Goal: Transaction & Acquisition: Purchase product/service

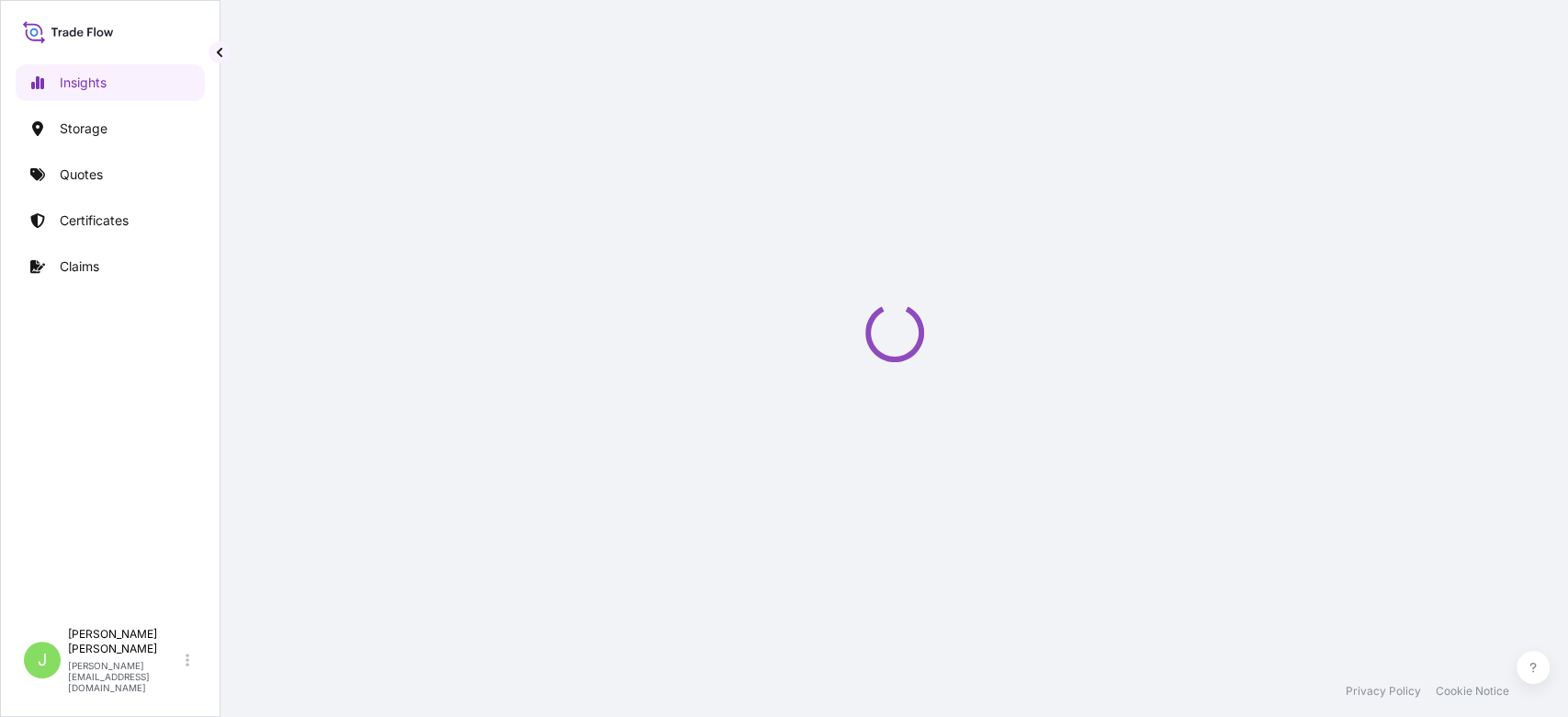
select select "2025"
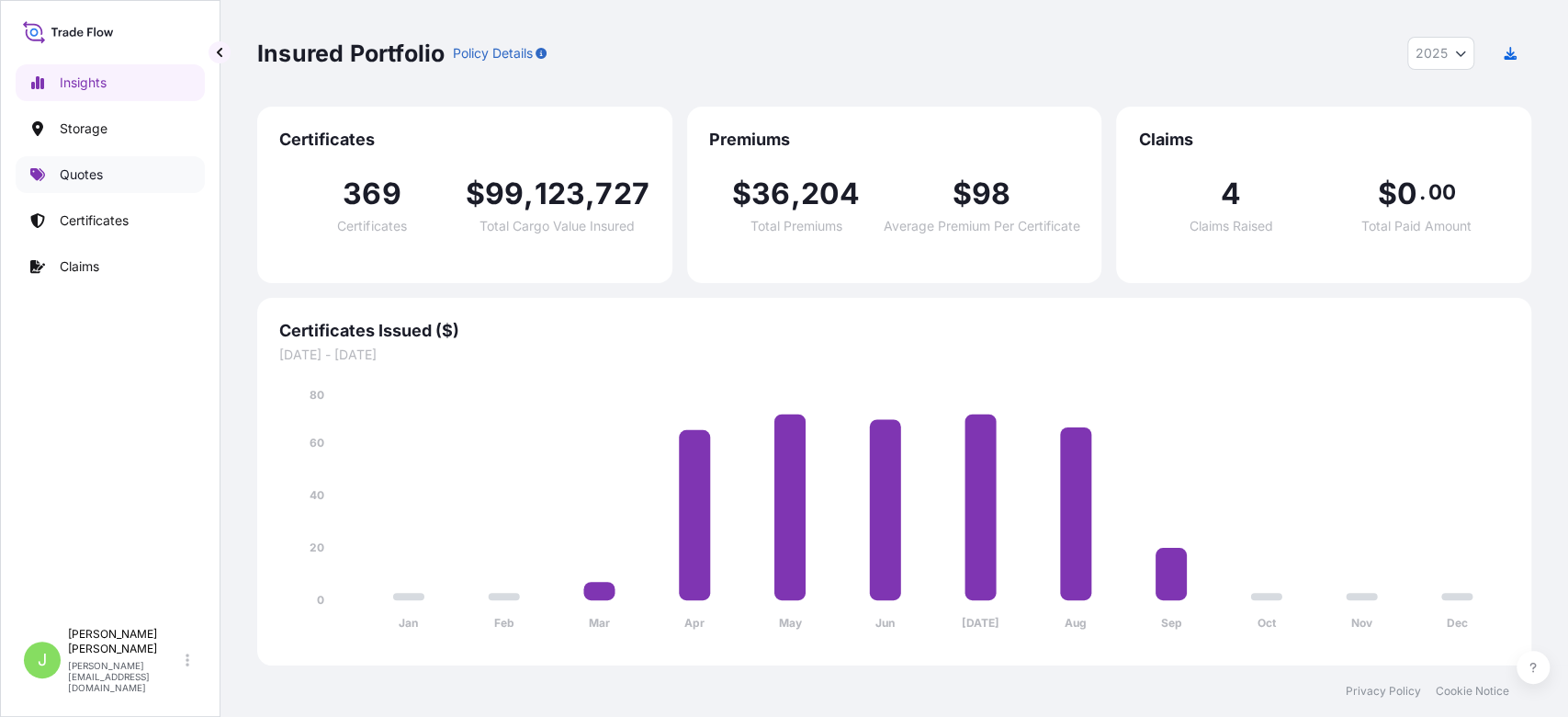
click at [121, 186] on link "Quotes" at bounding box center [110, 175] width 190 height 37
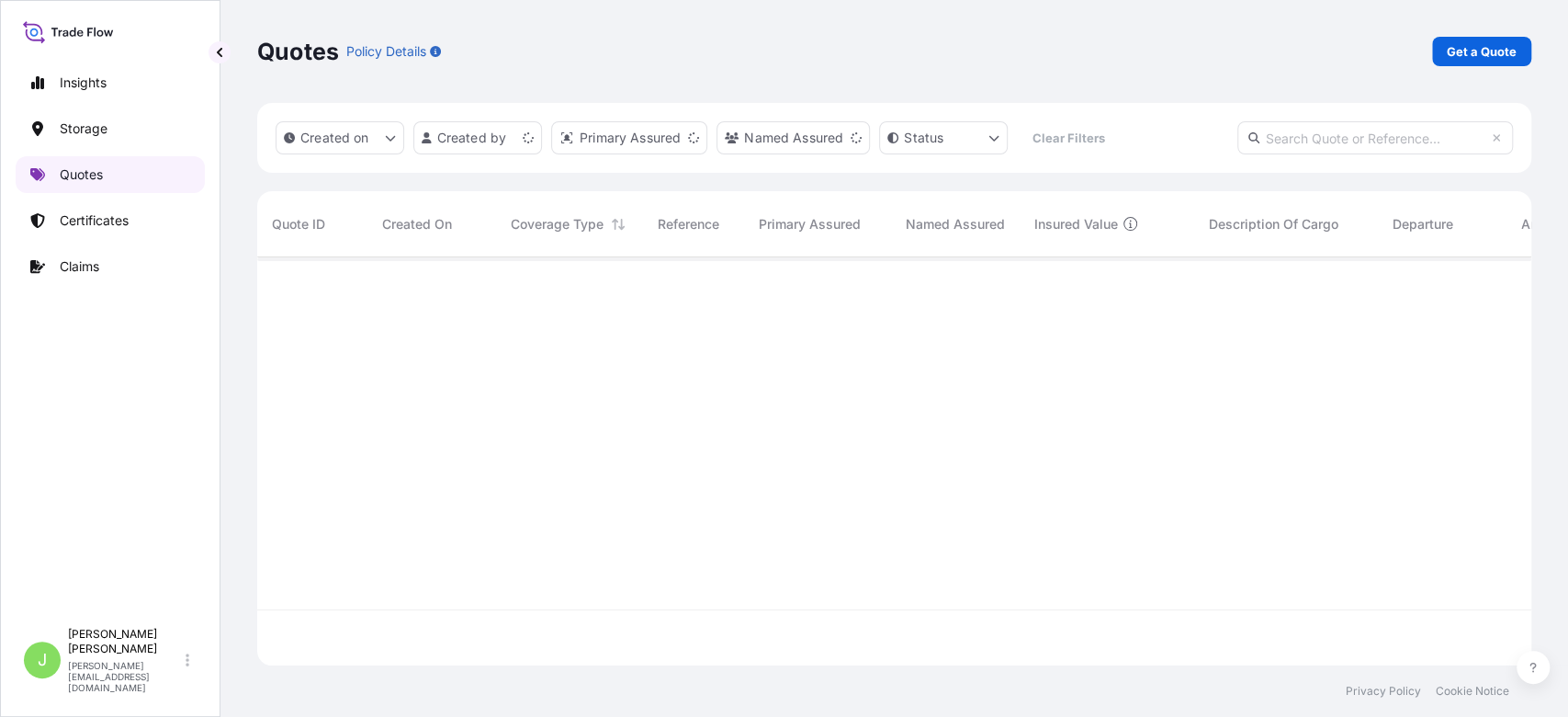
scroll to position [399, 1255]
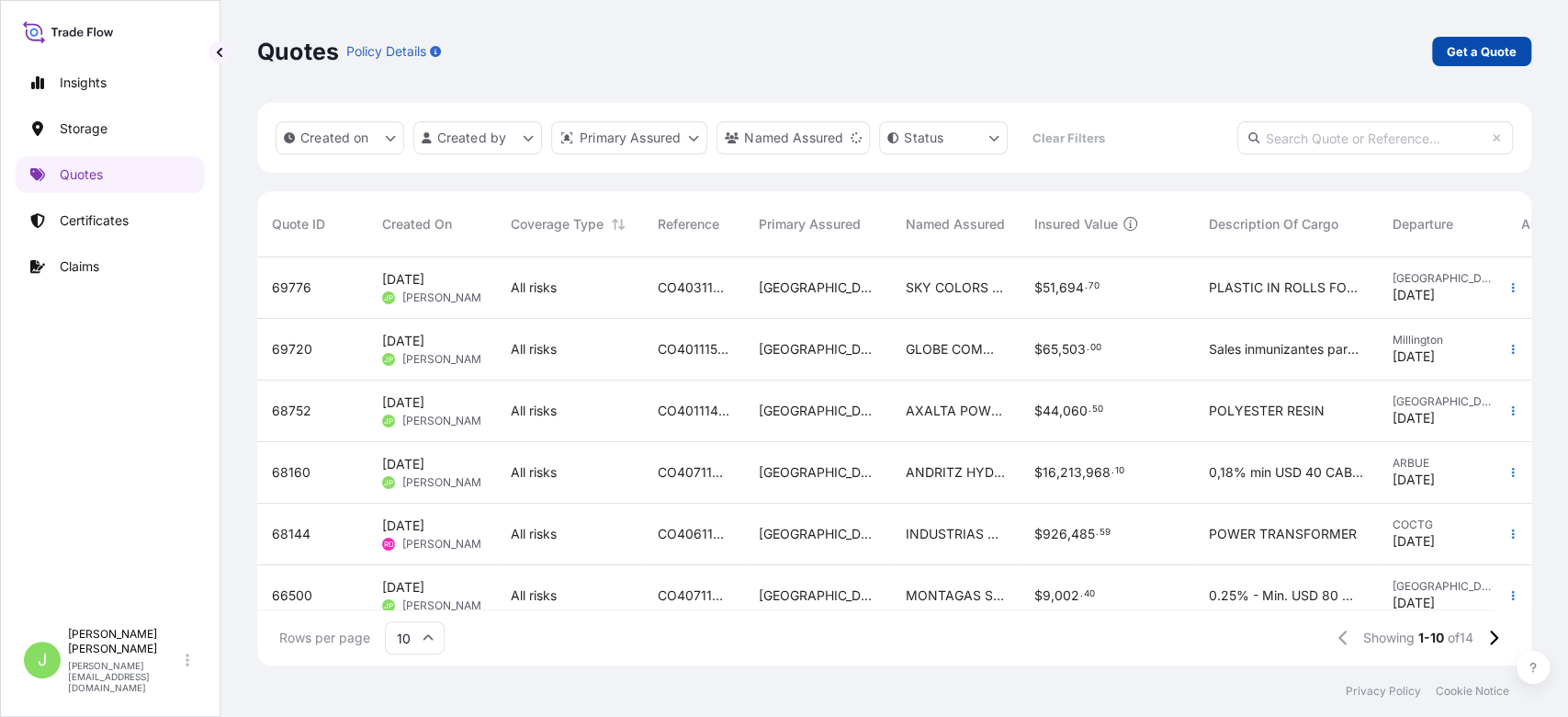
click at [1477, 52] on p "Get a Quote" at bounding box center [1482, 52] width 70 height 18
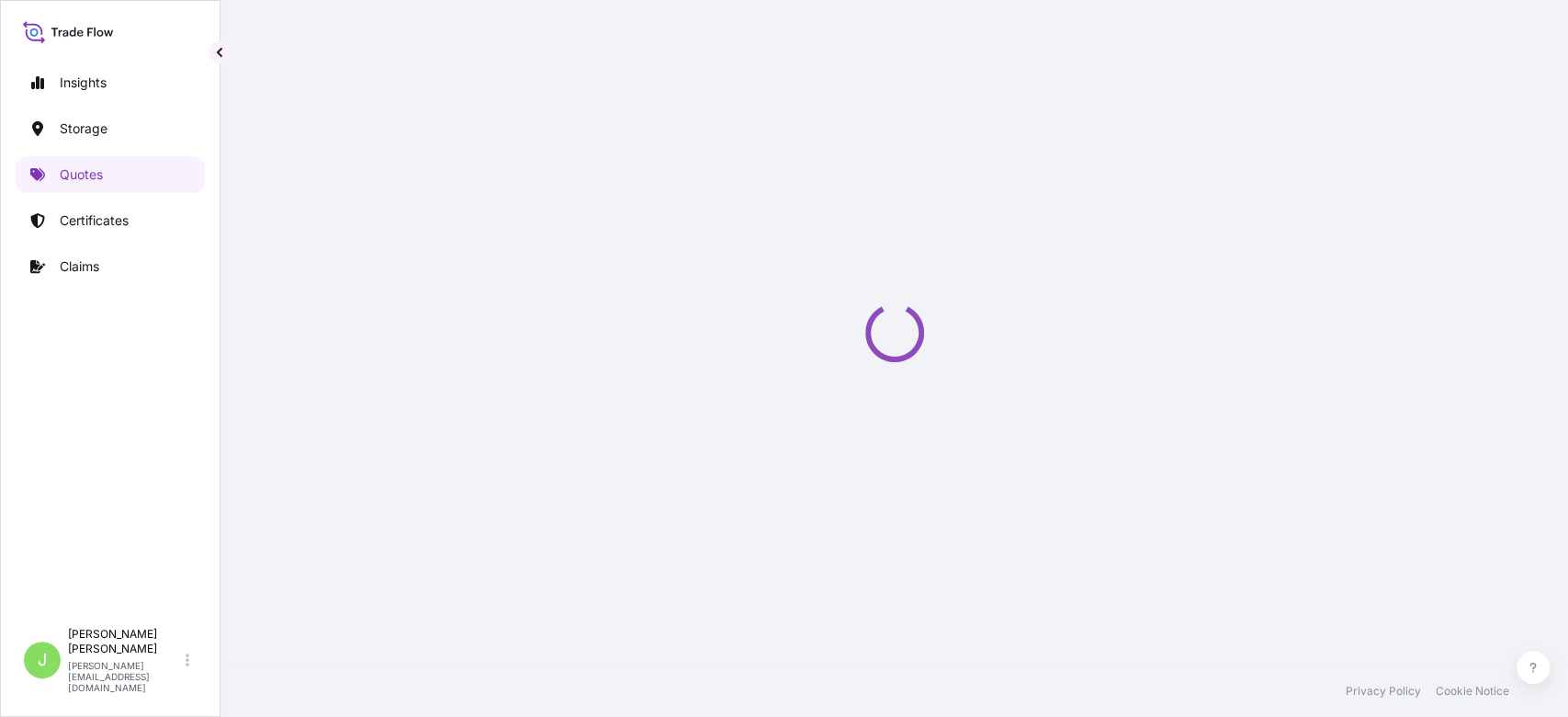
select select "Water"
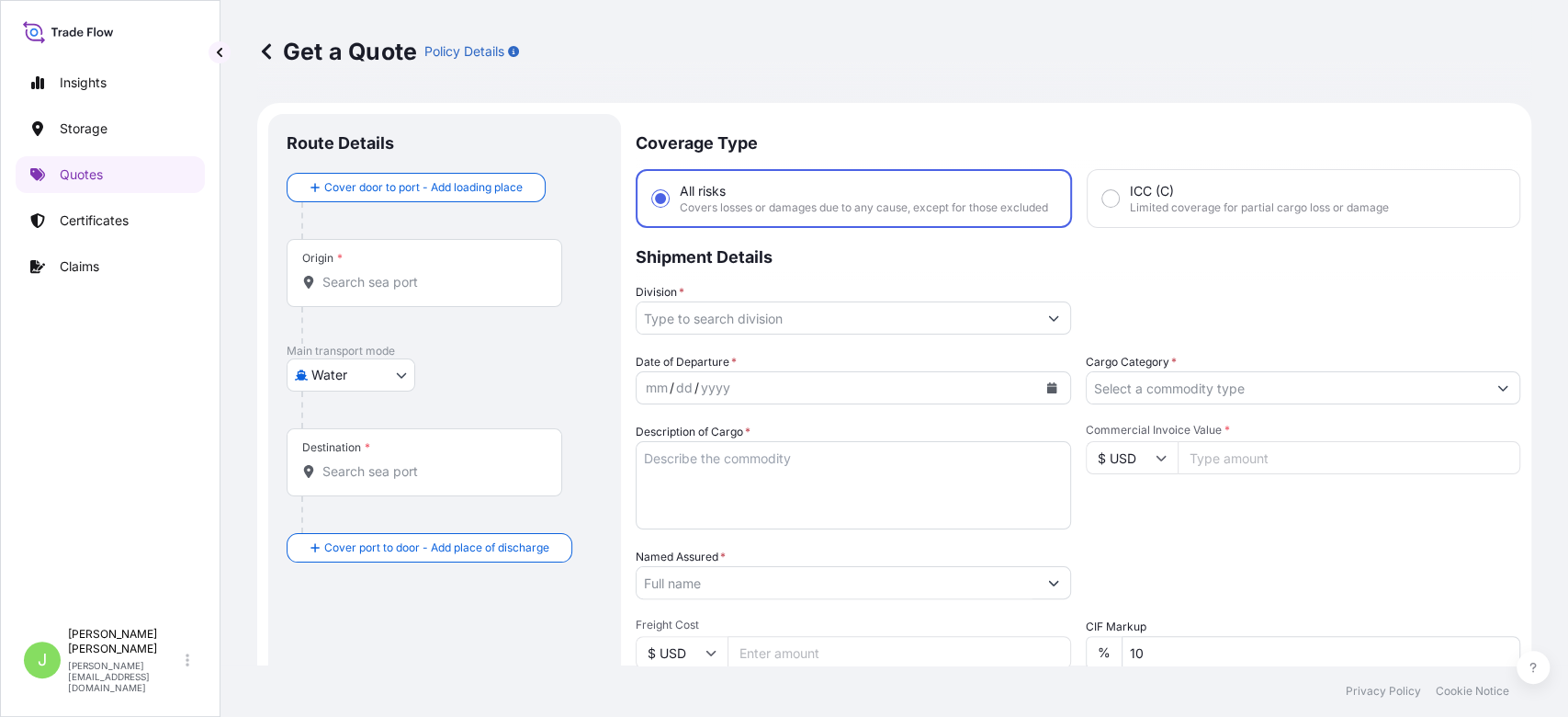
scroll to position [29, 0]
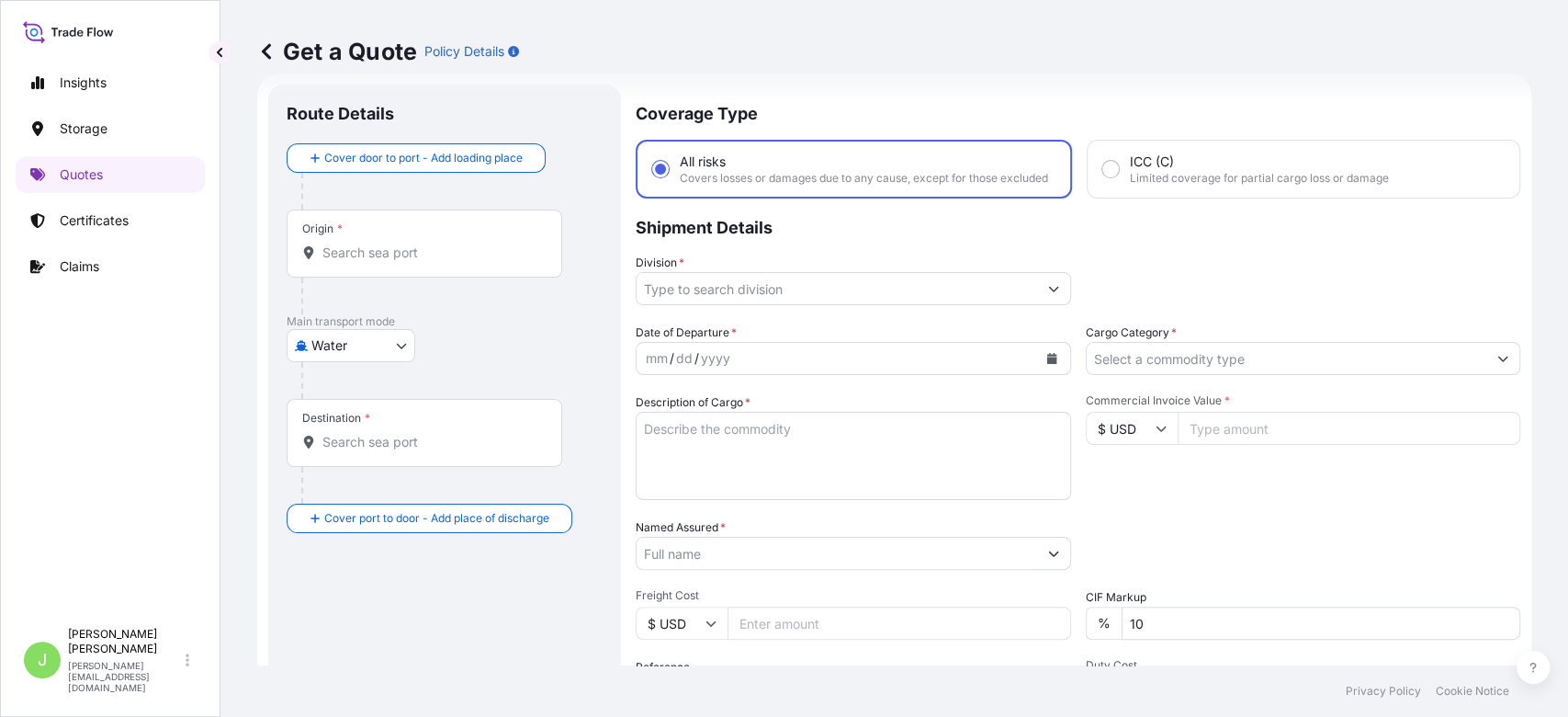
click at [414, 256] on input "Origin *" at bounding box center [431, 253] width 217 height 18
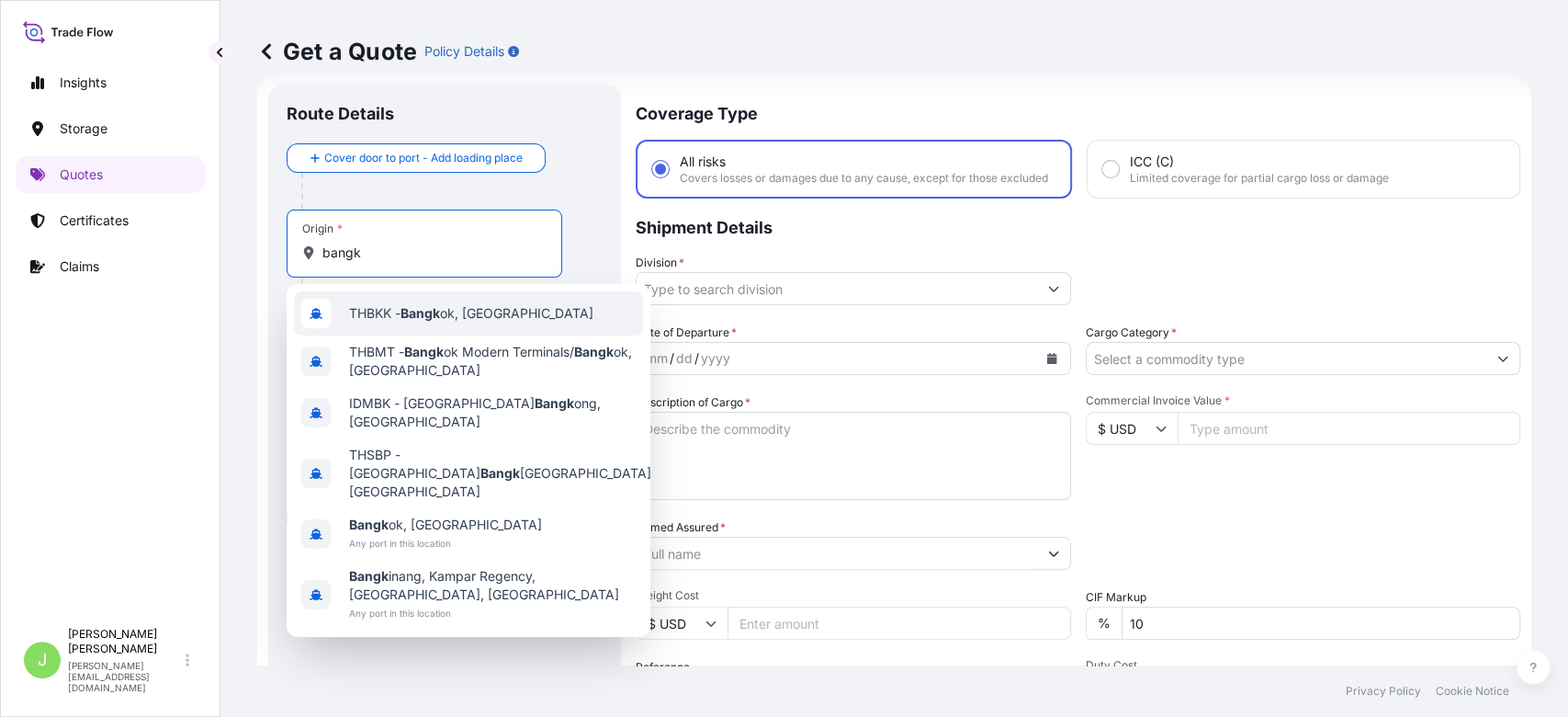
click at [445, 305] on span "THBKK - Bangk ok, [GEOGRAPHIC_DATA]" at bounding box center [471, 313] width 245 height 18
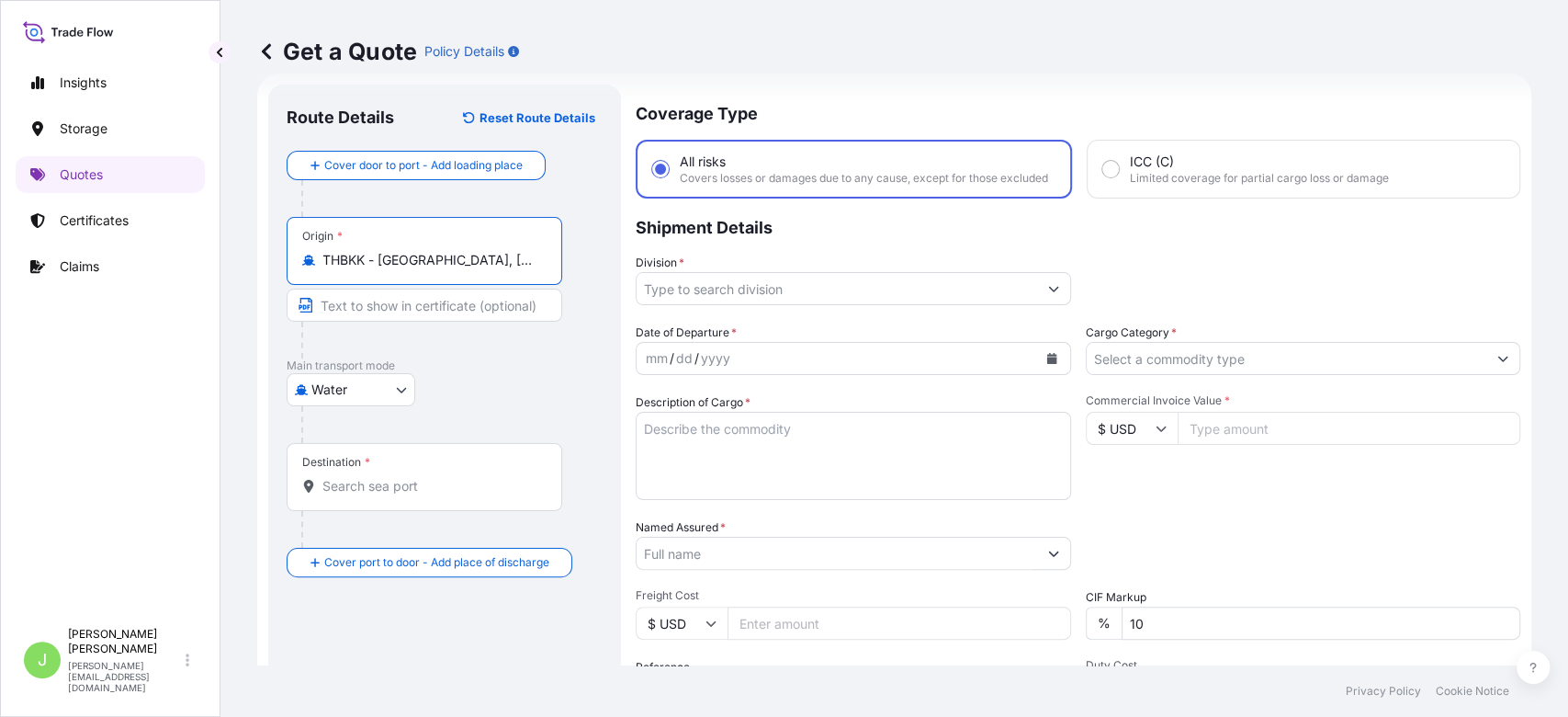
type input "THBKK - [GEOGRAPHIC_DATA], [GEOGRAPHIC_DATA]"
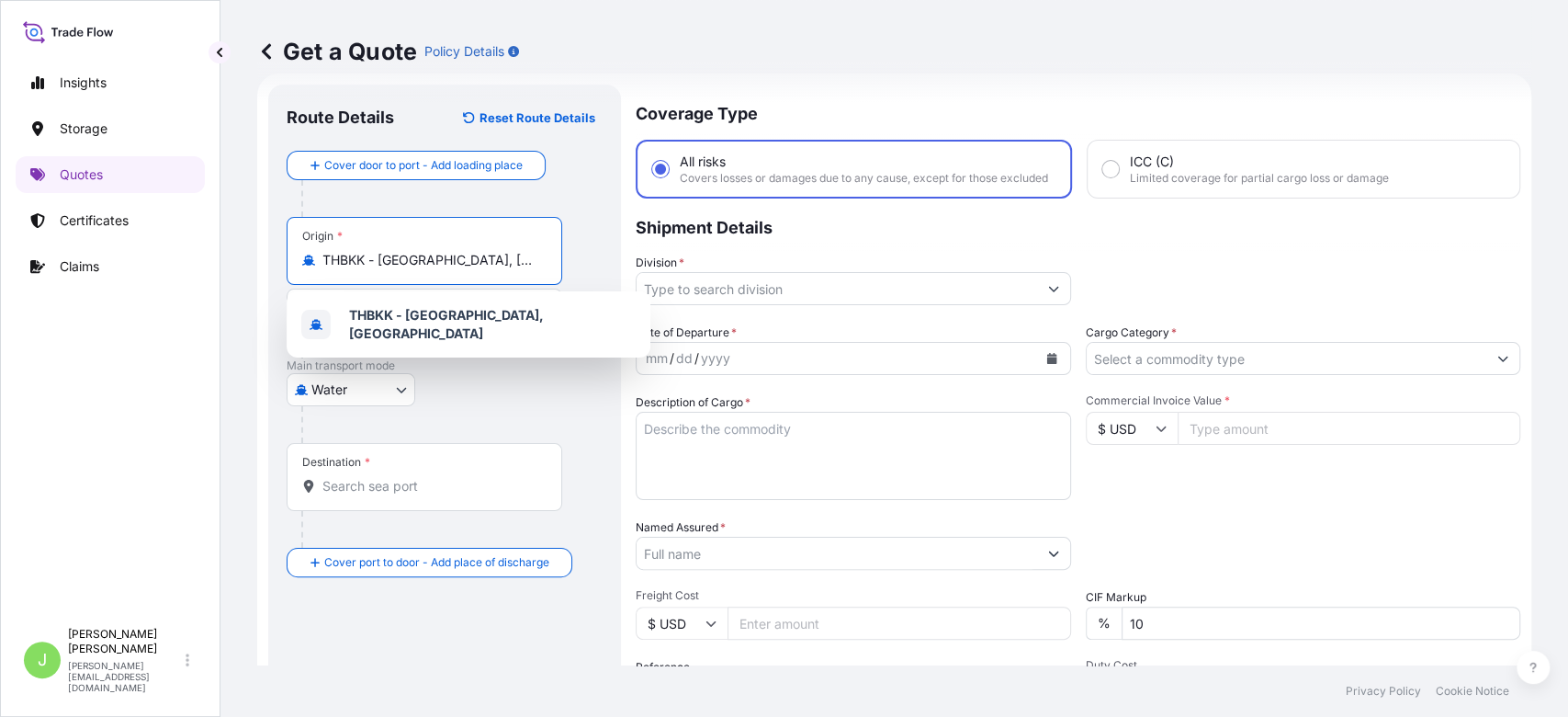
click at [443, 477] on input "Destination *" at bounding box center [431, 486] width 217 height 18
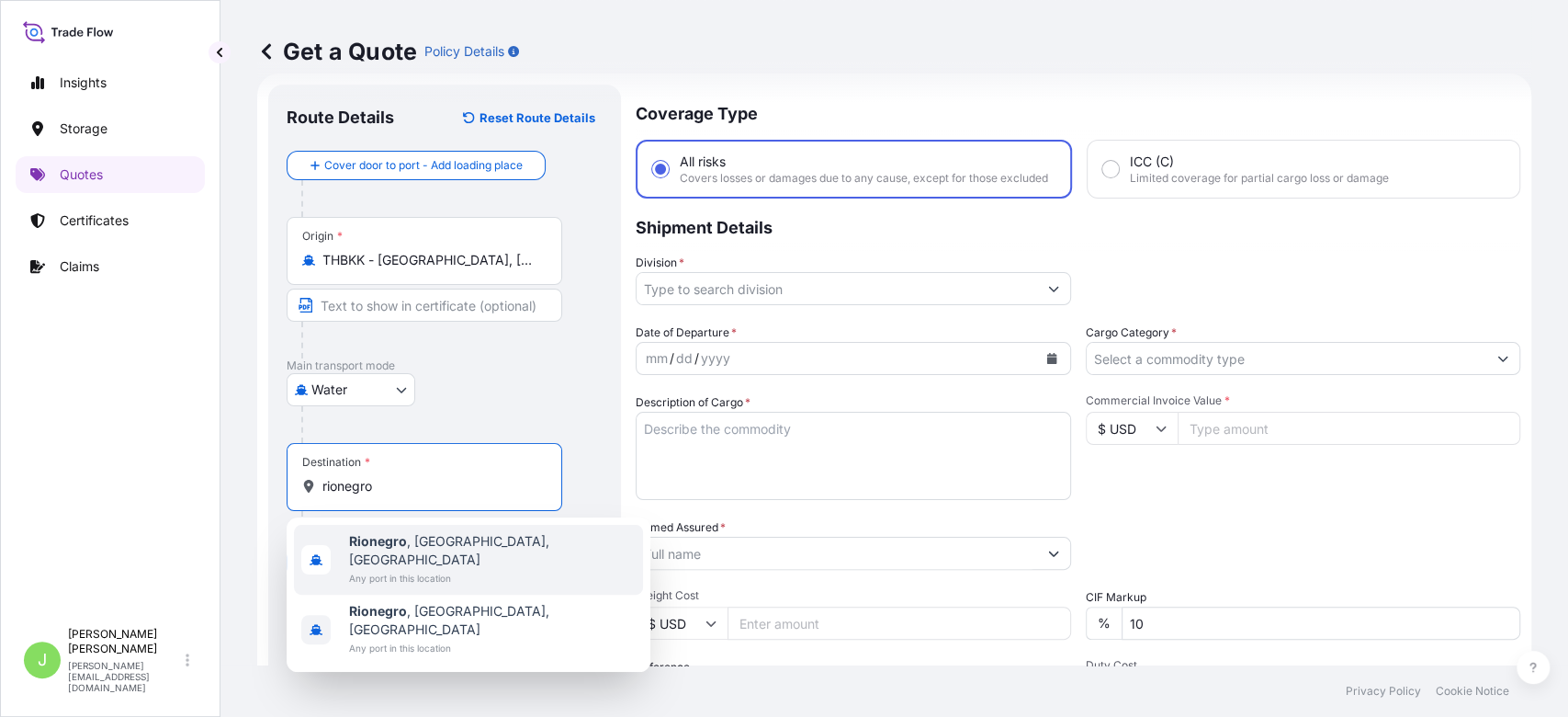
click at [421, 569] on span "Any port in this location" at bounding box center [492, 578] width 287 height 18
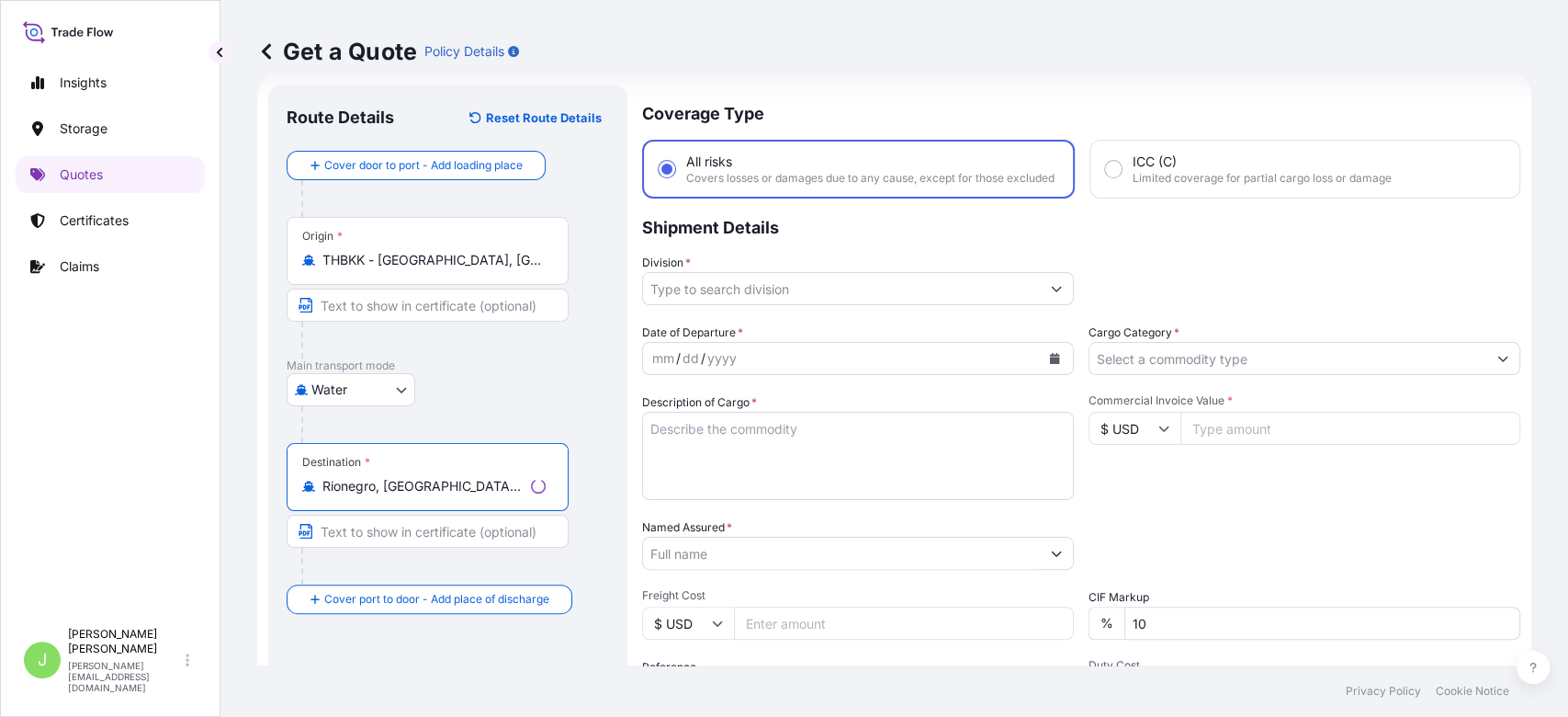
type input "Rionegro, [GEOGRAPHIC_DATA], [GEOGRAPHIC_DATA]"
click at [845, 305] on input "Division *" at bounding box center [841, 289] width 397 height 33
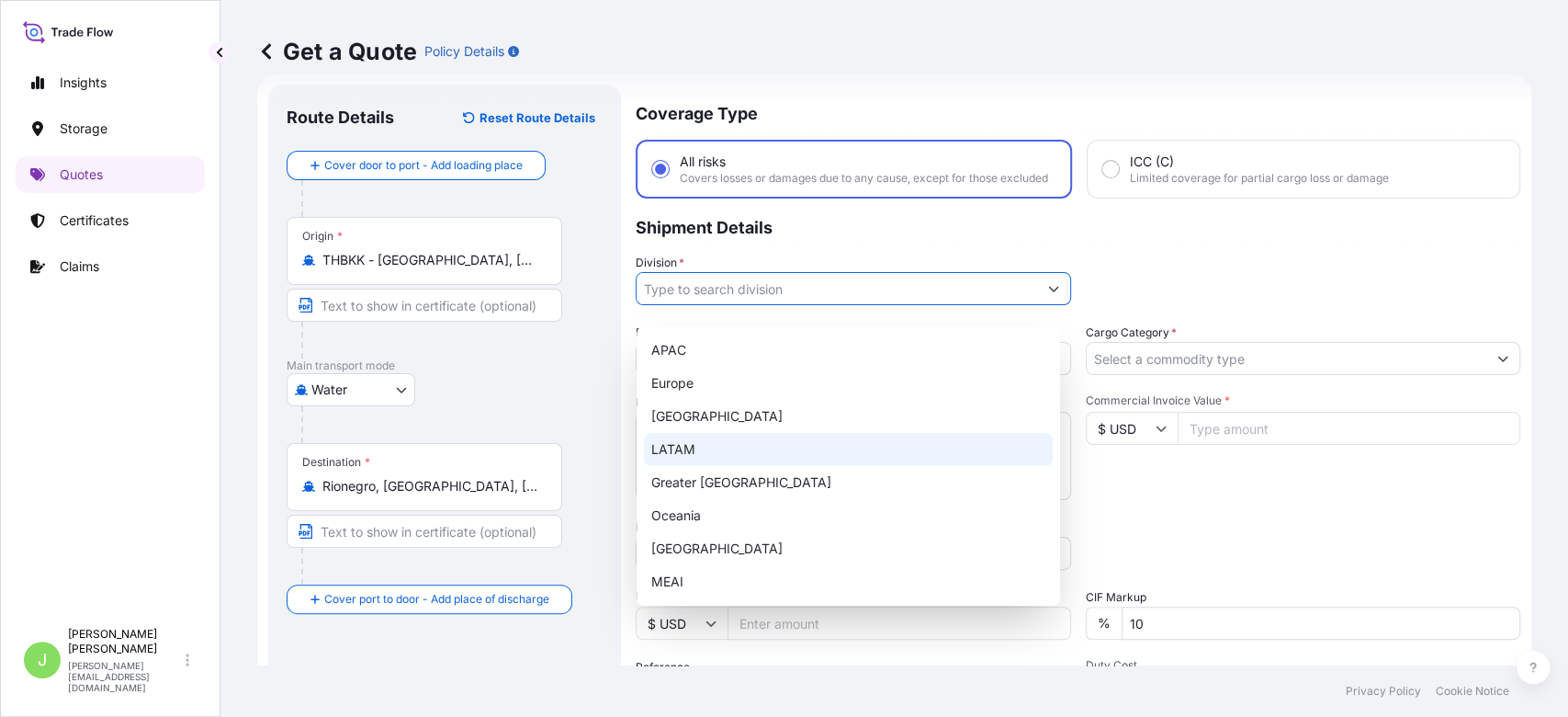
click at [686, 459] on div "LATAM" at bounding box center [848, 449] width 409 height 33
type input "LATAM"
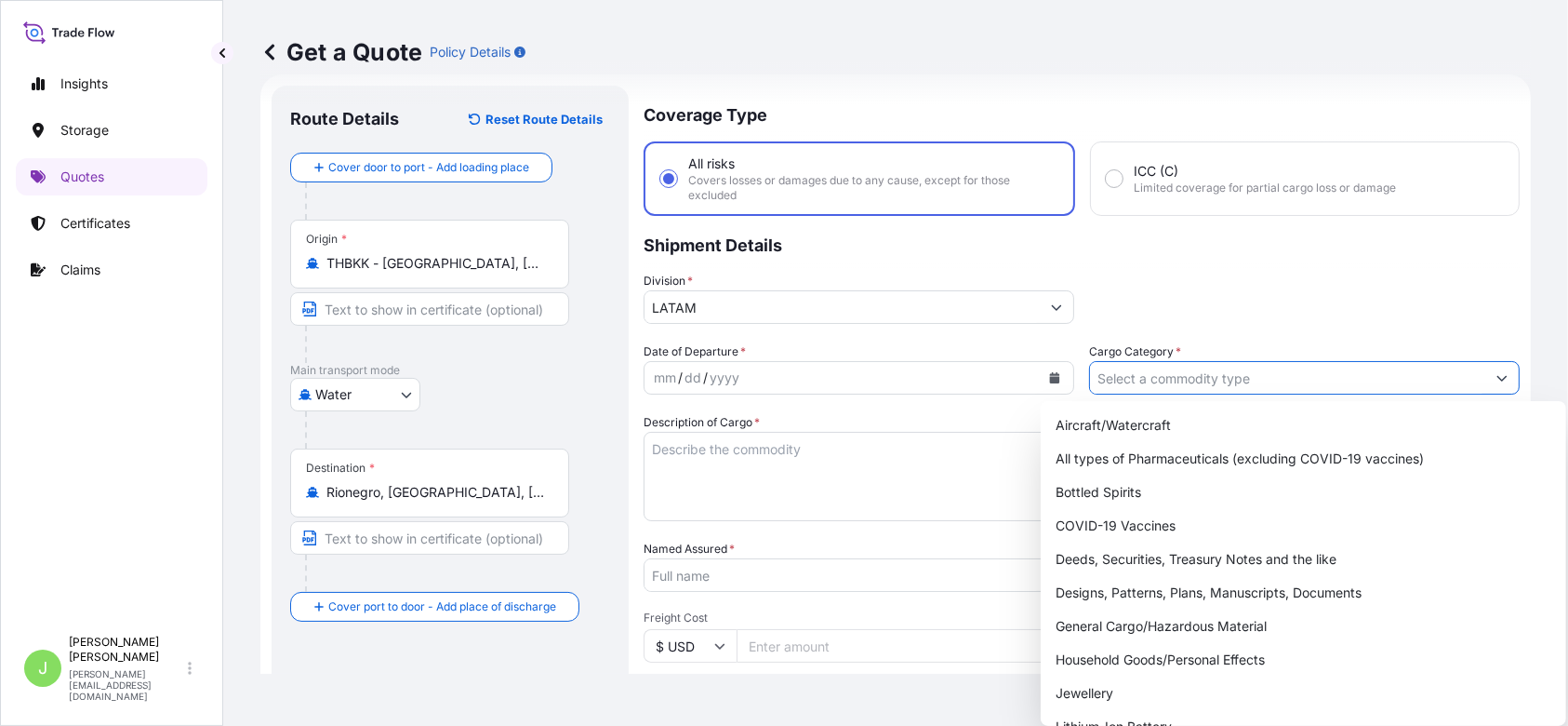
click at [1188, 374] on input "Cargo Category *" at bounding box center [1288, 377] width 395 height 34
click at [1094, 620] on div "General Cargo/Hazardous Material" at bounding box center [1303, 626] width 511 height 34
type input "General Cargo/Hazardous Material"
click at [1043, 388] on button "Calendar" at bounding box center [1055, 377] width 30 height 30
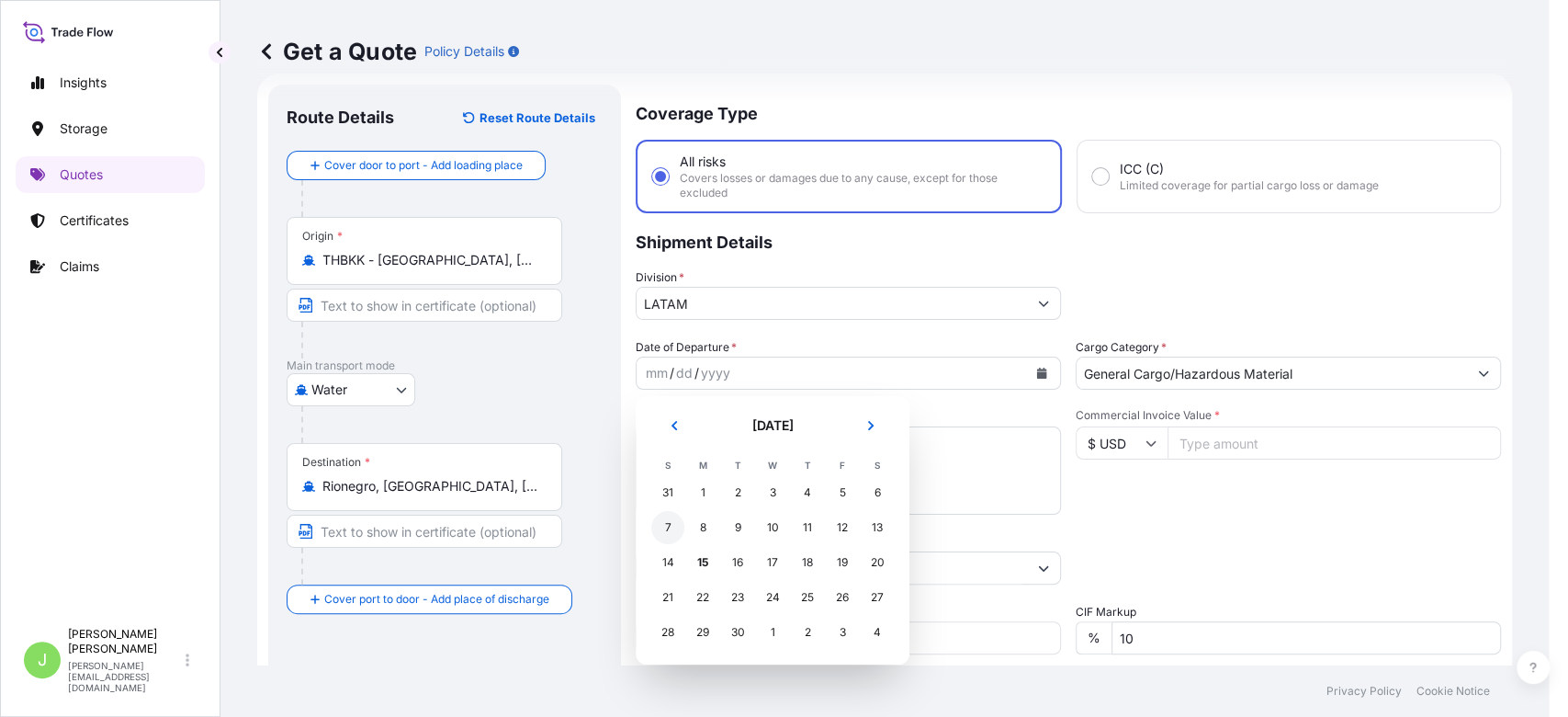
click at [669, 528] on div "7" at bounding box center [668, 527] width 33 height 33
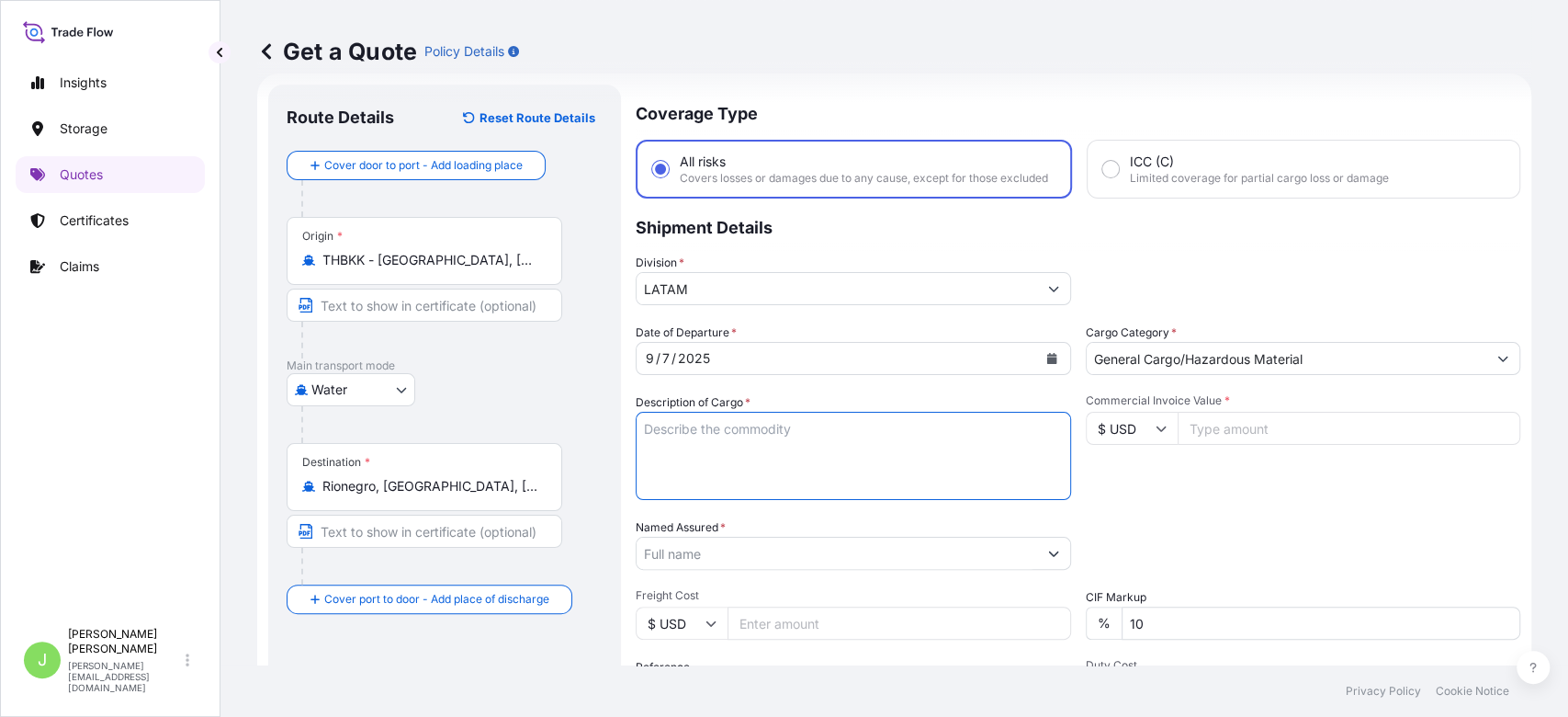
click at [811, 459] on textarea "Description of Cargo *" at bounding box center [853, 456] width 435 height 88
paste textarea "CANNEDS SWEET KERNEL CORN IN VACUM PACK , 24 CANS X 340 GNW PERR TRAYS"
type textarea "CANNEDS SWEET KERNEL CORN IN VACUM PACK , 24 CANS X 340 GNW PERR TRAYS"
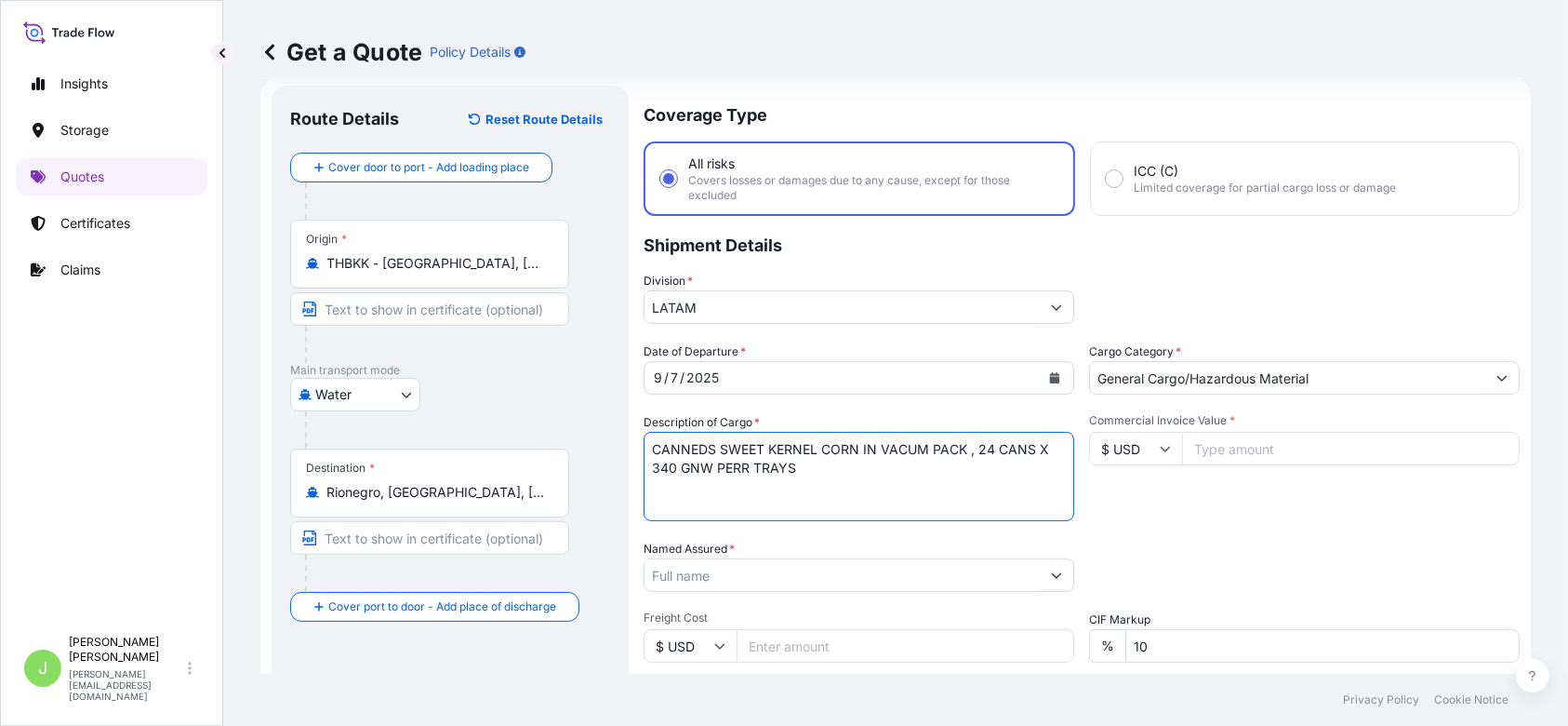
click at [702, 577] on input "Named Assured *" at bounding box center [842, 575] width 395 height 34
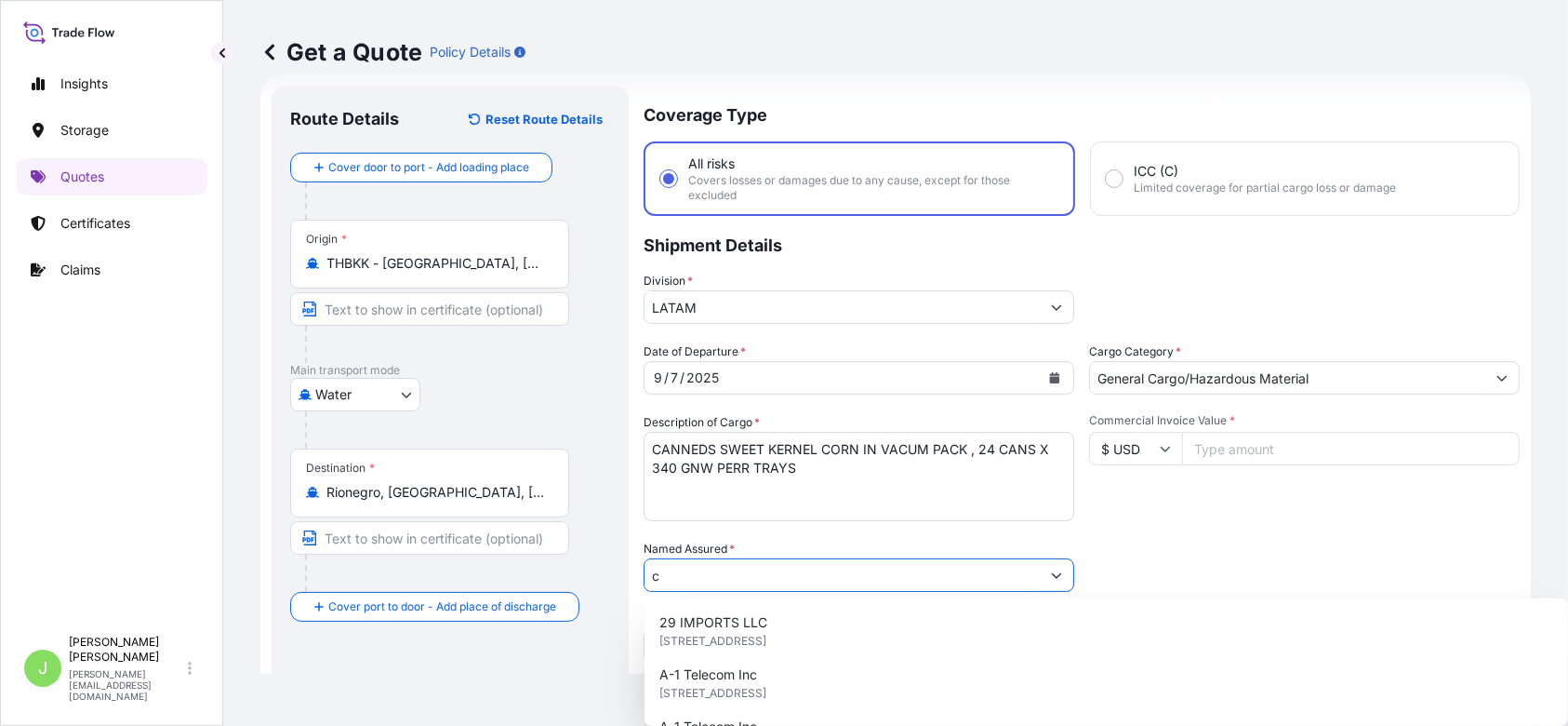
type input "c"
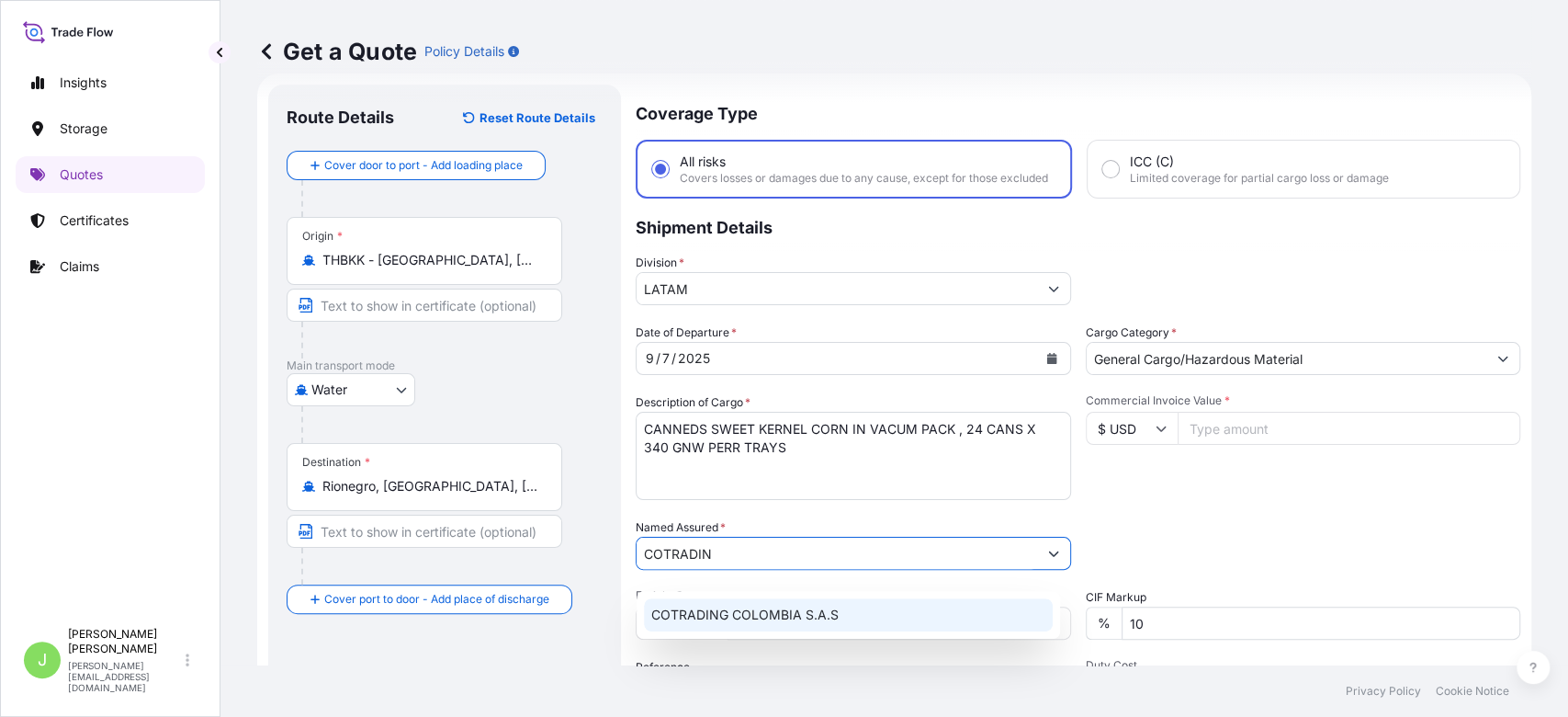
click at [721, 606] on span "COTRADING COLOMBIA S.A.S" at bounding box center [745, 615] width 188 height 18
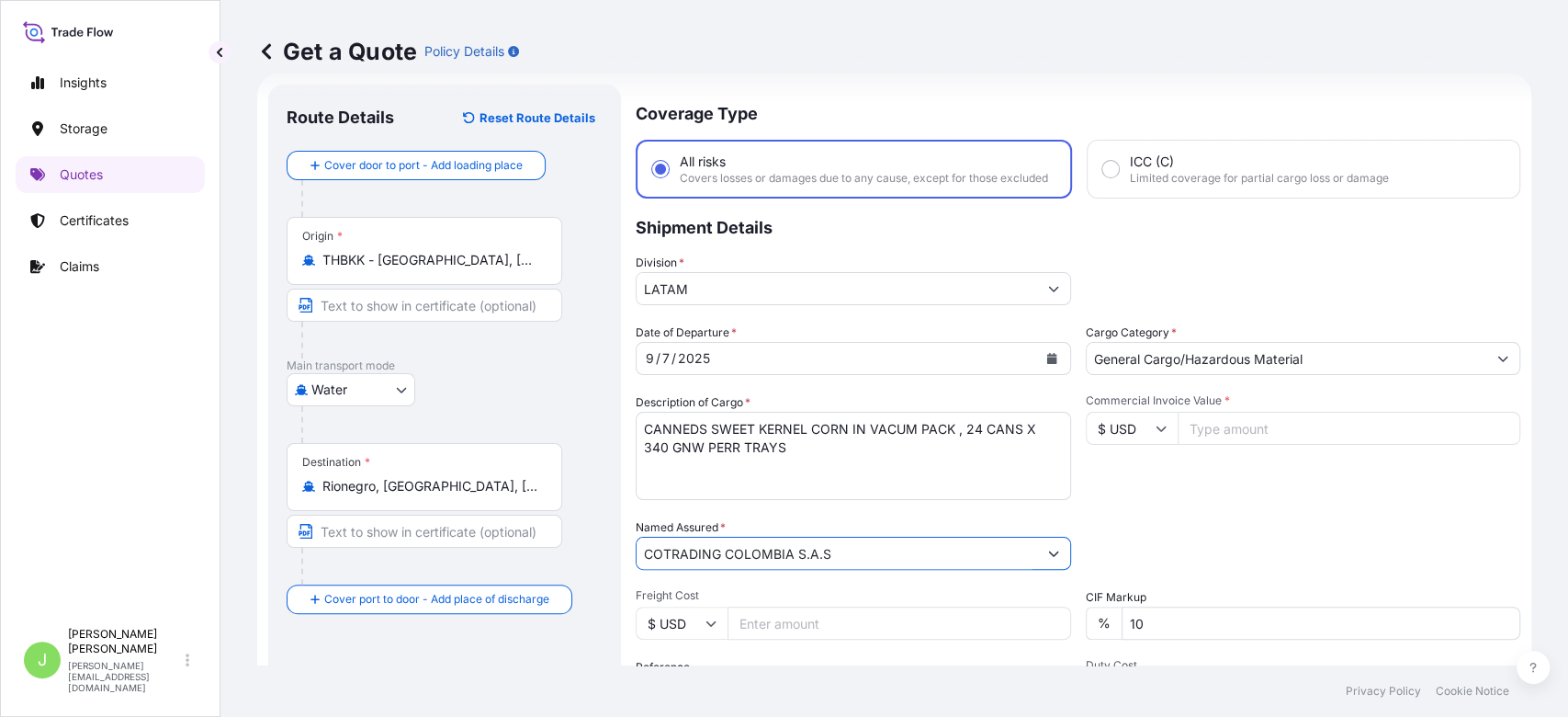
type input "COTRADING COLOMBIA S.A.S"
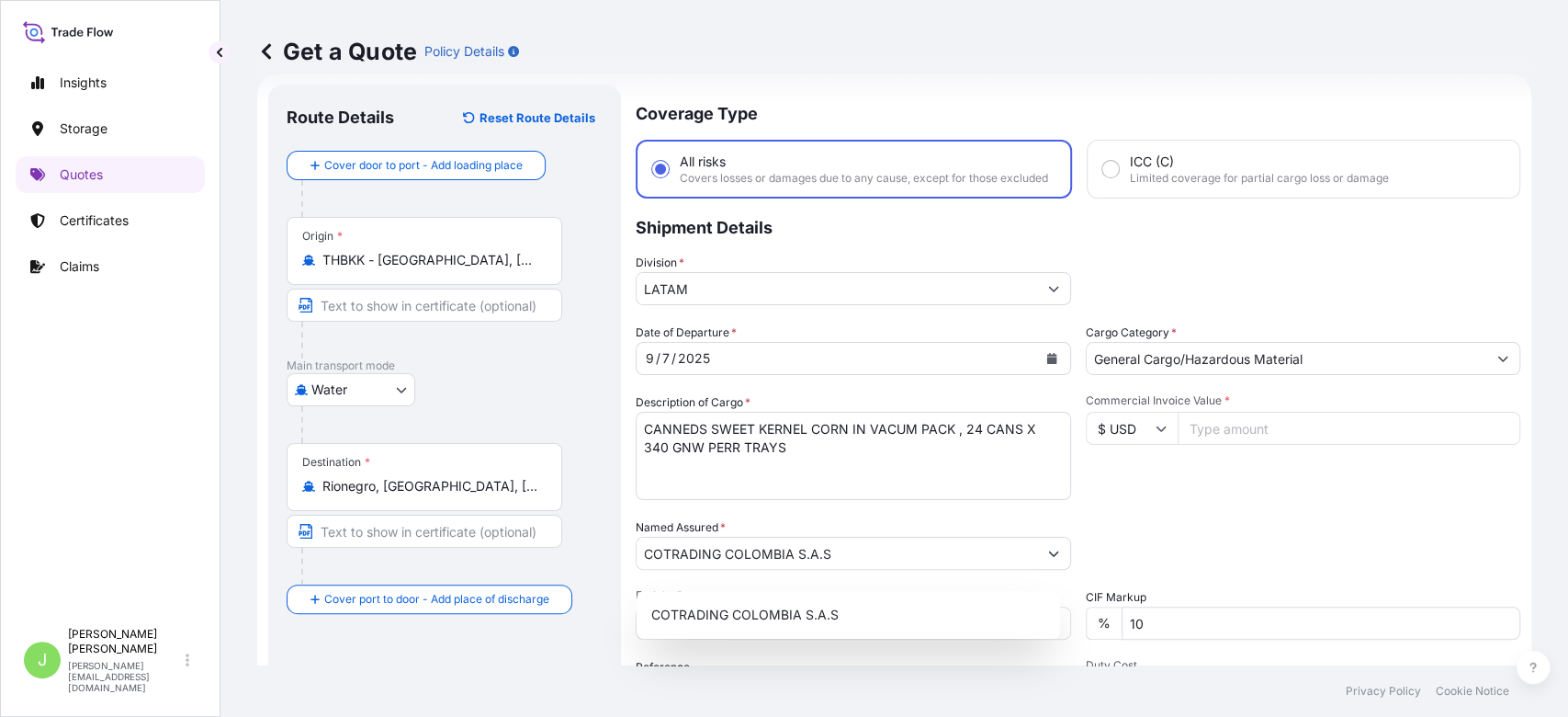
click at [1088, 87] on div "Get a Quote Policy Details" at bounding box center [894, 52] width 1274 height 103
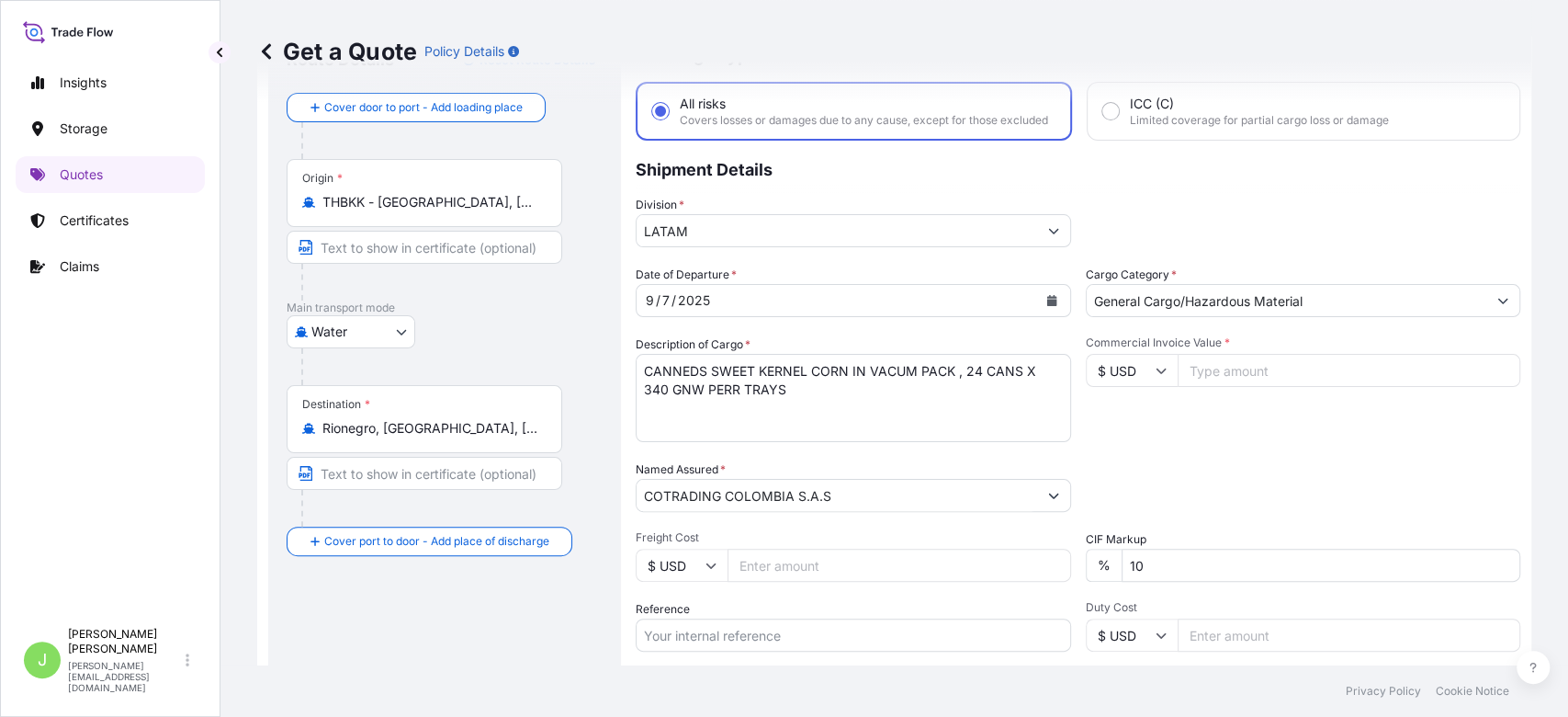
scroll to position [305, 0]
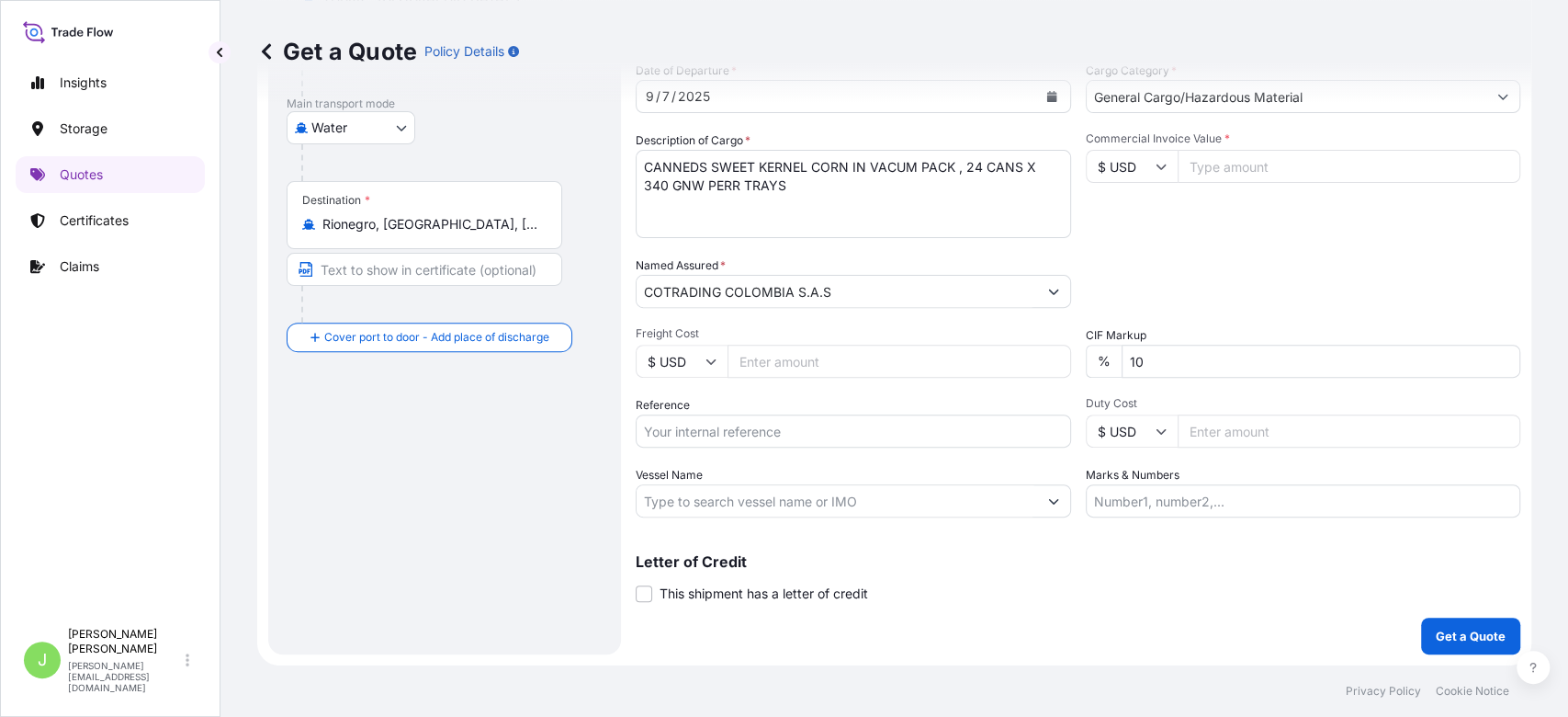
click at [772, 435] on input "Reference" at bounding box center [853, 431] width 435 height 33
paste input "CO4011153971"
type input "CO4011153971"
click at [709, 490] on input "Vessel Name" at bounding box center [836, 501] width 400 height 33
paste input "WAN HAI 722 E022"
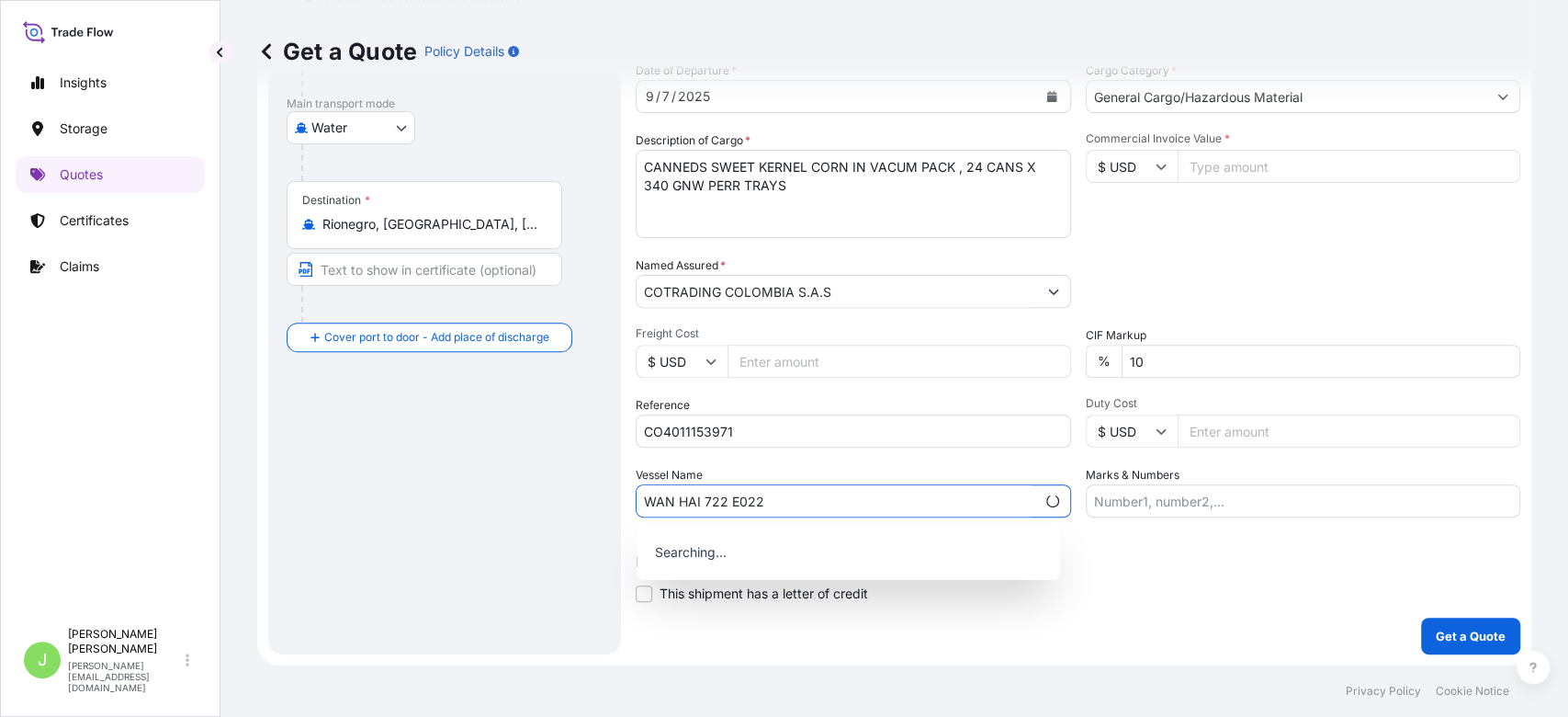
click at [727, 491] on input "WAN HAI 722 E022" at bounding box center [836, 501] width 398 height 33
click at [739, 534] on div "Use "WAN HAI 722 // E022"" at bounding box center [848, 549] width 409 height 33
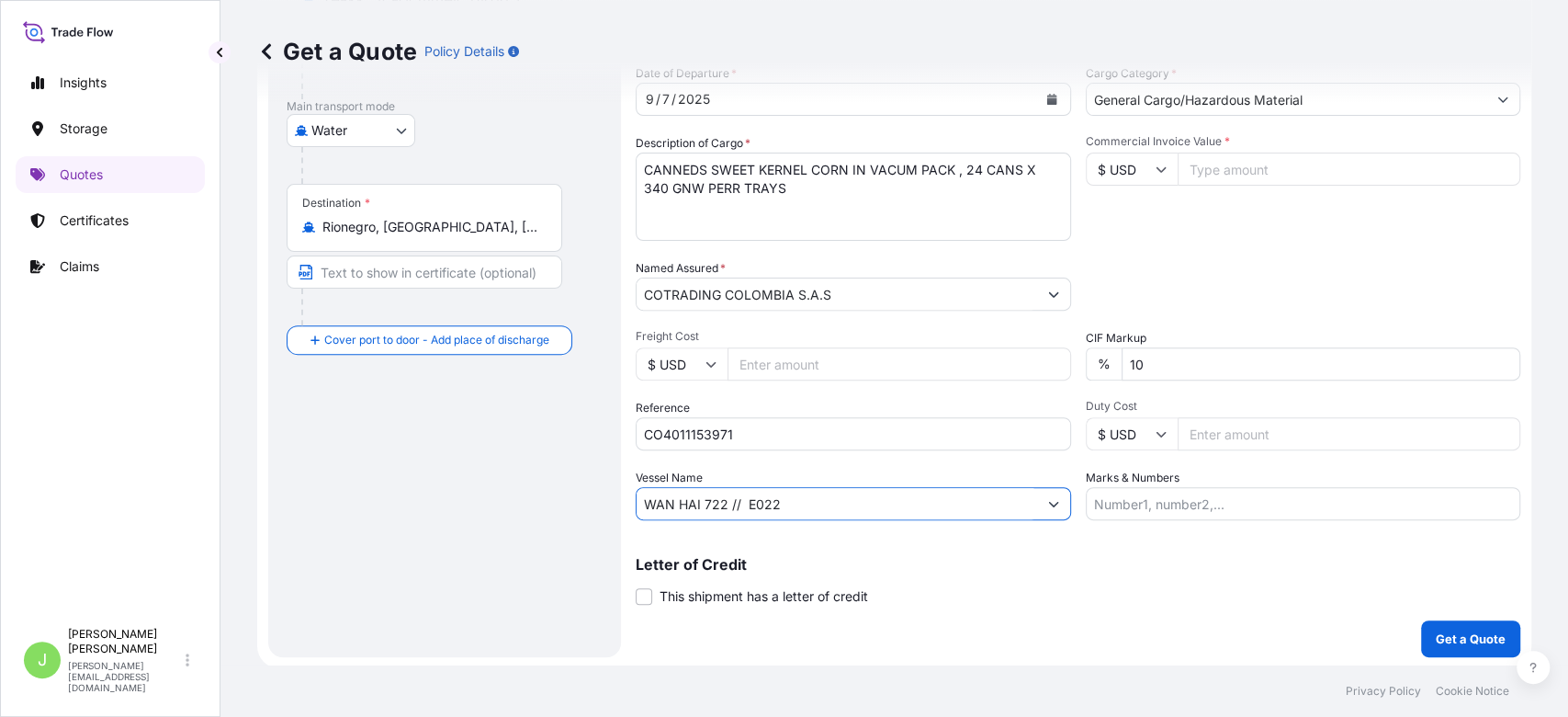
scroll to position [284, 0]
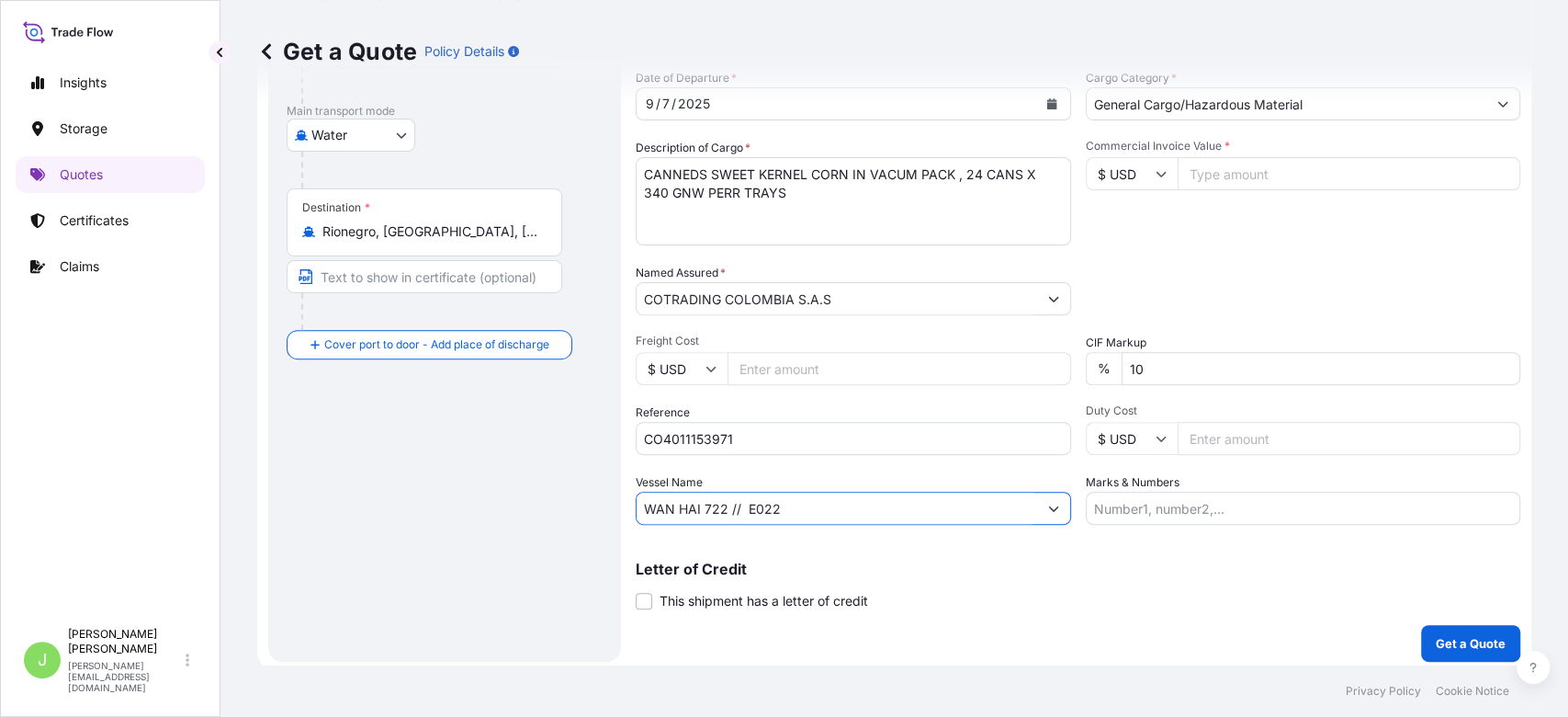
type input "WAN HAI 722 // E022"
click at [1230, 179] on input "Commercial Invoice Value *" at bounding box center [1349, 174] width 343 height 33
type input "29488"
click at [1147, 515] on input "Marks & Numbers" at bounding box center [1303, 508] width 435 height 33
paste input "TH4001104088"
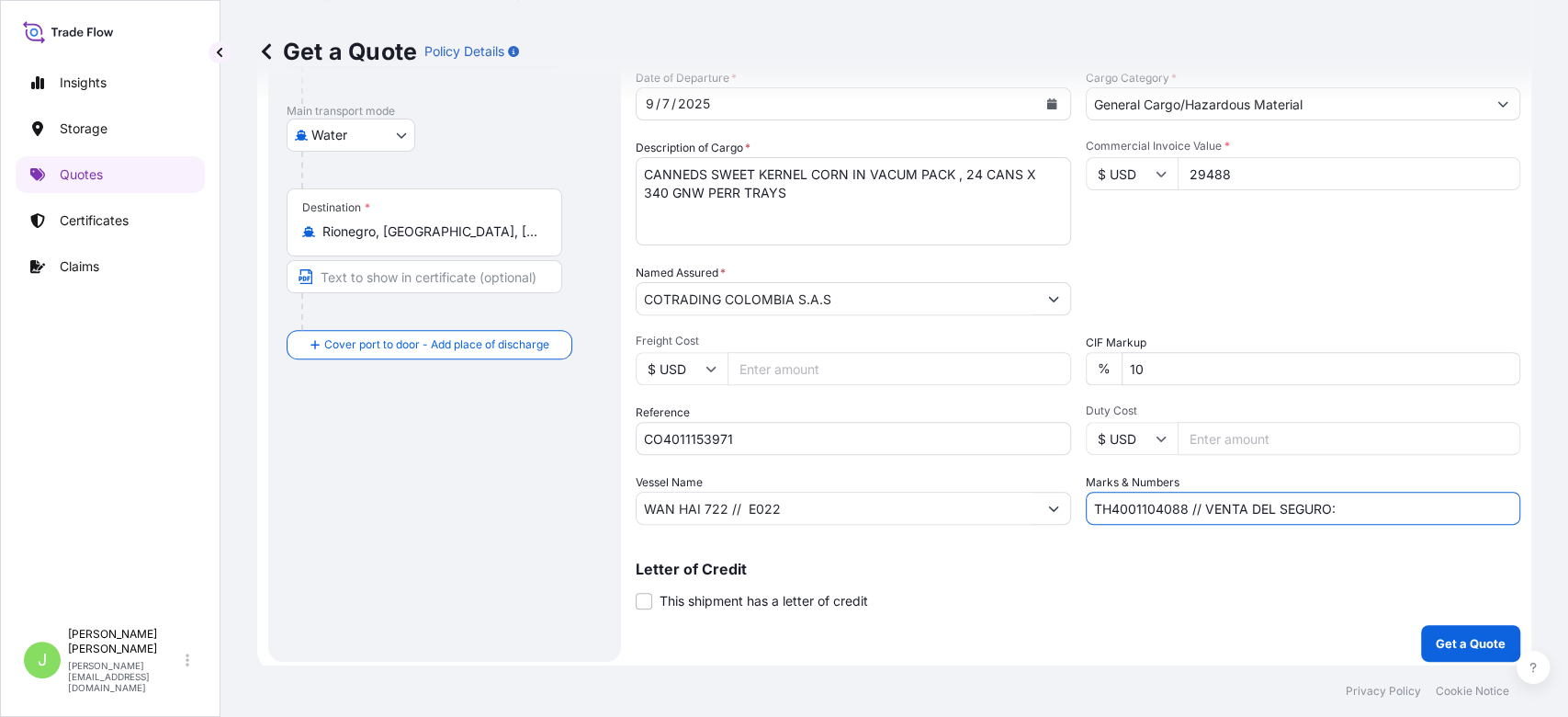
paste input "0.35"
type input "TH4001104088 // VENTA DEL SEGURO: 0.35%"
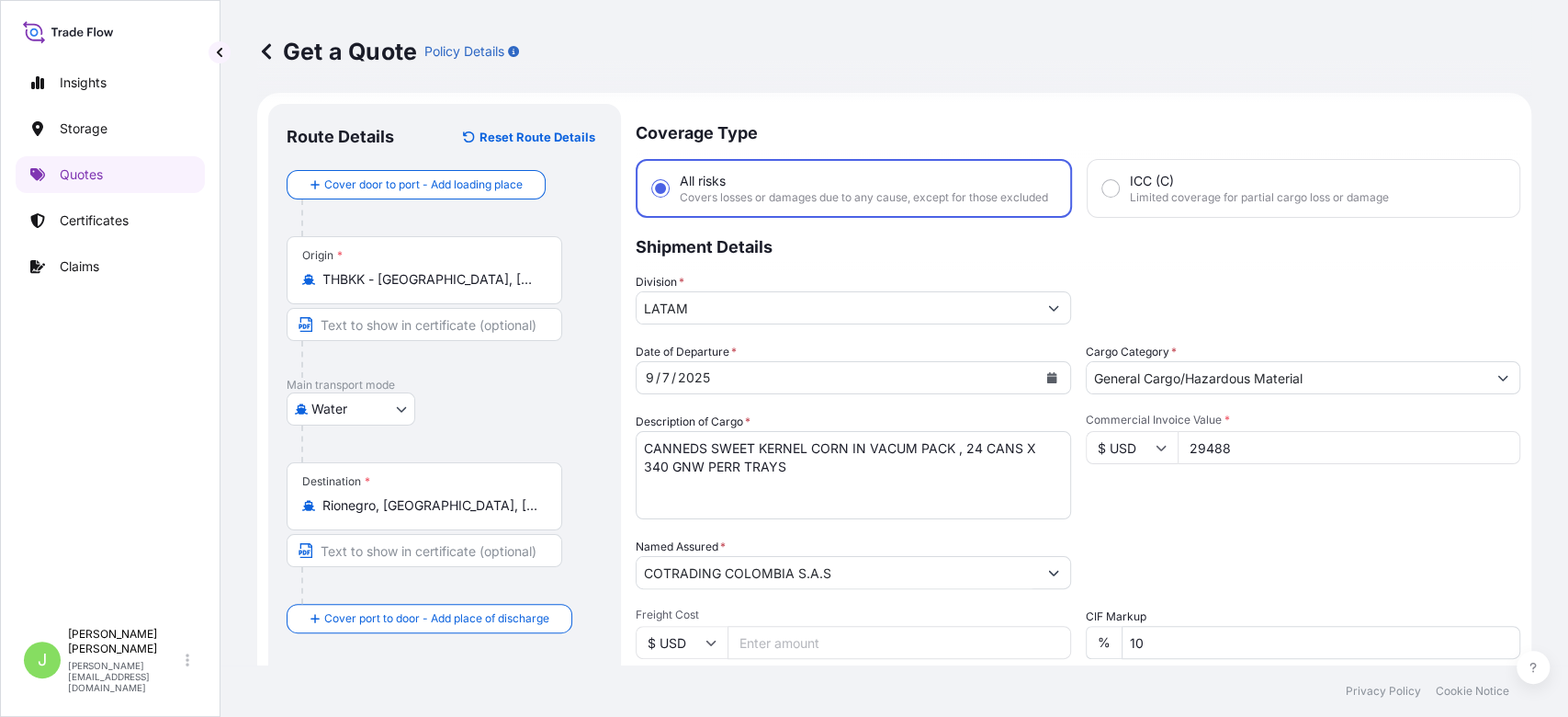
scroll to position [305, 0]
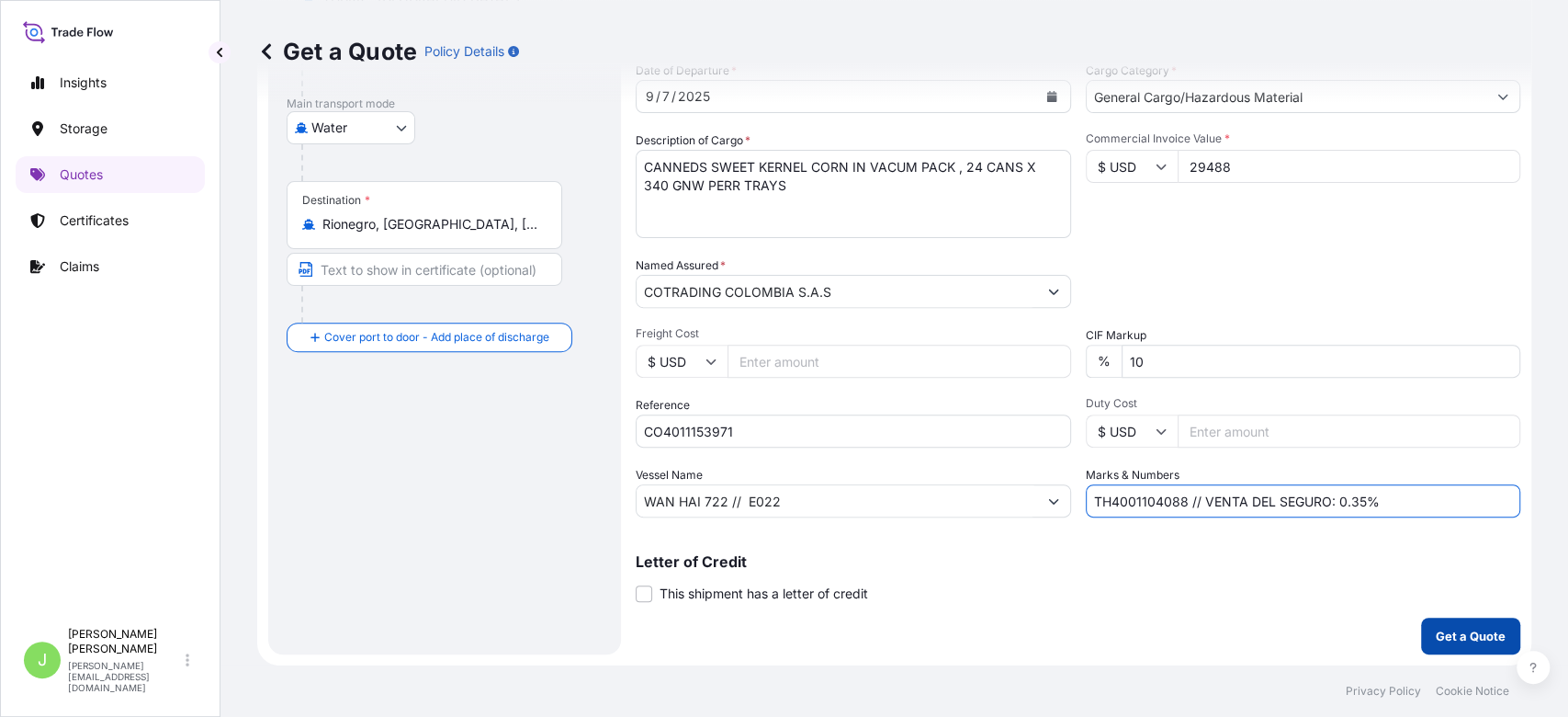
click at [1436, 642] on p "Get a Quote" at bounding box center [1471, 636] width 70 height 18
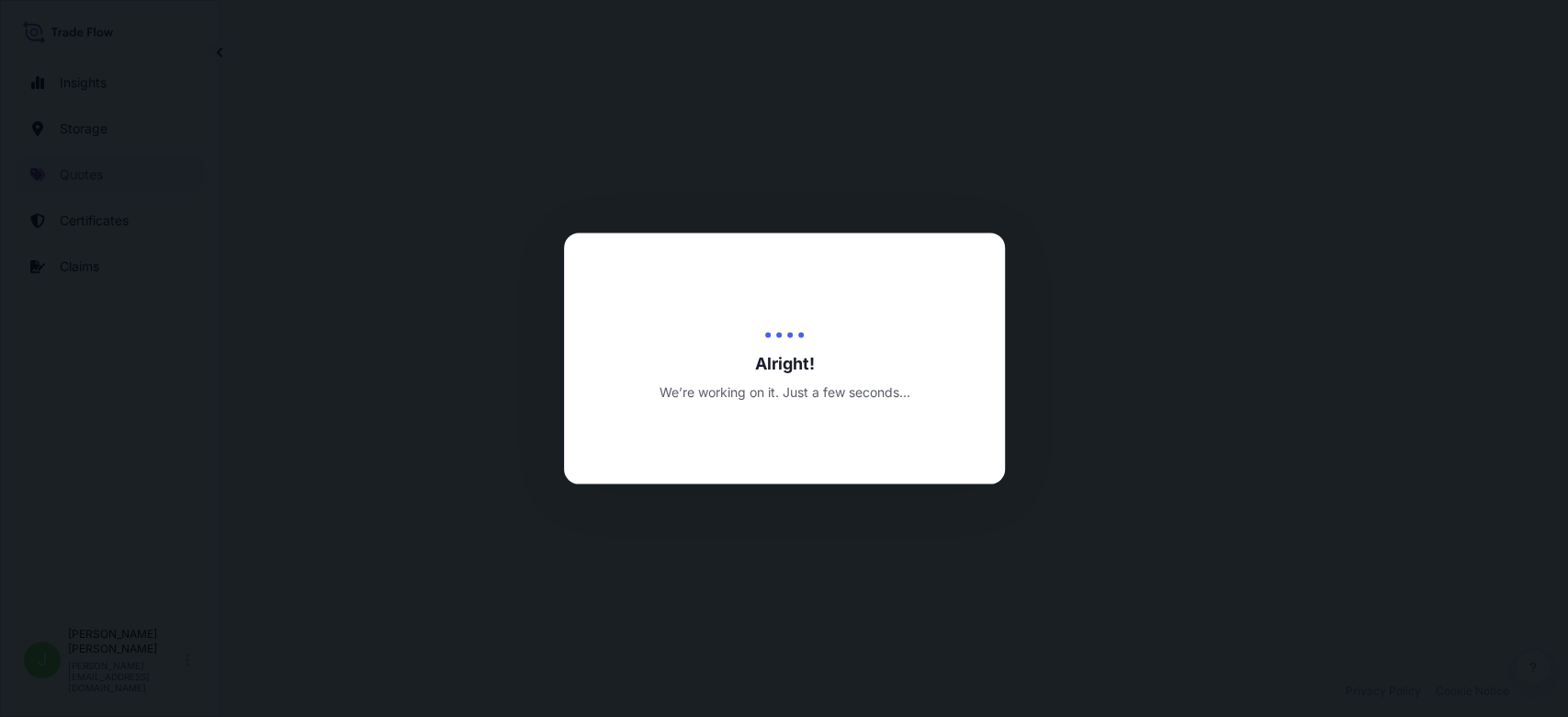
select select "Water"
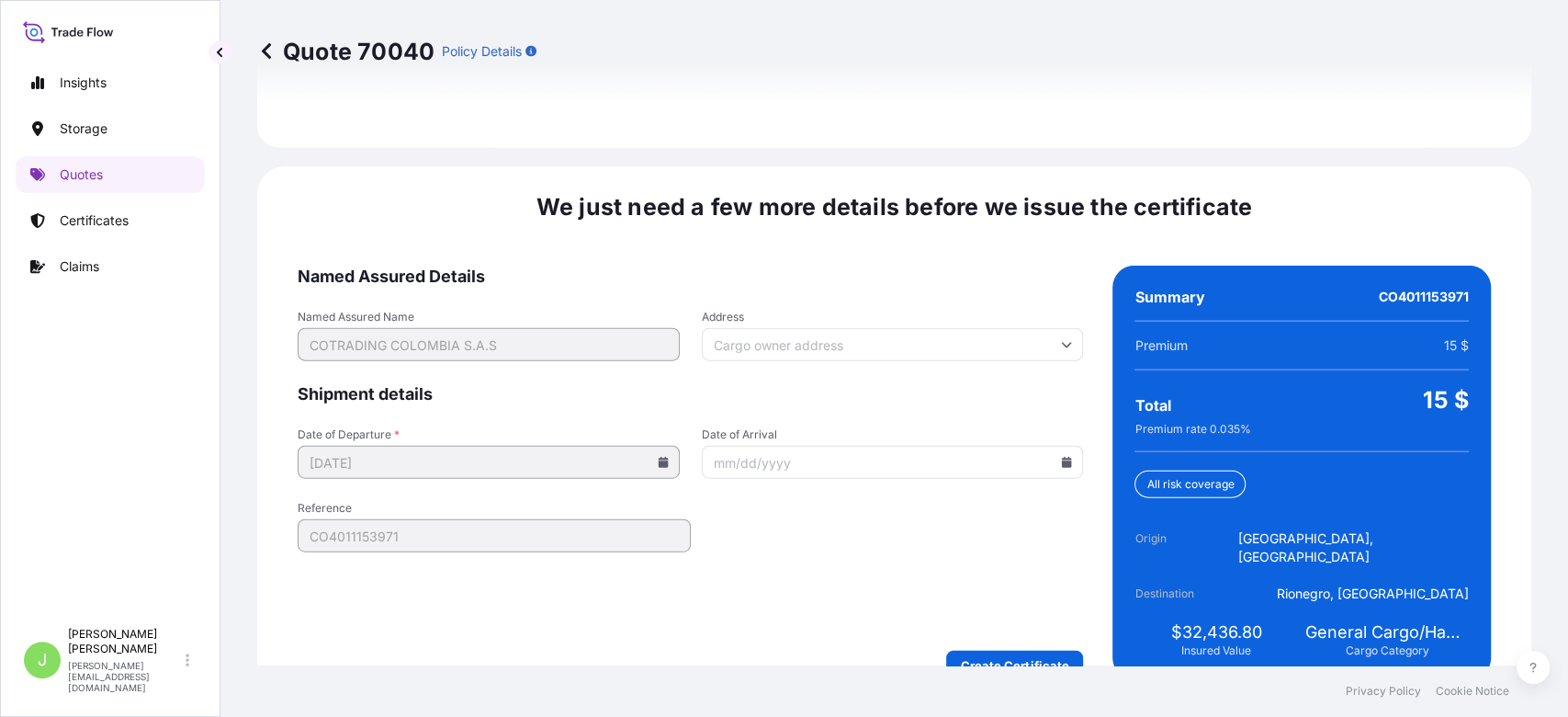
scroll to position [2774, 0]
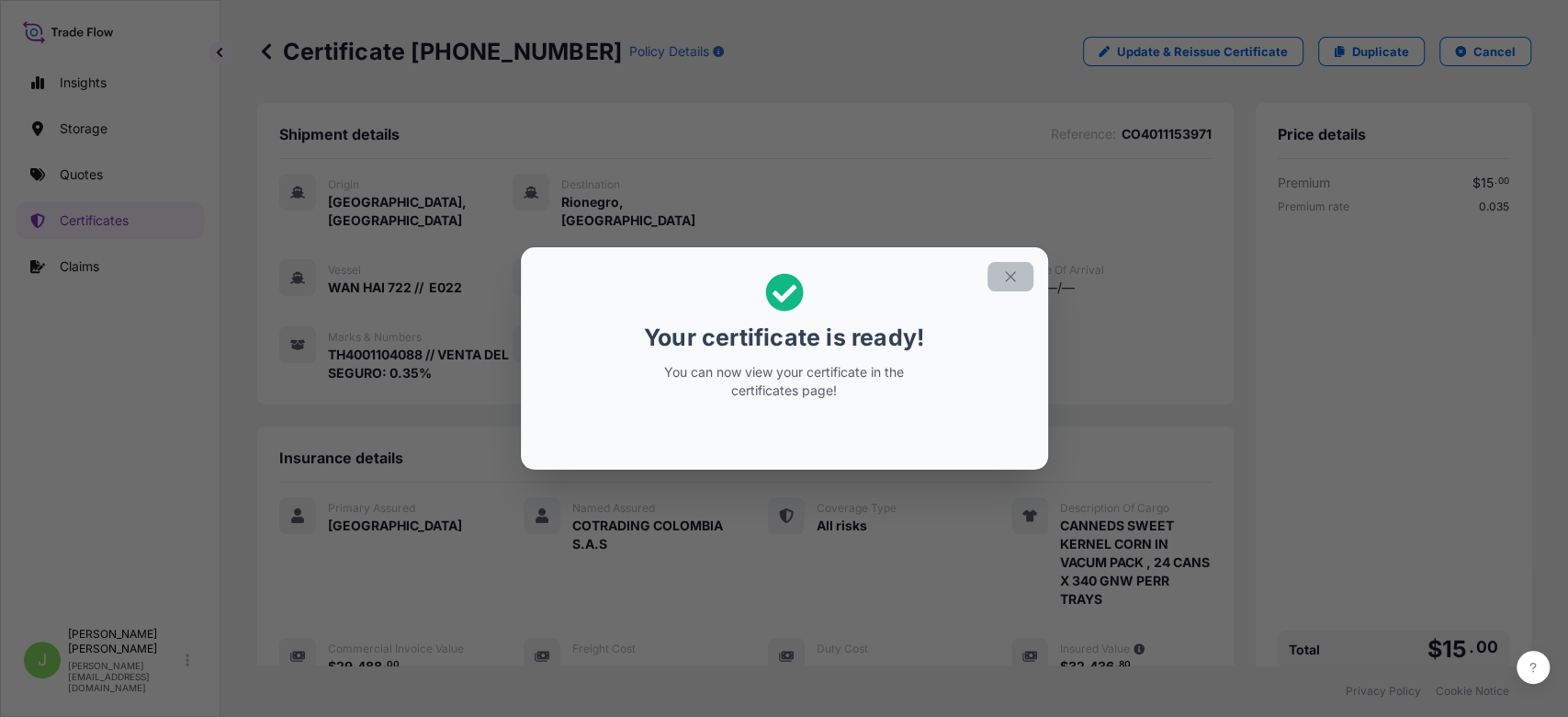
click at [1004, 290] on button "button" at bounding box center [1010, 277] width 46 height 29
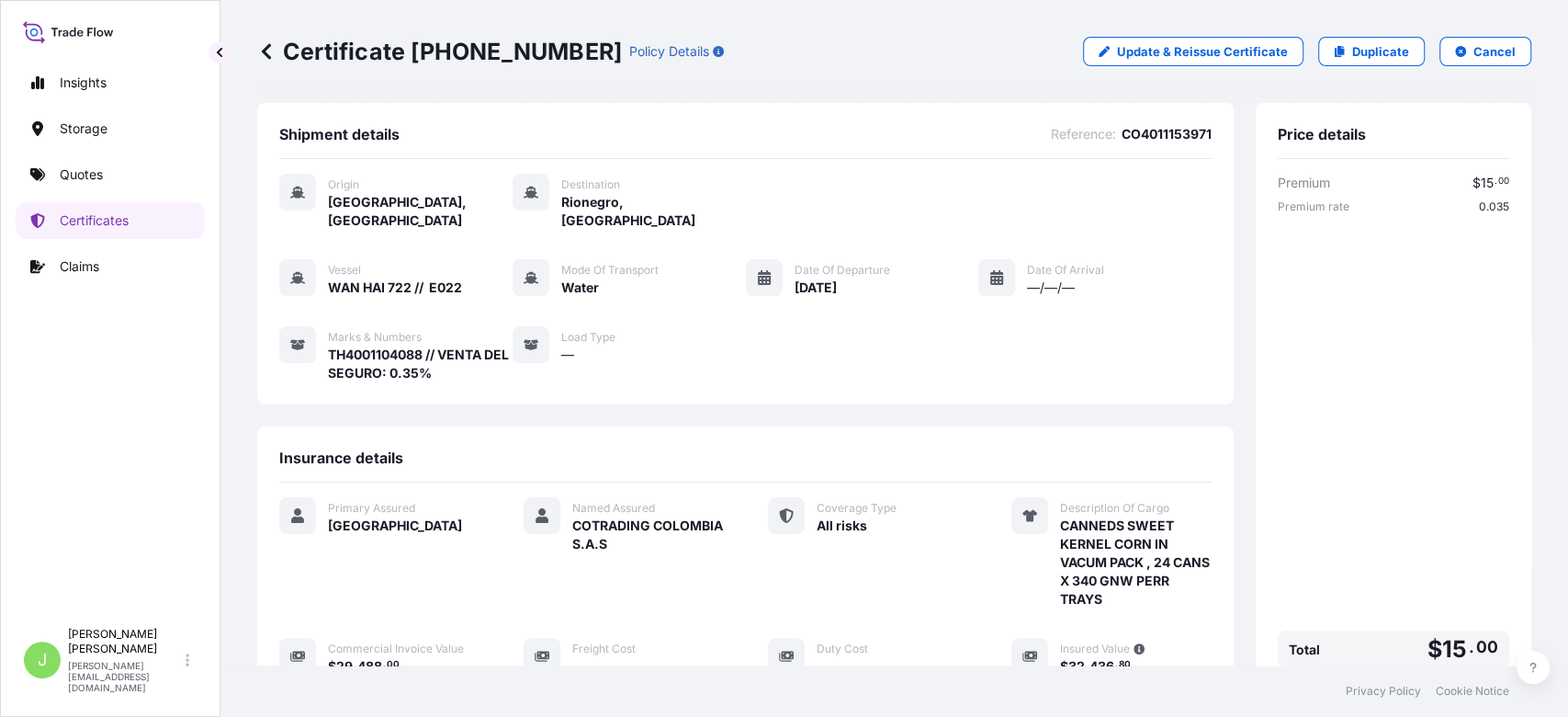
click at [288, 65] on p "Certificate [PHONE_NUMBER]" at bounding box center [440, 52] width 364 height 29
copy p "Certificate [PHONE_NUMBER]"
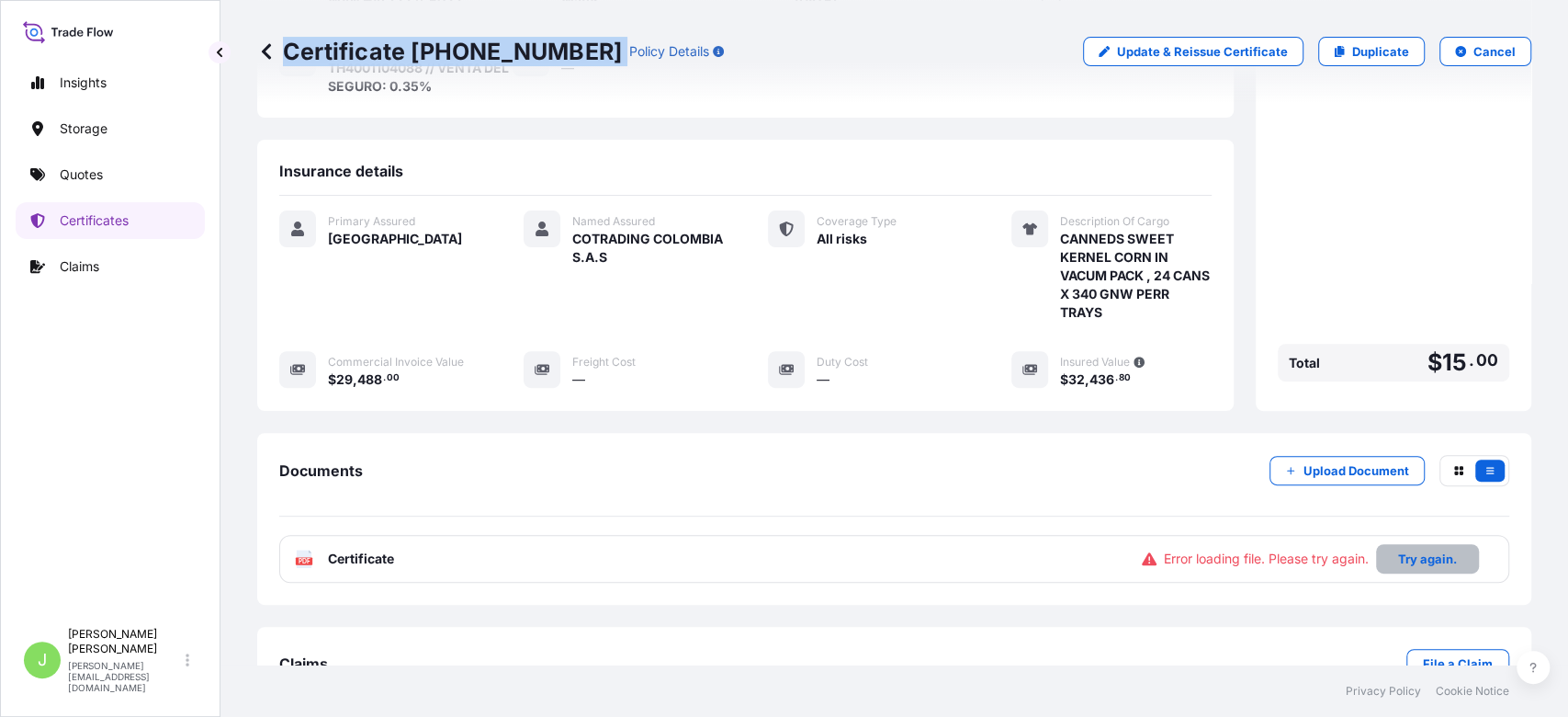
click at [1418, 549] on p "Try again." at bounding box center [1428, 559] width 59 height 18
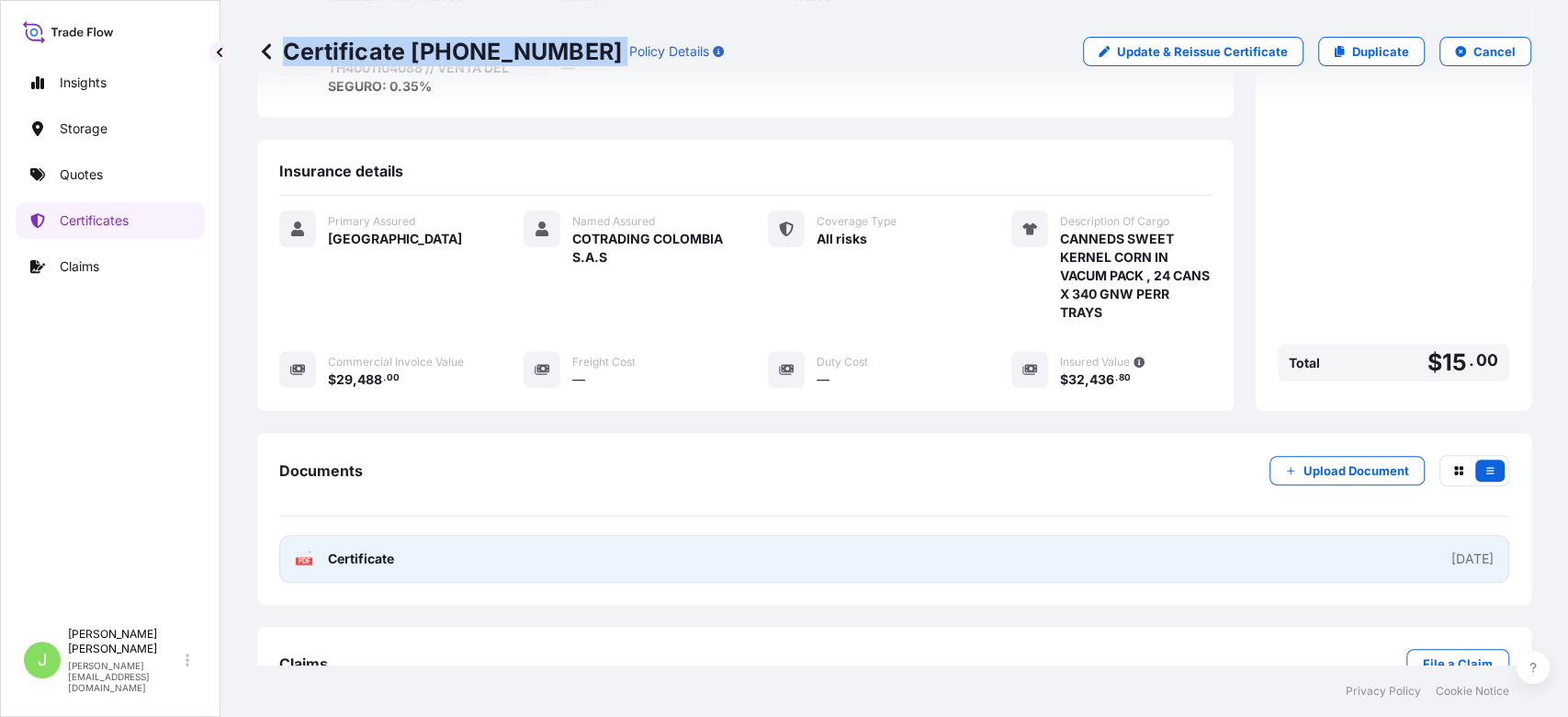
drag, startPoint x: 407, startPoint y: 545, endPoint x: 380, endPoint y: 538, distance: 27.9
click at [380, 549] on span "Certificate" at bounding box center [361, 559] width 66 height 18
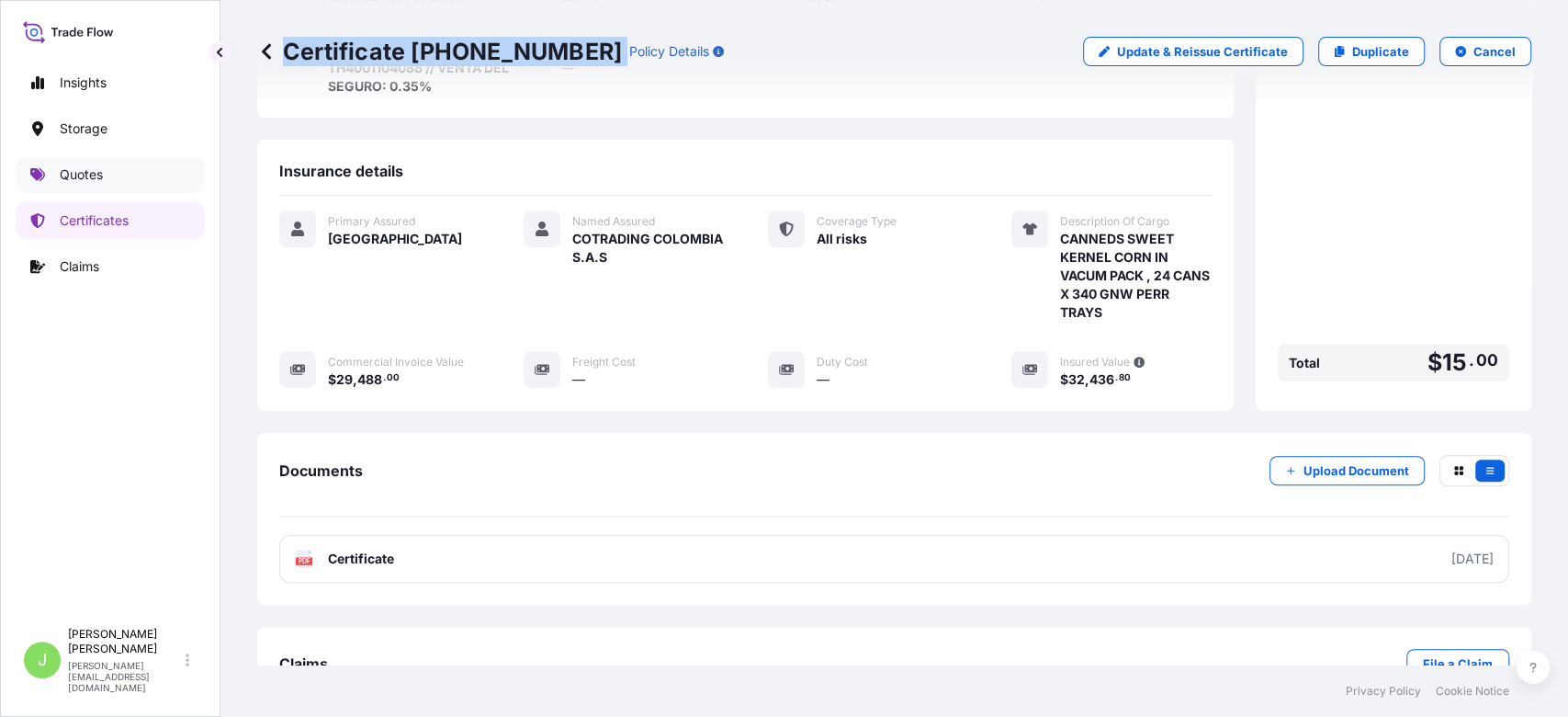
click at [137, 188] on link "Quotes" at bounding box center [110, 175] width 190 height 37
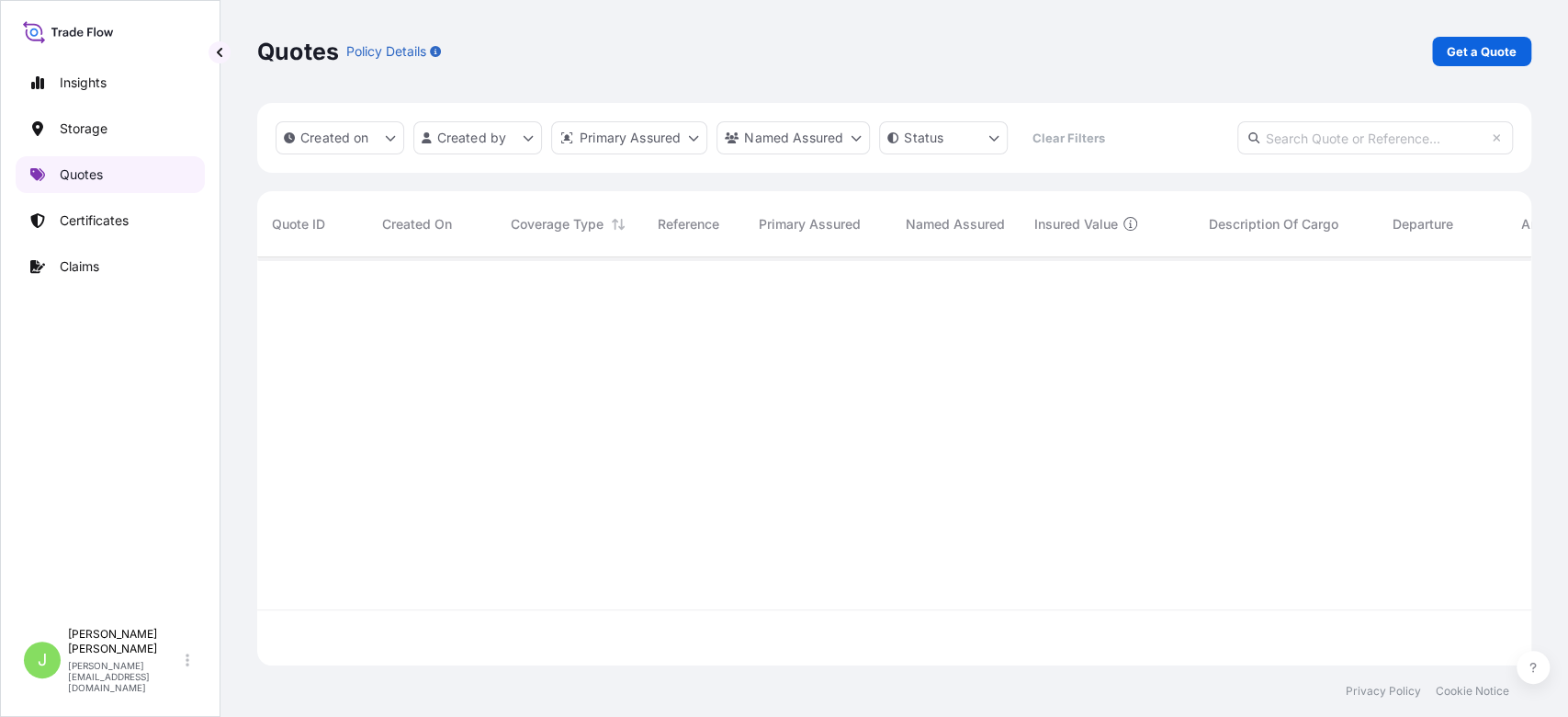
scroll to position [399, 1255]
click at [1465, 54] on p "Get a Quote" at bounding box center [1482, 52] width 70 height 18
select select "Water"
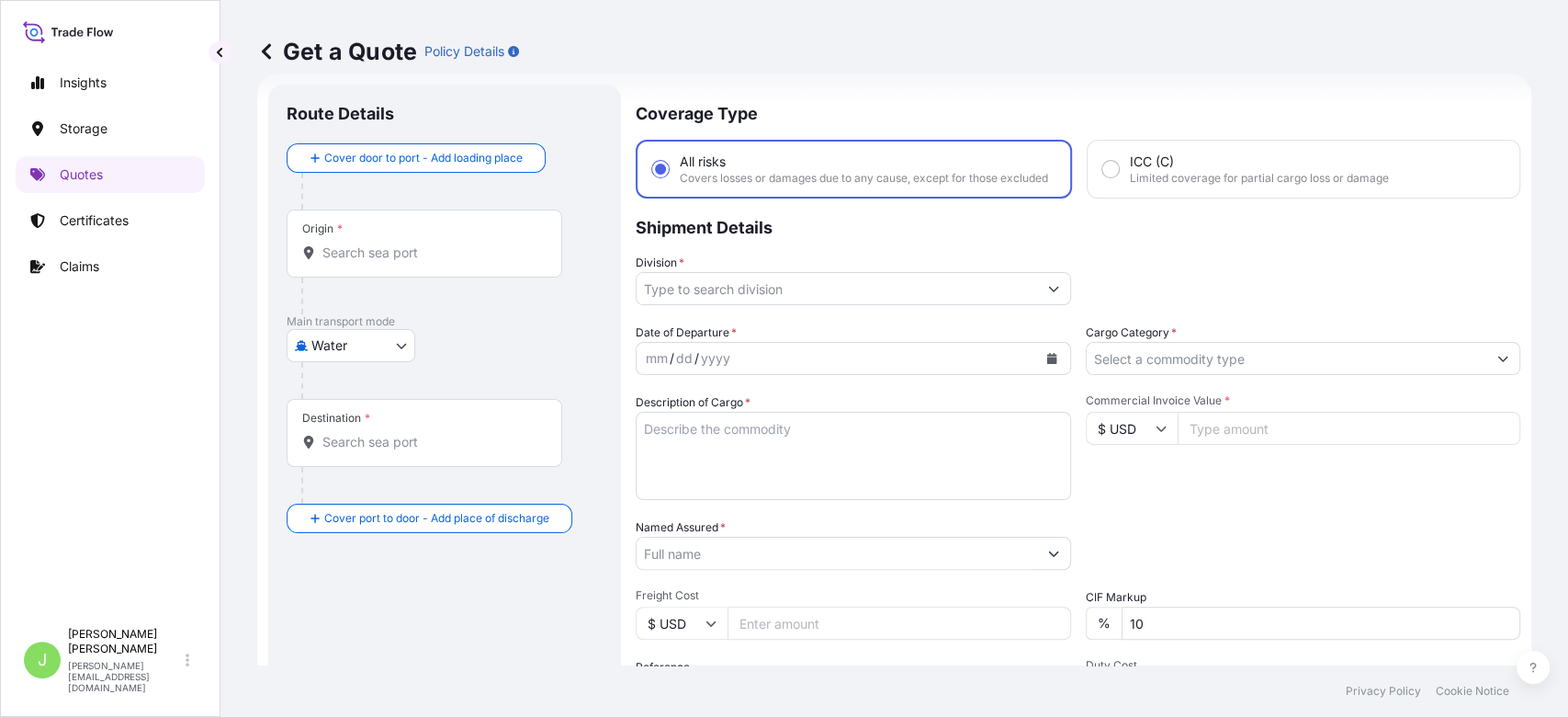
click at [419, 268] on div "Origin *" at bounding box center [425, 244] width 276 height 68
click at [419, 262] on input "Origin *" at bounding box center [431, 253] width 217 height 18
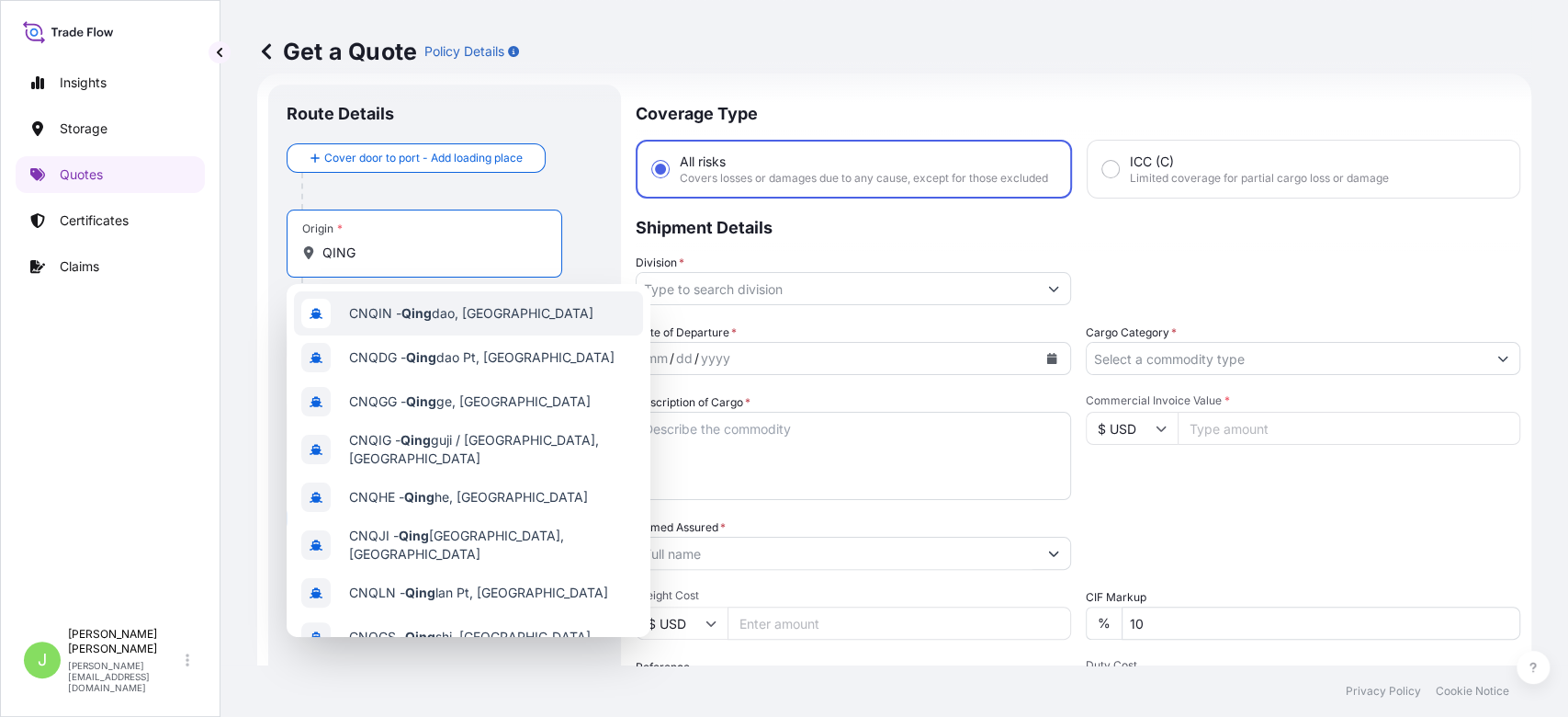
click at [438, 309] on span "CNQIN - [PERSON_NAME], [GEOGRAPHIC_DATA]" at bounding box center [471, 313] width 245 height 18
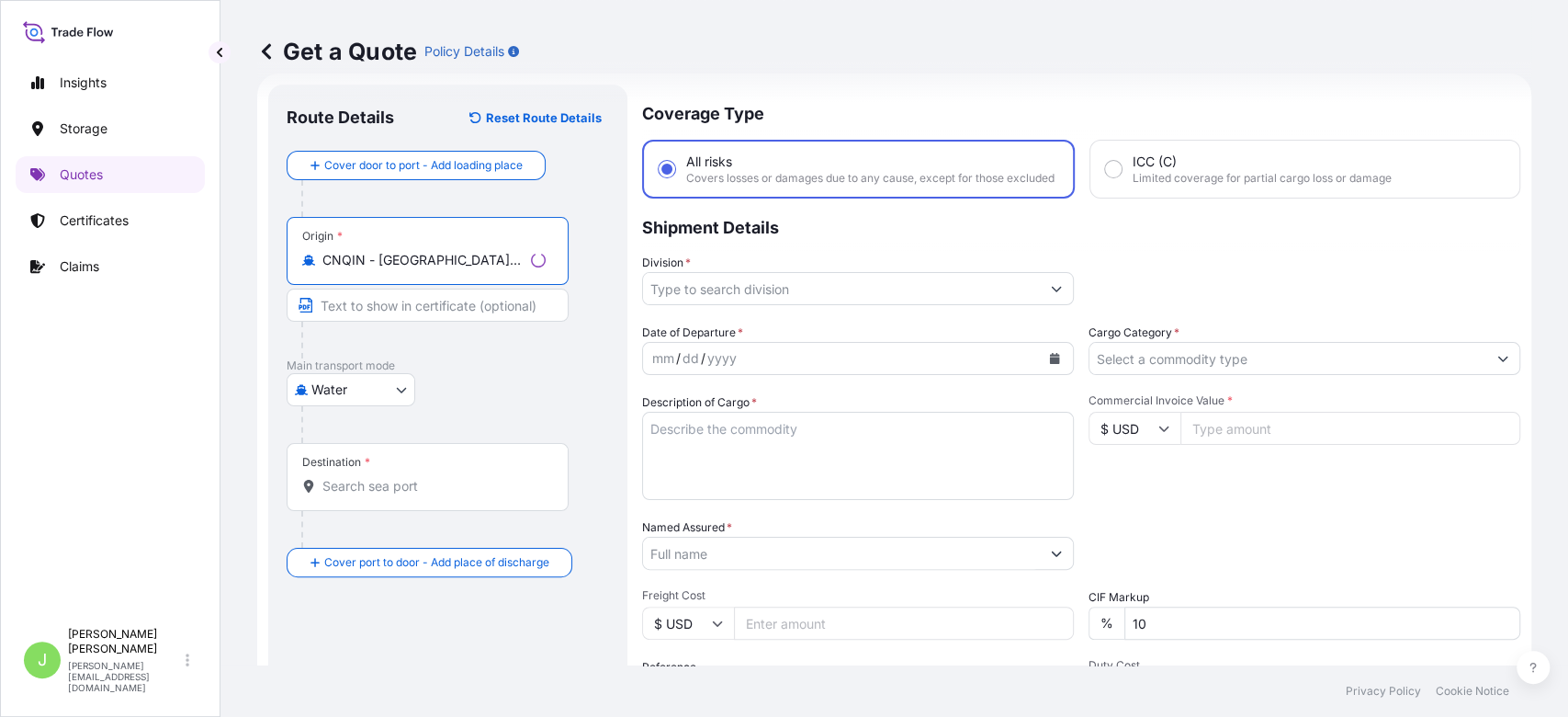
type input "CNQIN - [GEOGRAPHIC_DATA], [GEOGRAPHIC_DATA]"
click at [436, 497] on div "Destination *" at bounding box center [428, 477] width 282 height 68
click at [436, 495] on input "Destination *" at bounding box center [433, 486] width 224 height 18
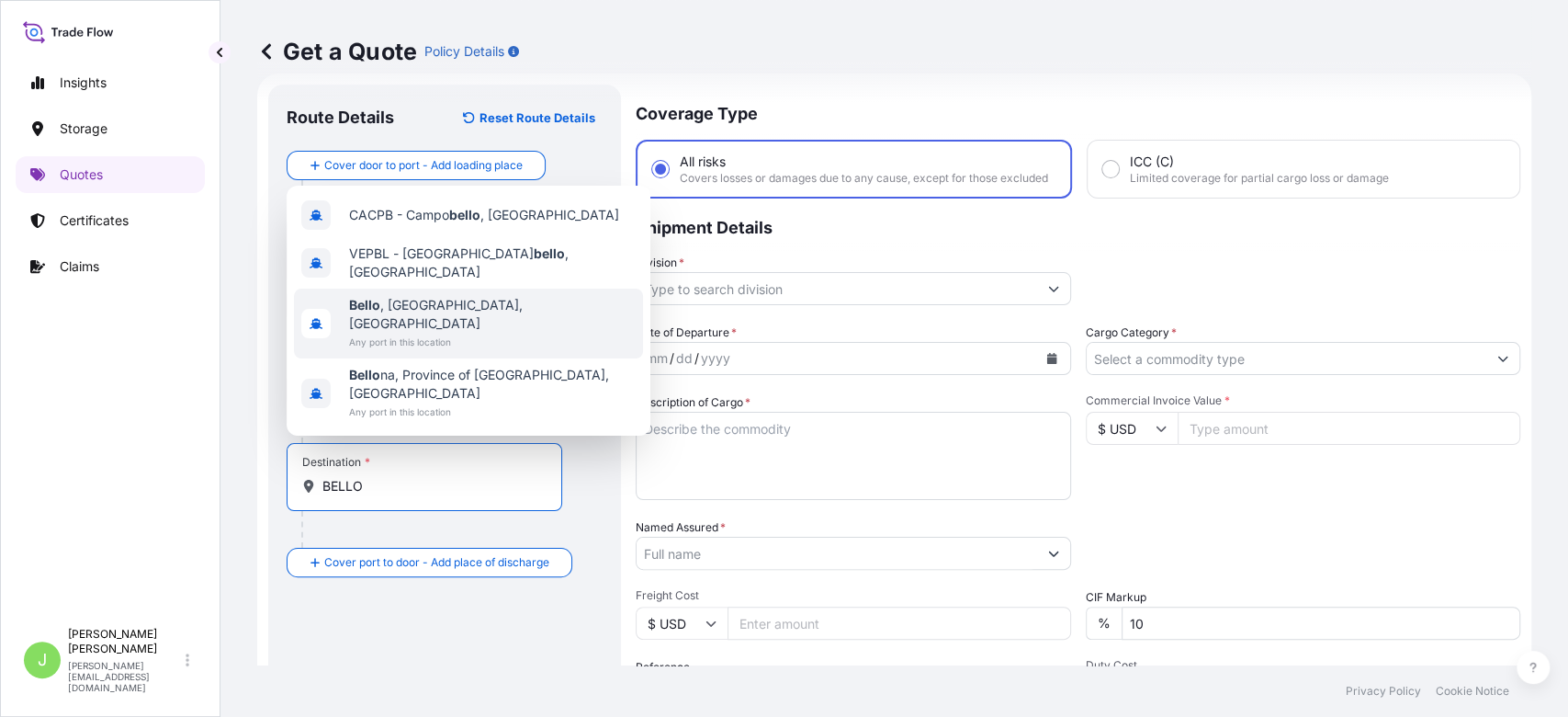
click at [448, 332] on span "[GEOGRAPHIC_DATA] , [GEOGRAPHIC_DATA], [GEOGRAPHIC_DATA]" at bounding box center [492, 315] width 287 height 37
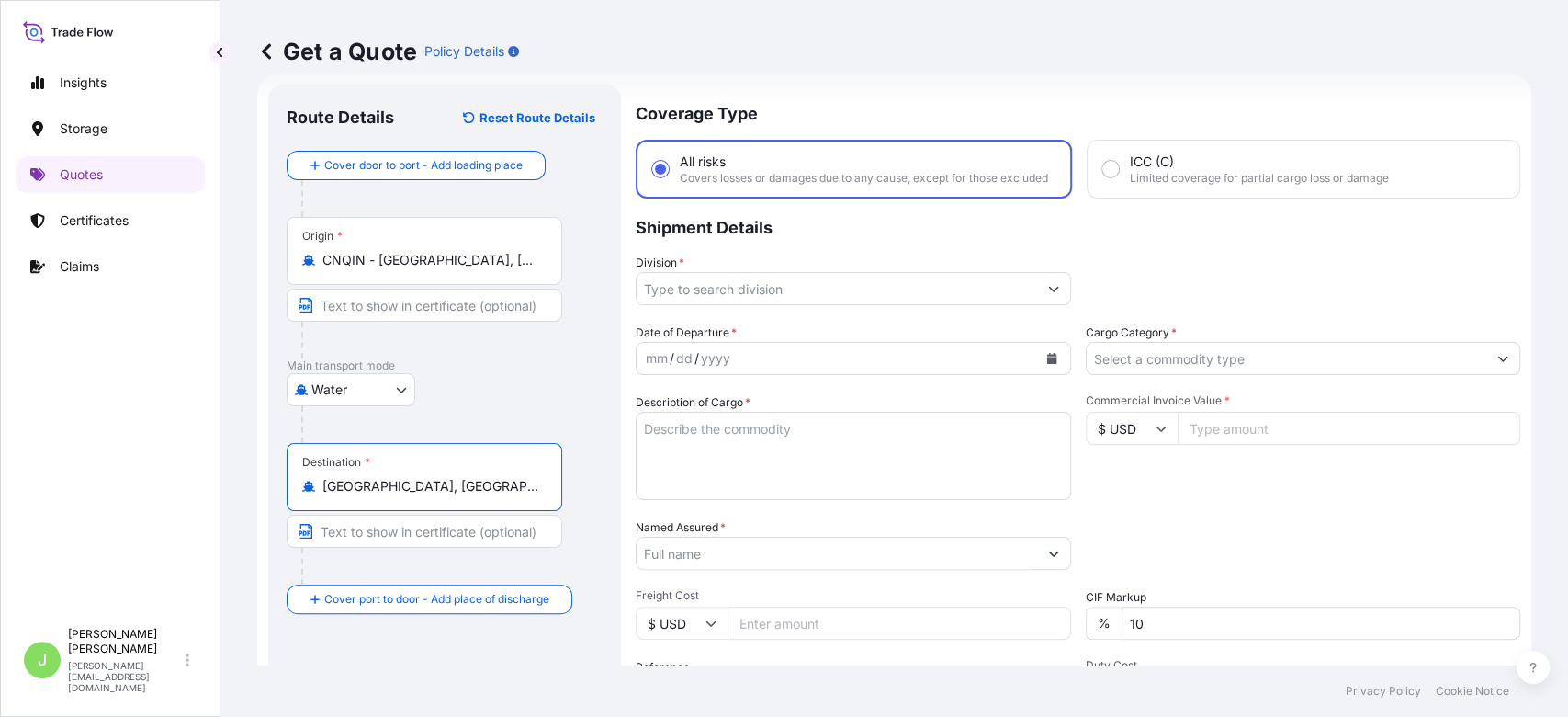
type input "[GEOGRAPHIC_DATA], [GEOGRAPHIC_DATA], [GEOGRAPHIC_DATA]"
click at [785, 298] on input "Division *" at bounding box center [836, 289] width 400 height 33
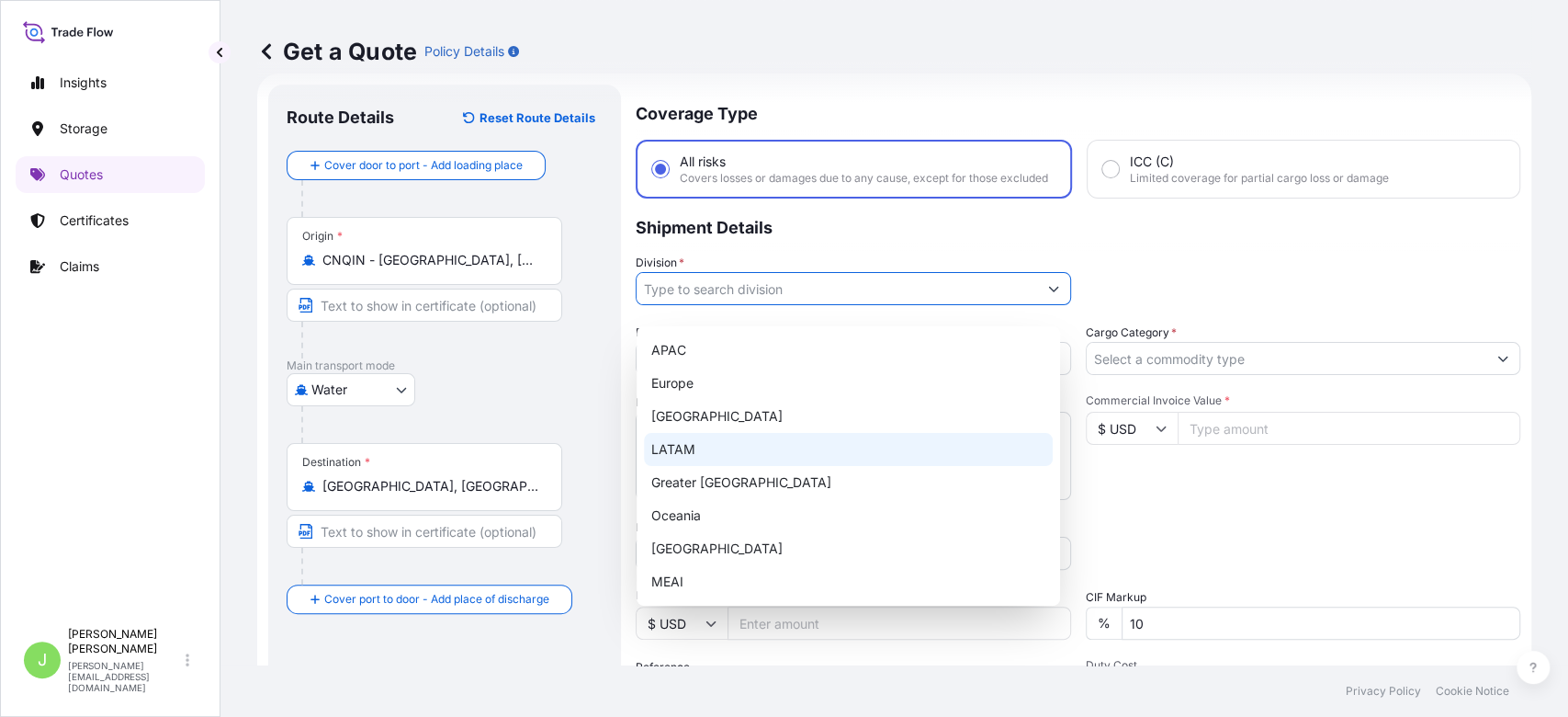
click at [719, 447] on div "LATAM" at bounding box center [848, 449] width 409 height 33
type input "LATAM"
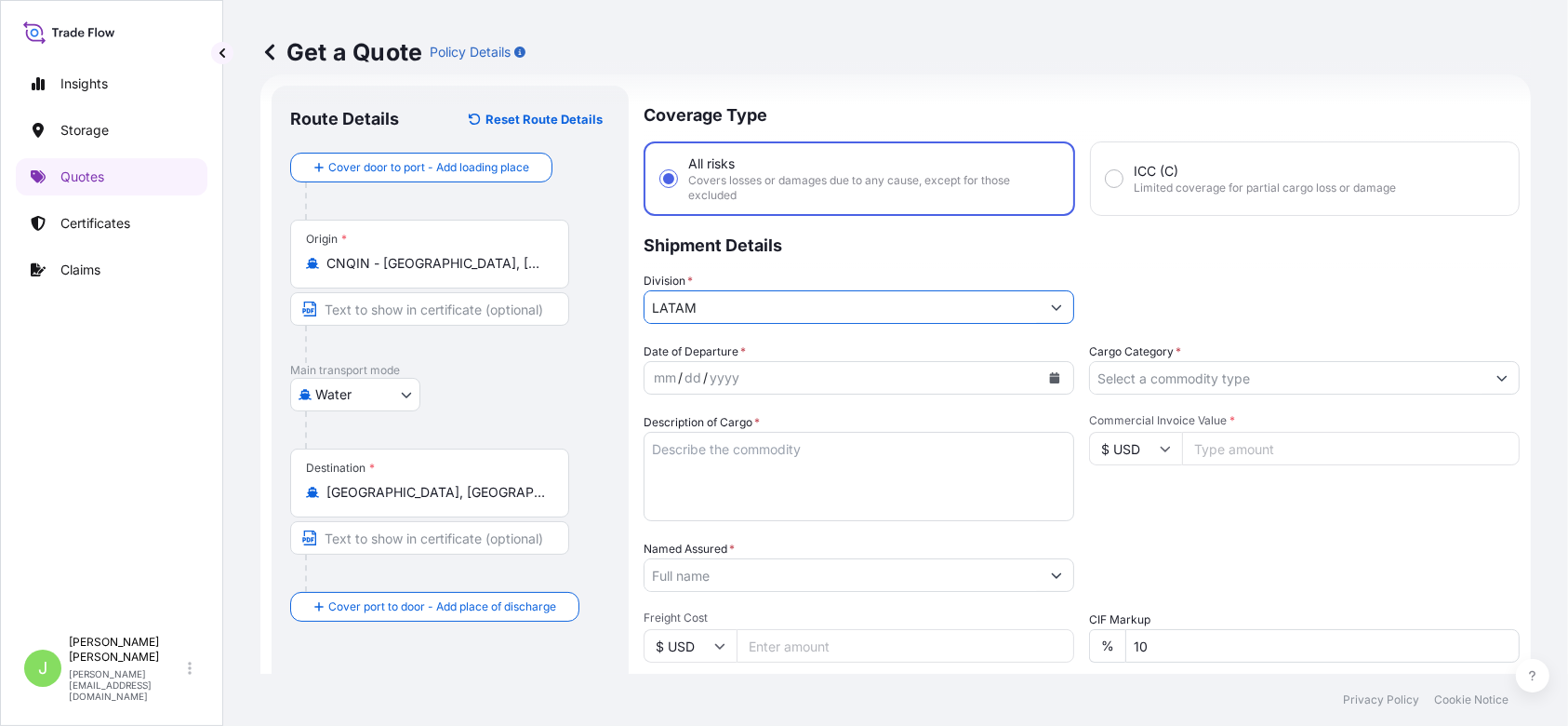
click at [1178, 374] on input "Cargo Category *" at bounding box center [1288, 377] width 395 height 34
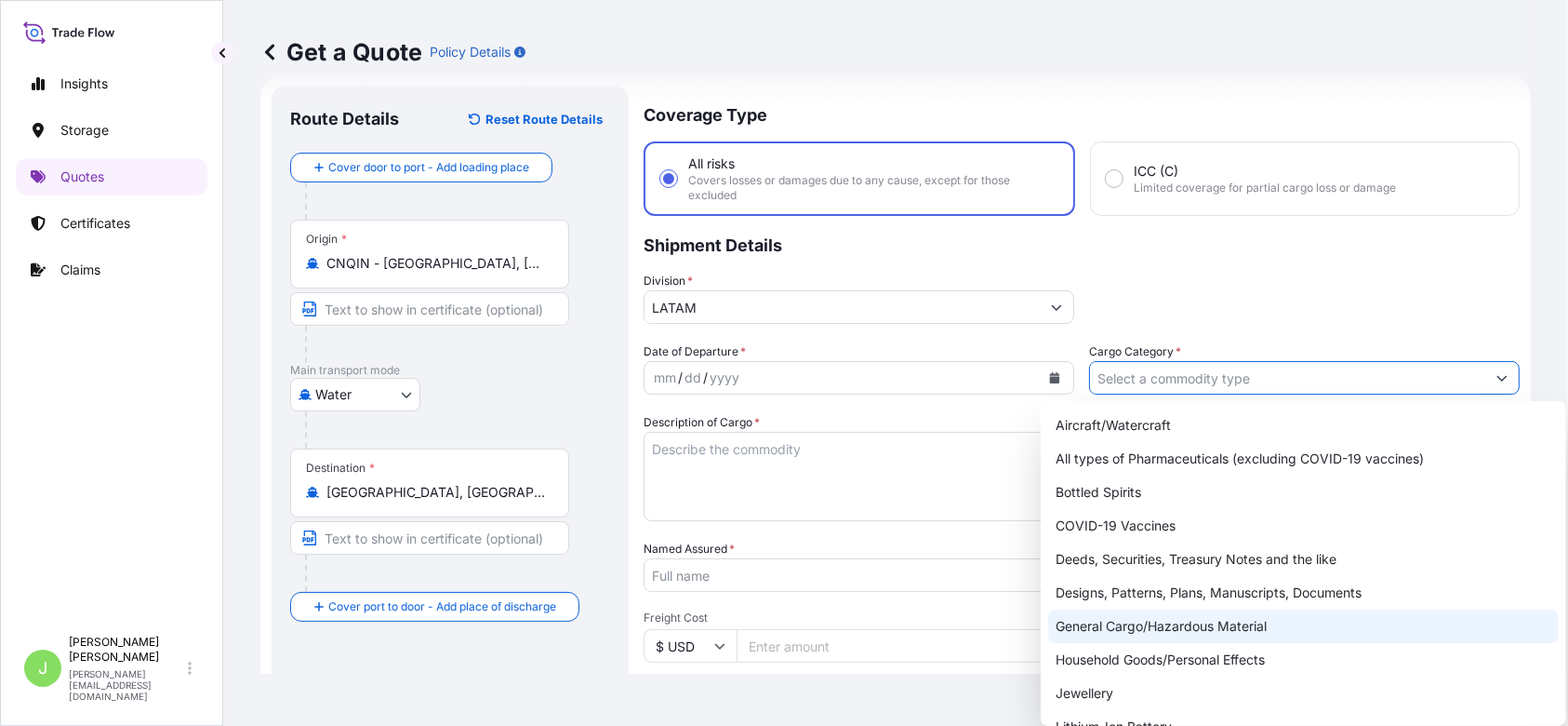
click at [1125, 628] on div "General Cargo/Hazardous Material" at bounding box center [1303, 626] width 511 height 34
type input "General Cargo/Hazardous Material"
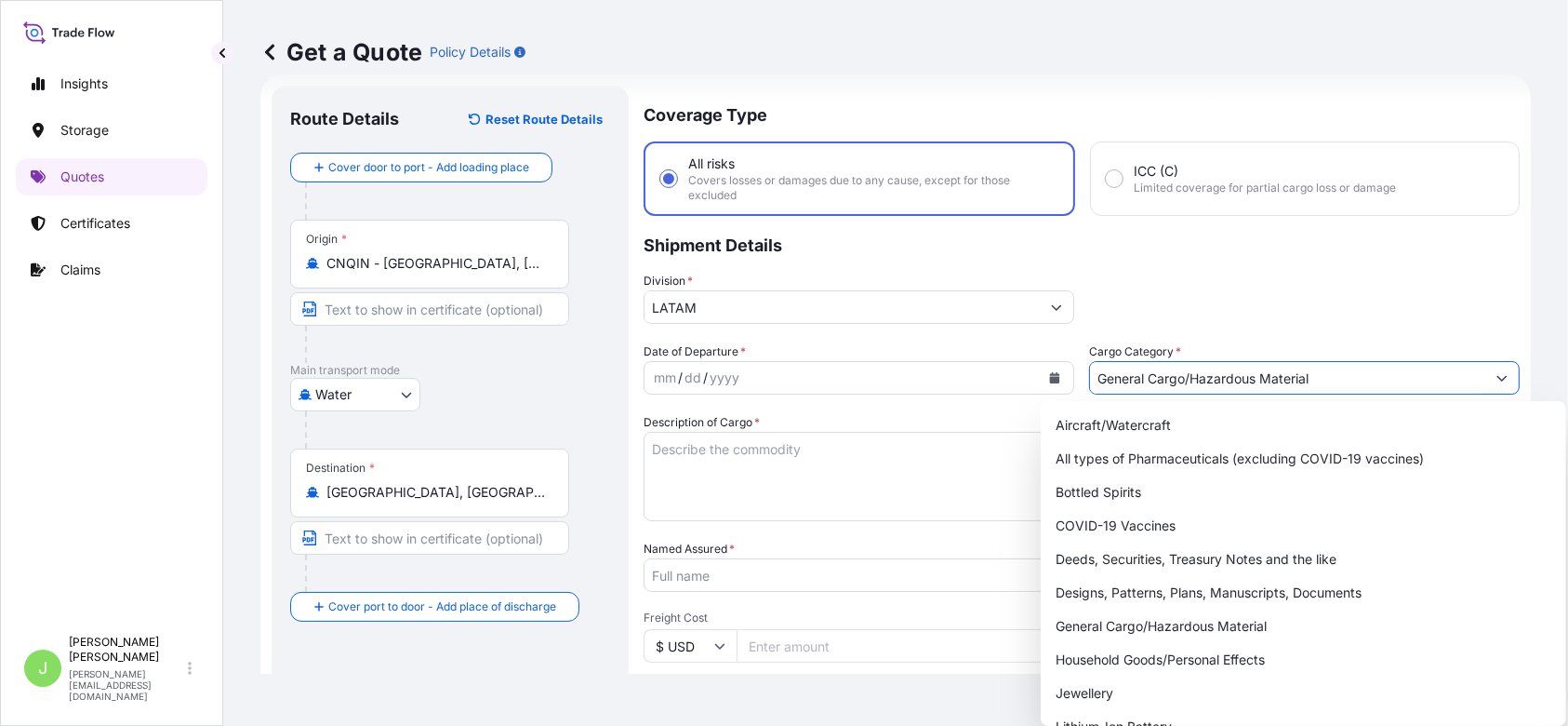
click at [1049, 377] on icon "Calendar" at bounding box center [1055, 377] width 11 height 11
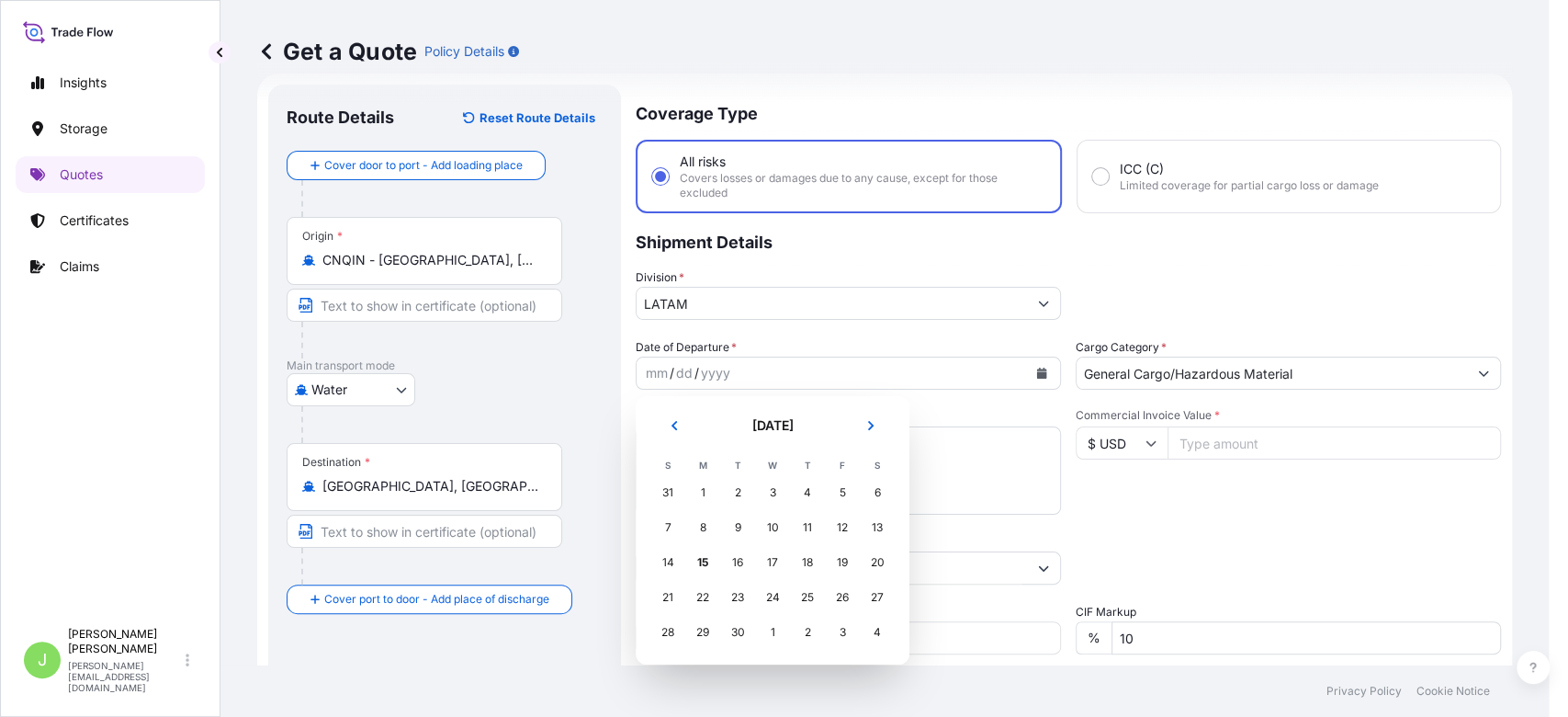
click at [843, 546] on div "19" at bounding box center [843, 562] width 33 height 33
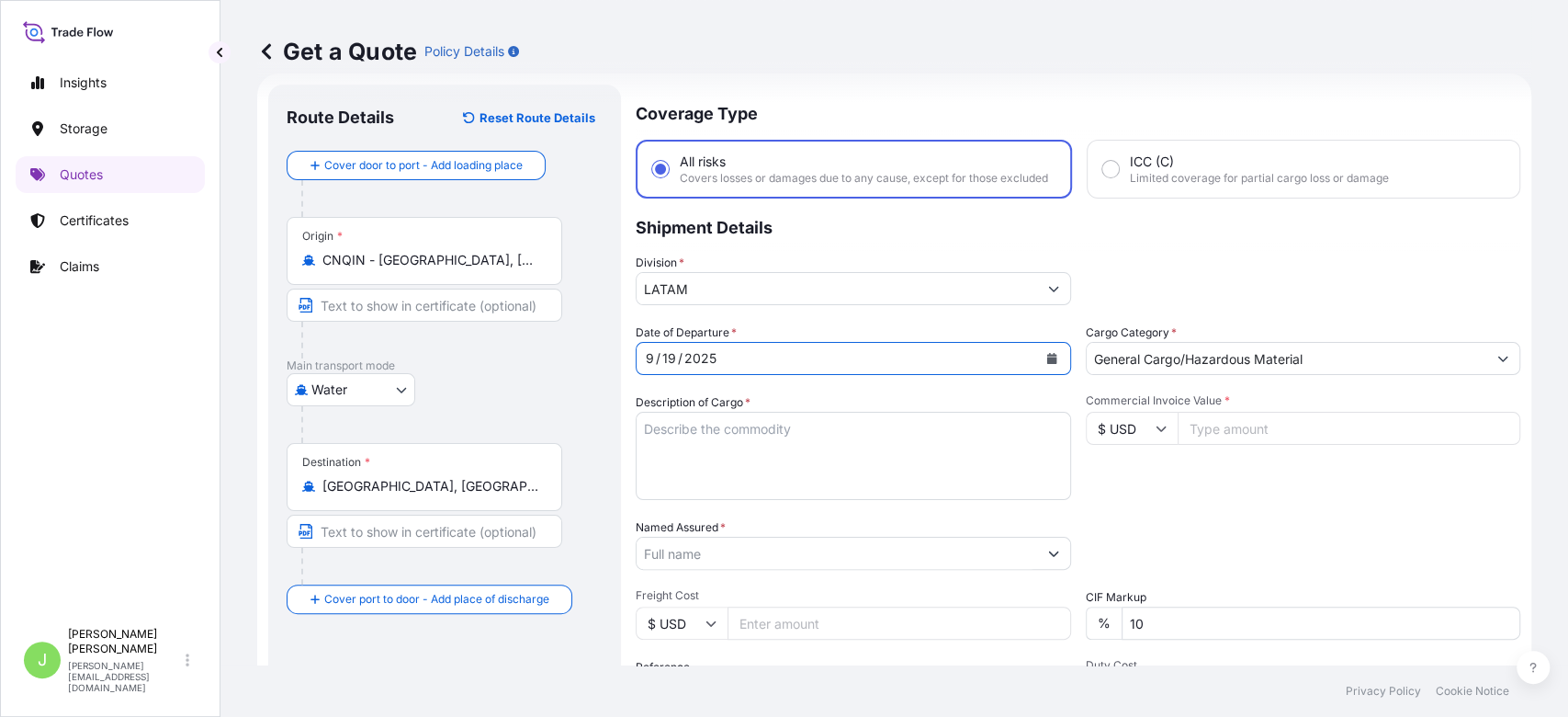
click at [1048, 366] on button "Calendar" at bounding box center [1052, 358] width 29 height 29
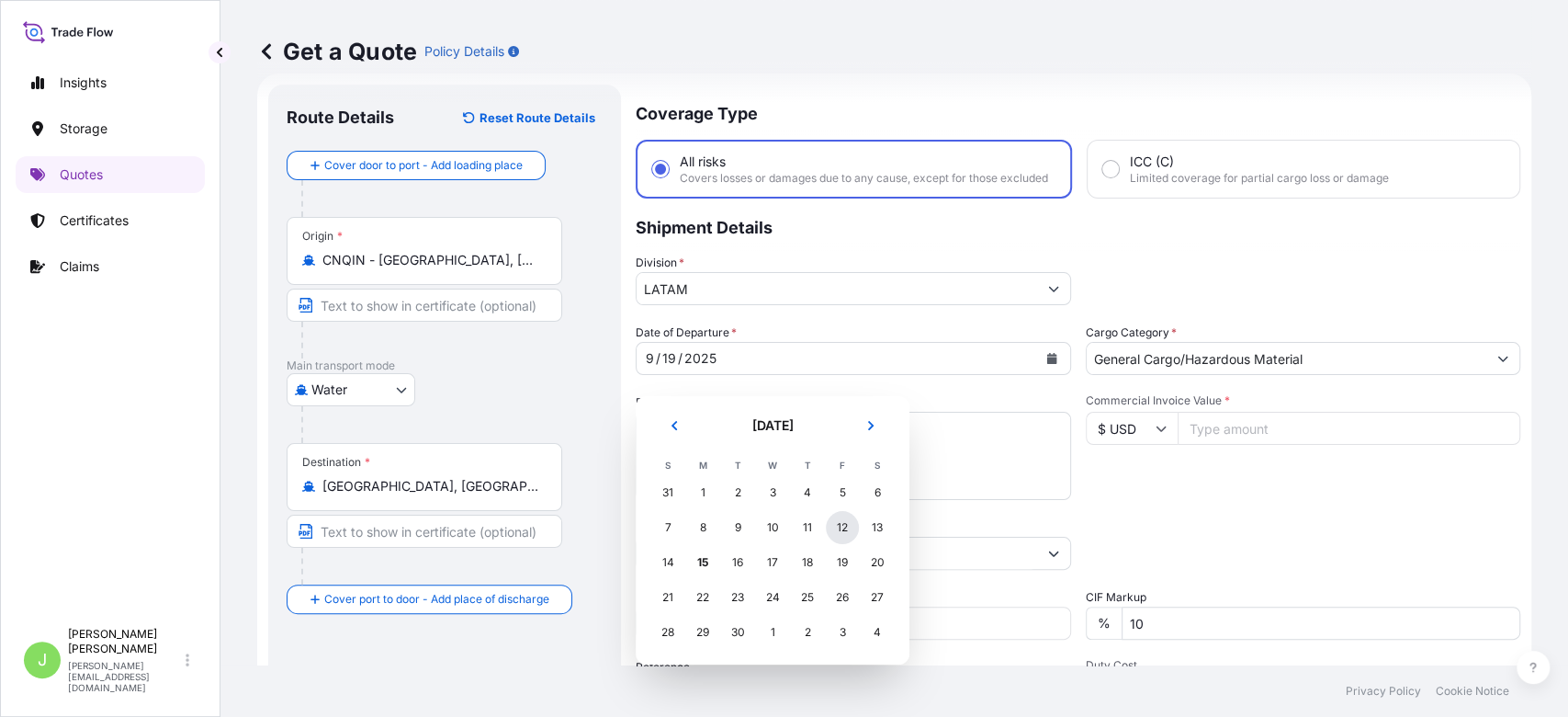
click at [846, 533] on div "12" at bounding box center [843, 527] width 33 height 33
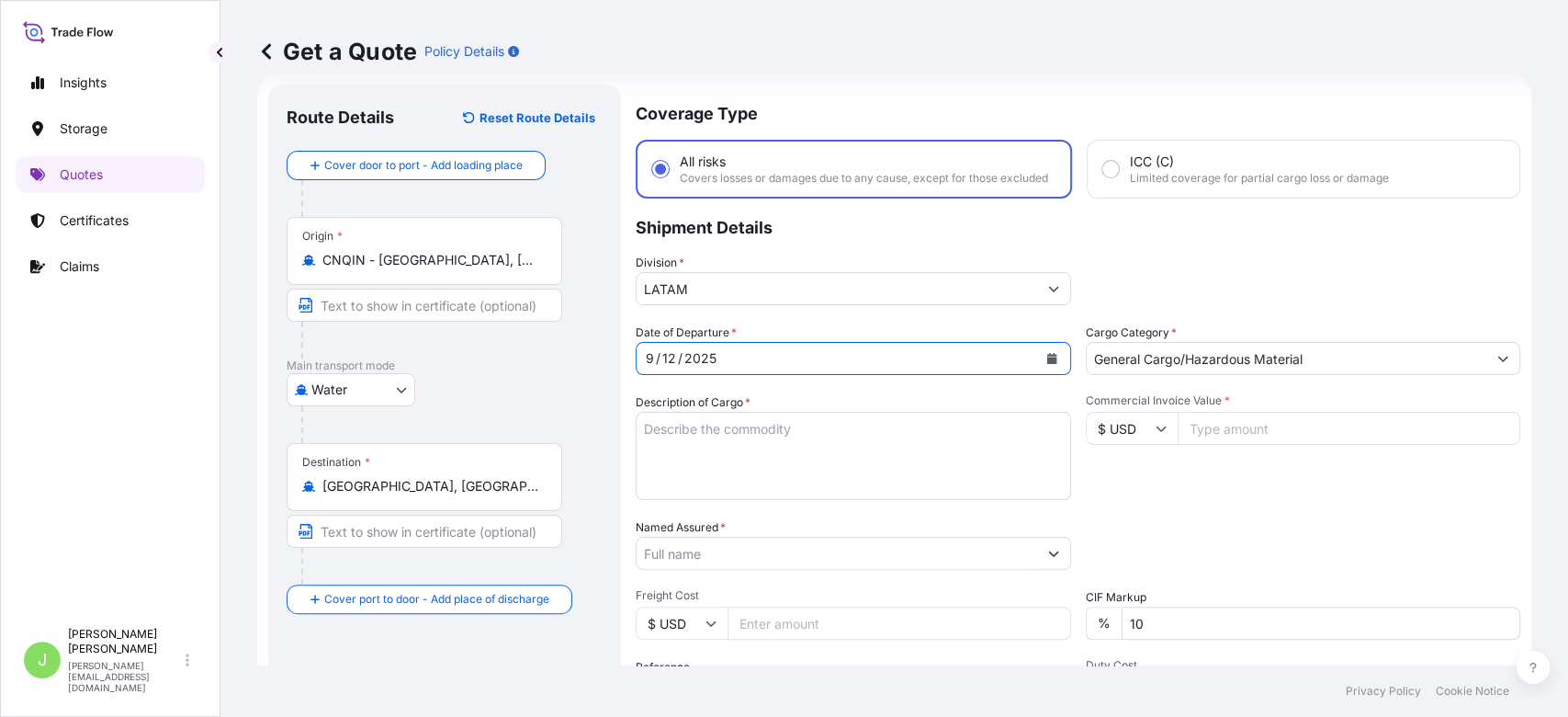
click at [795, 431] on textarea "Description of Cargo *" at bounding box center [853, 456] width 435 height 88
paste textarea "Producto: MDF"
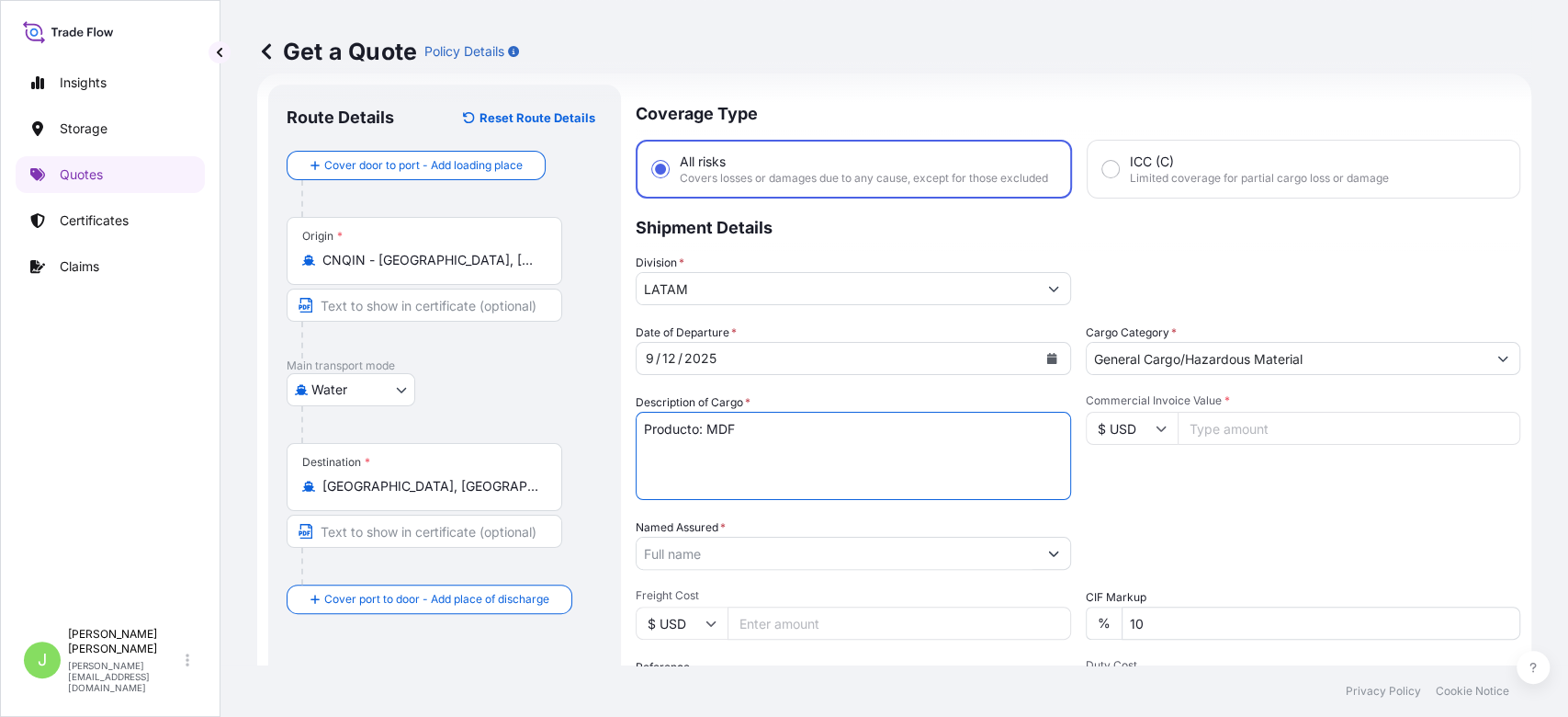
type textarea "Producto: MDF"
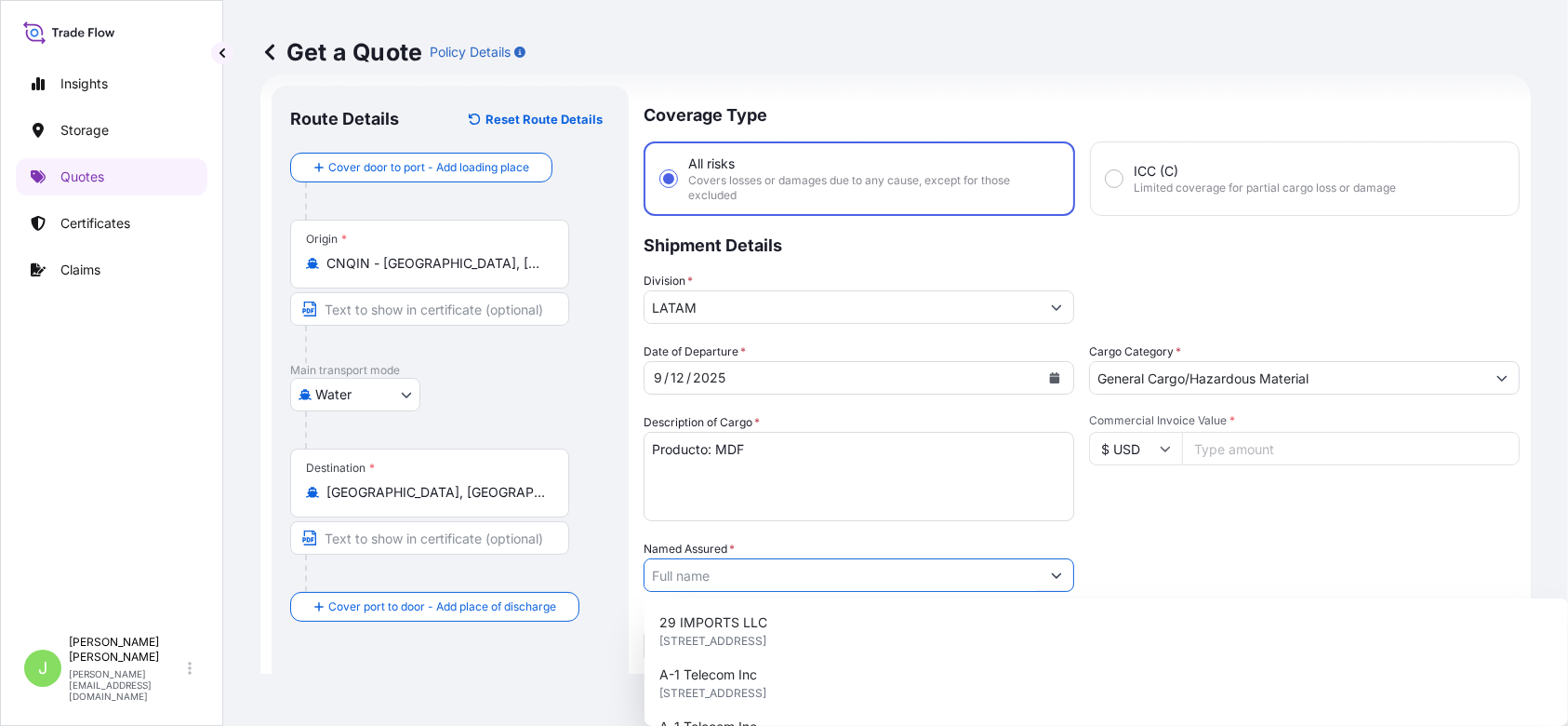
click at [760, 562] on input "Named Assured *" at bounding box center [842, 575] width 395 height 34
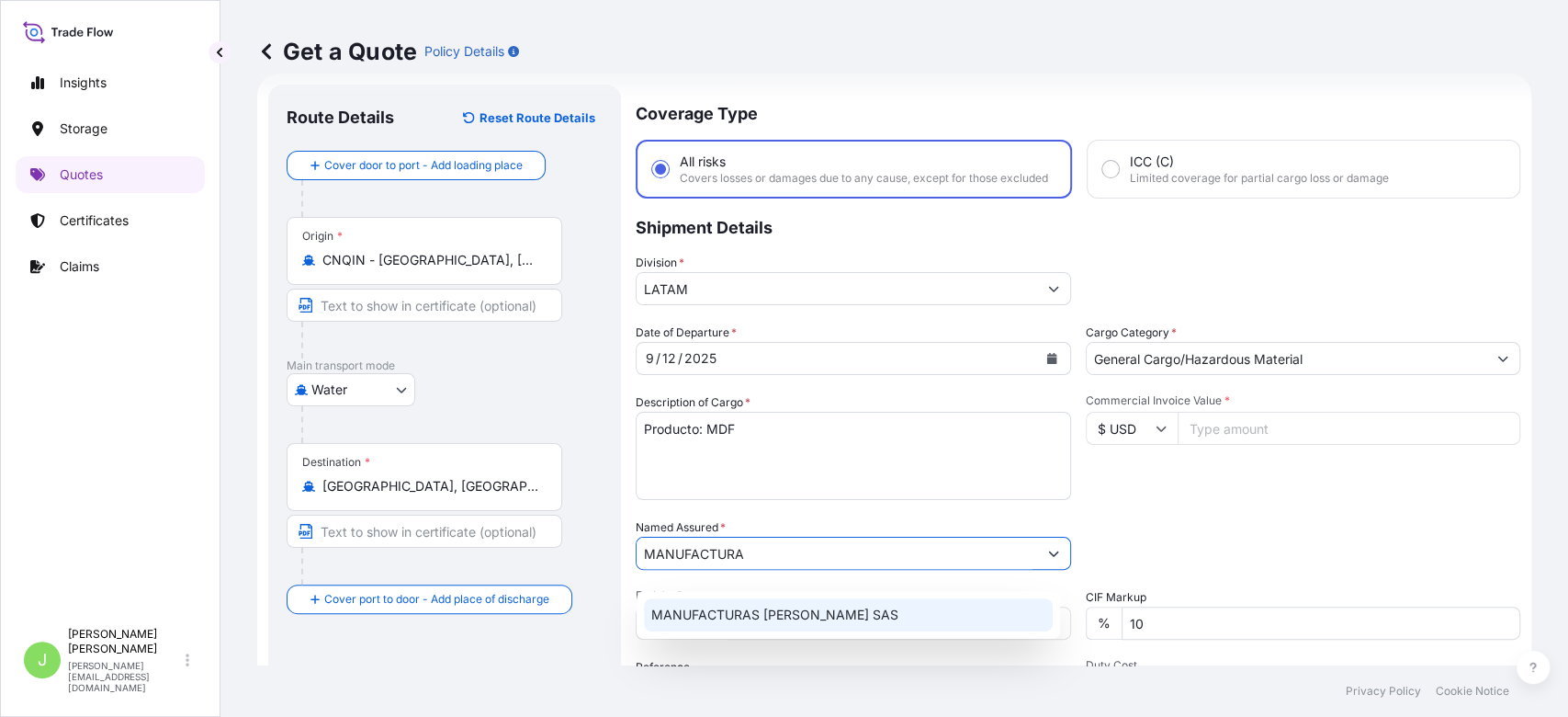
click at [825, 604] on div "MANUFACTURAS [PERSON_NAME] SAS" at bounding box center [848, 615] width 409 height 33
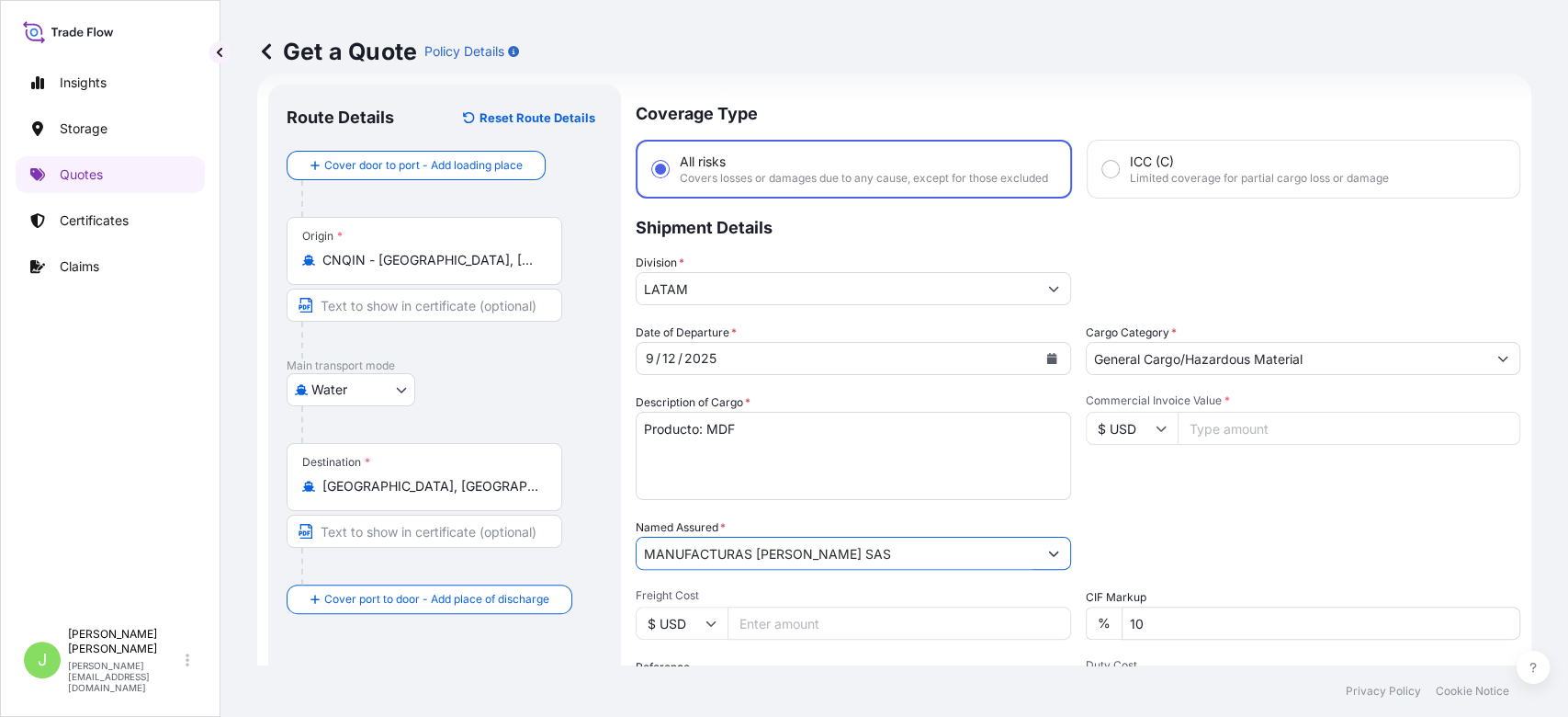
type input "MANUFACTURAS [PERSON_NAME] SAS"
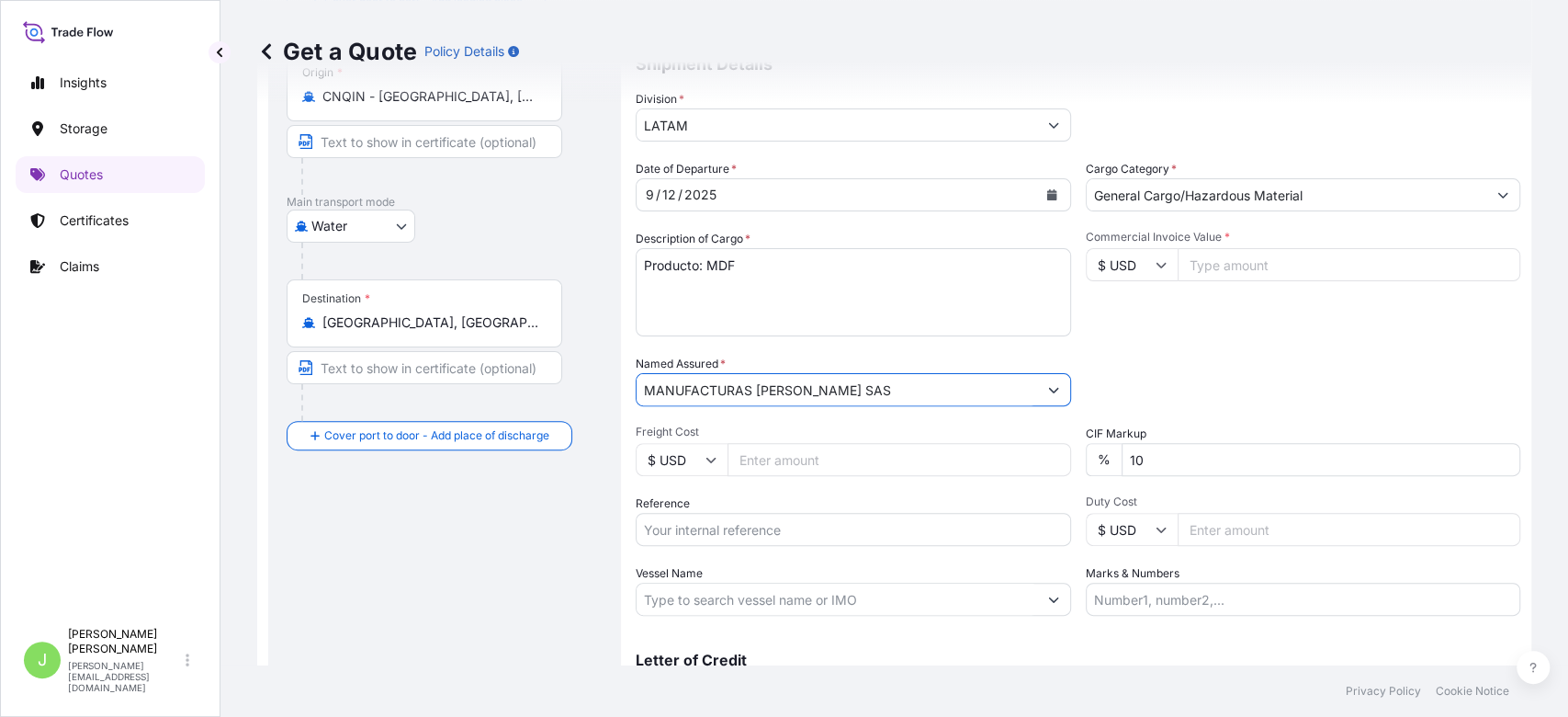
scroll to position [196, 0]
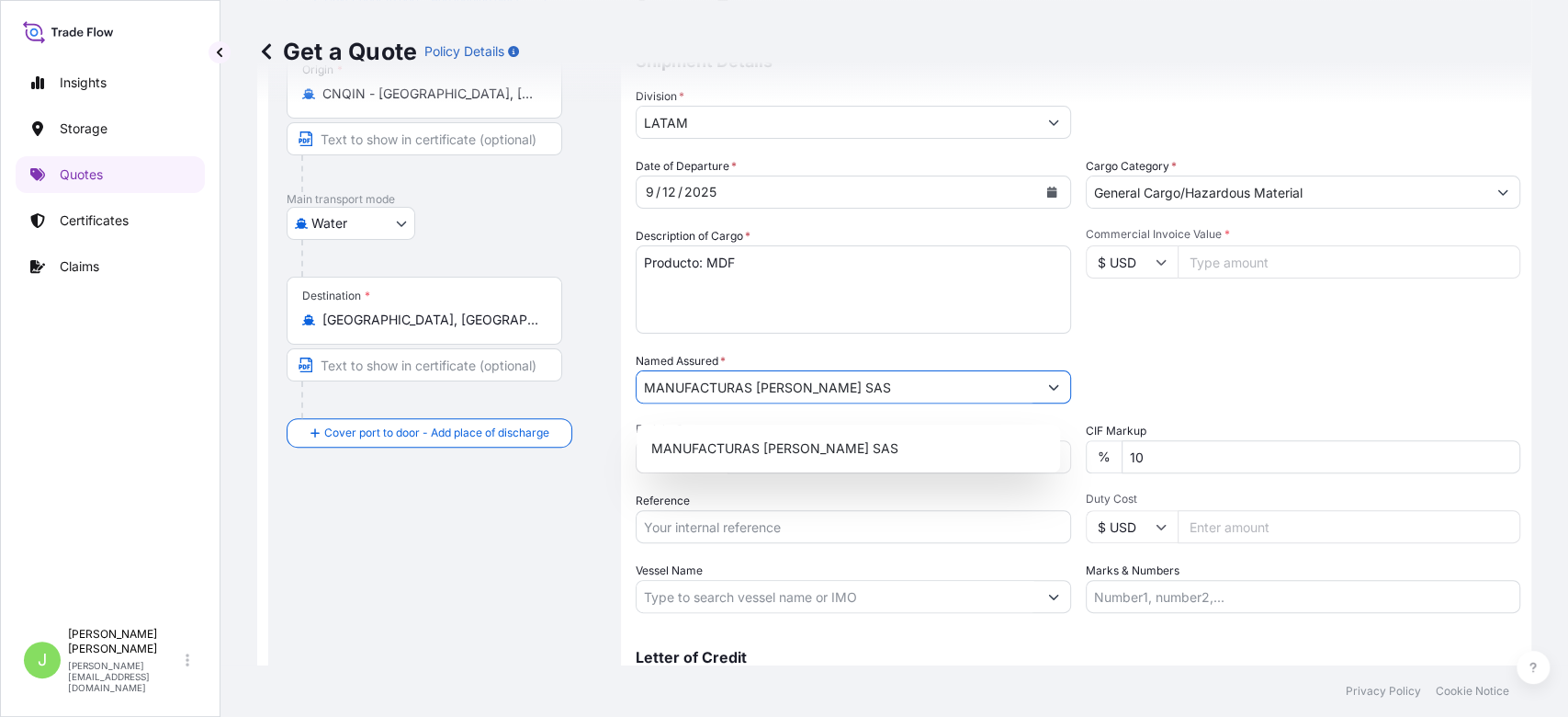
click at [381, 232] on body "1 option available. Insights Storage Quotes Certificates Claims J [PERSON_NAME]…" at bounding box center [784, 358] width 1568 height 717
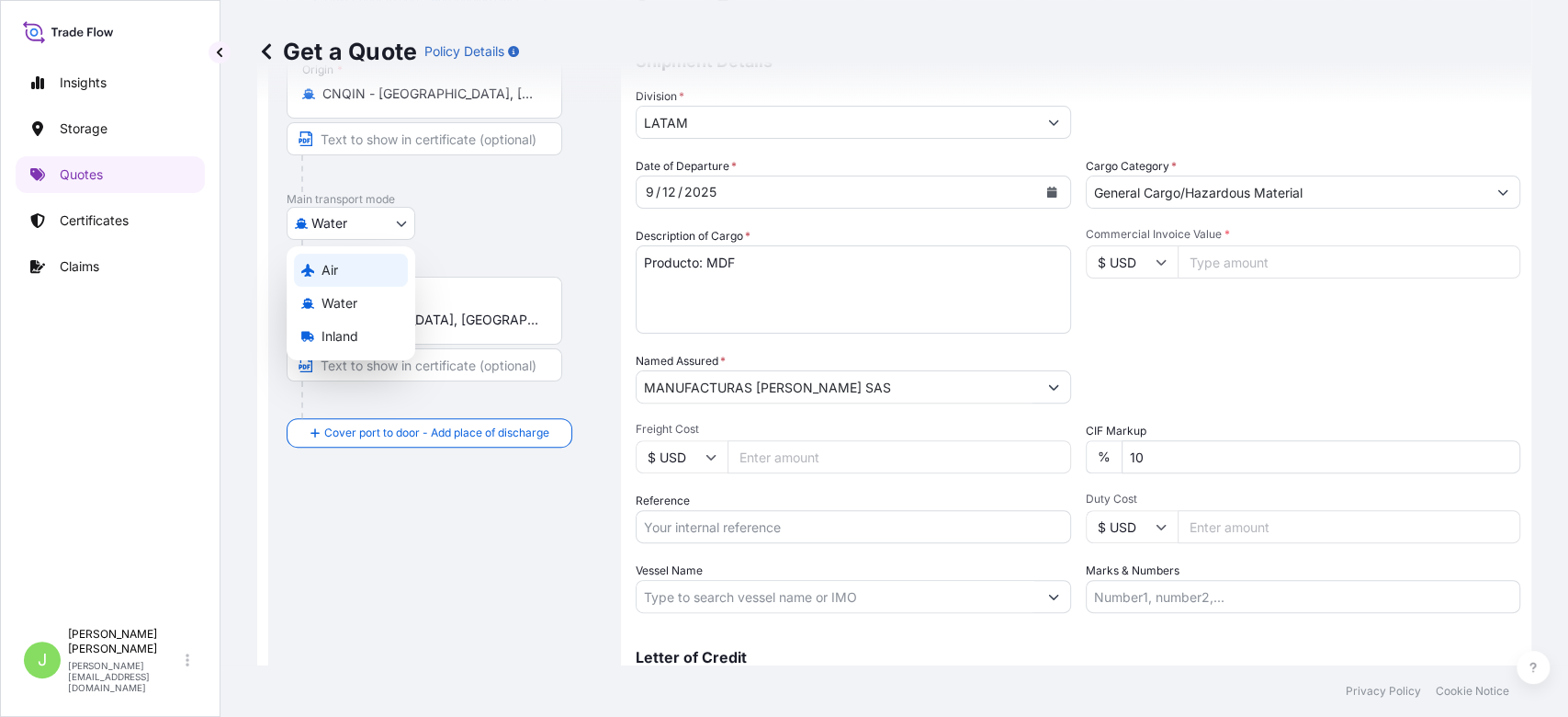
click at [367, 267] on div "Air" at bounding box center [352, 271] width 114 height 33
select select "Air"
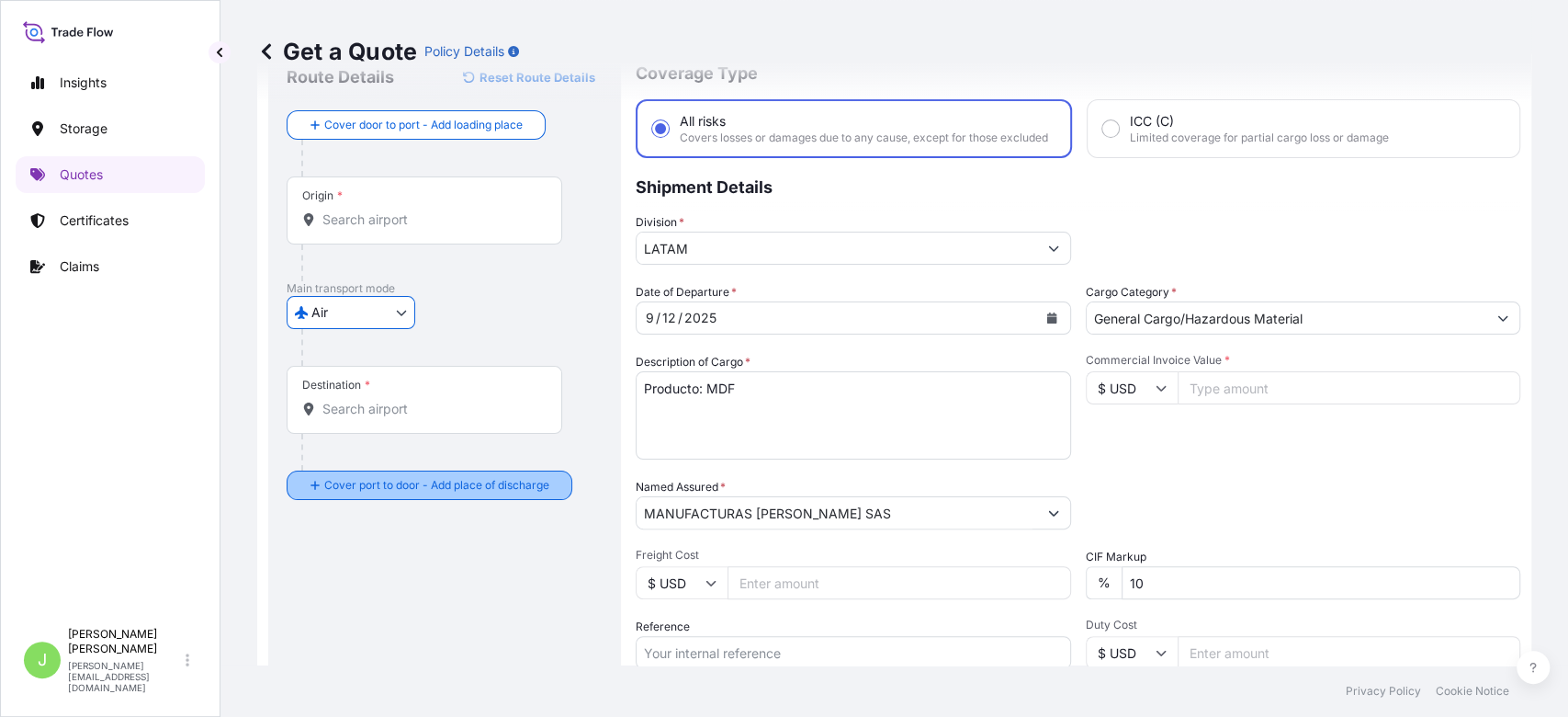
scroll to position [68, 0]
click at [453, 224] on input "Origin *" at bounding box center [431, 222] width 217 height 18
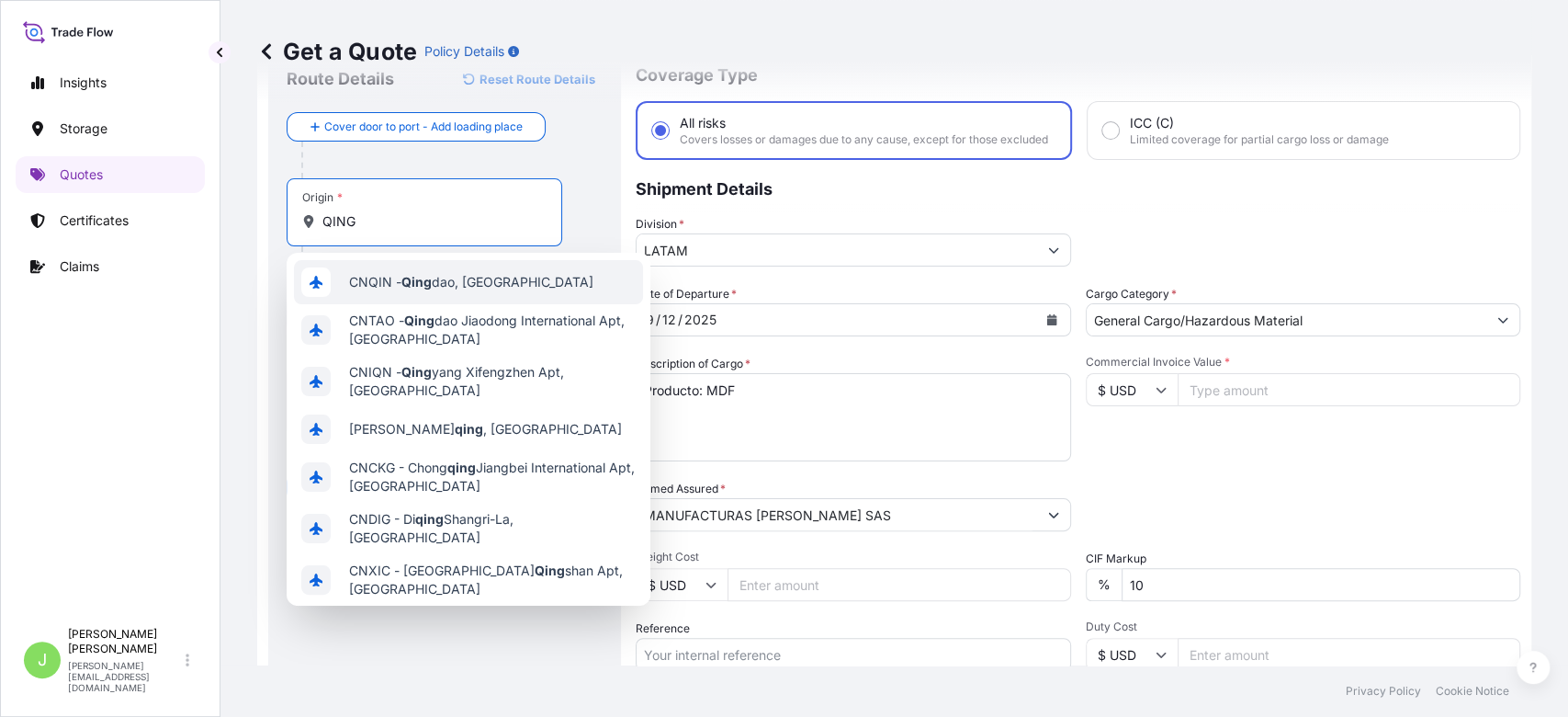
click at [446, 281] on span "CNQIN - [PERSON_NAME], [GEOGRAPHIC_DATA]" at bounding box center [471, 283] width 245 height 18
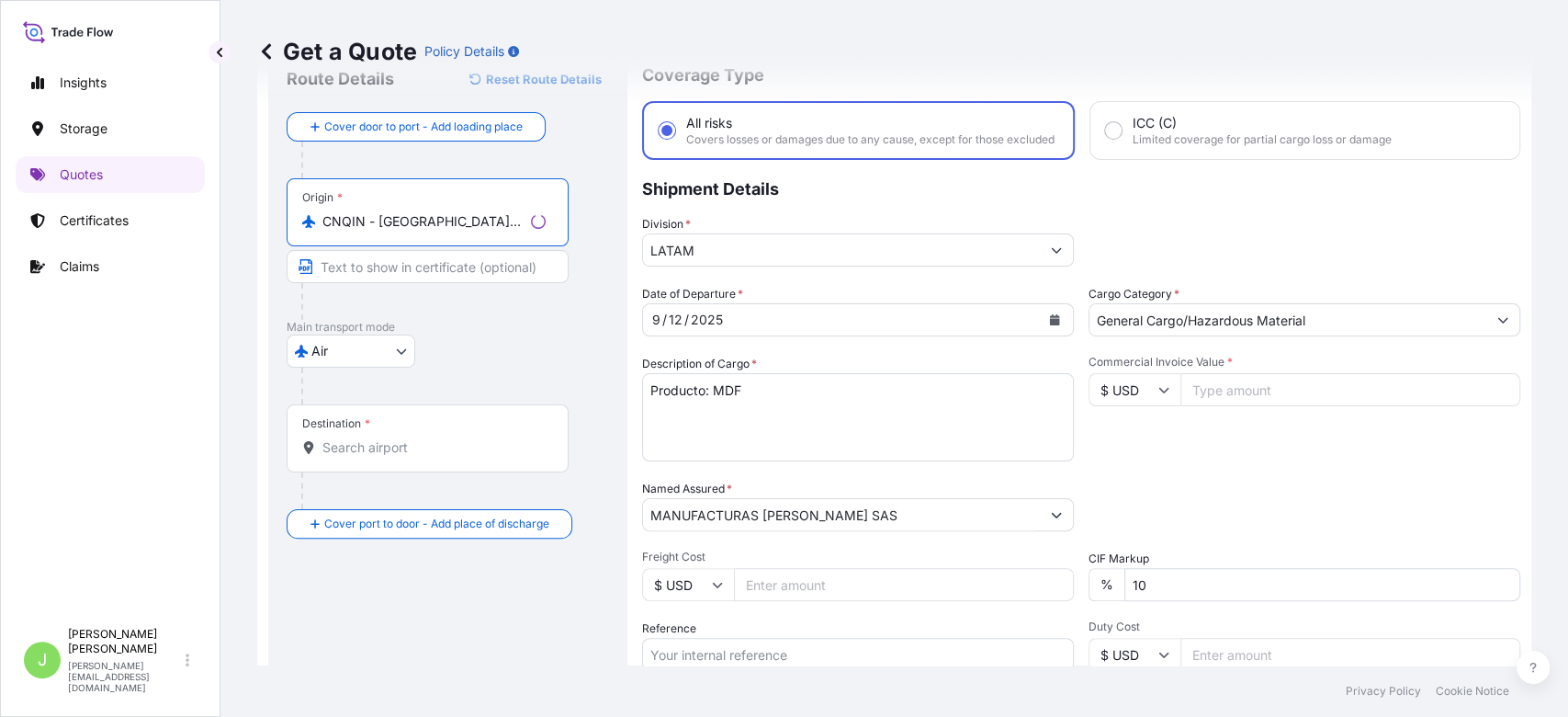
type input "CNQIN - [GEOGRAPHIC_DATA], [GEOGRAPHIC_DATA]"
click at [405, 439] on input "Destination *" at bounding box center [433, 447] width 224 height 18
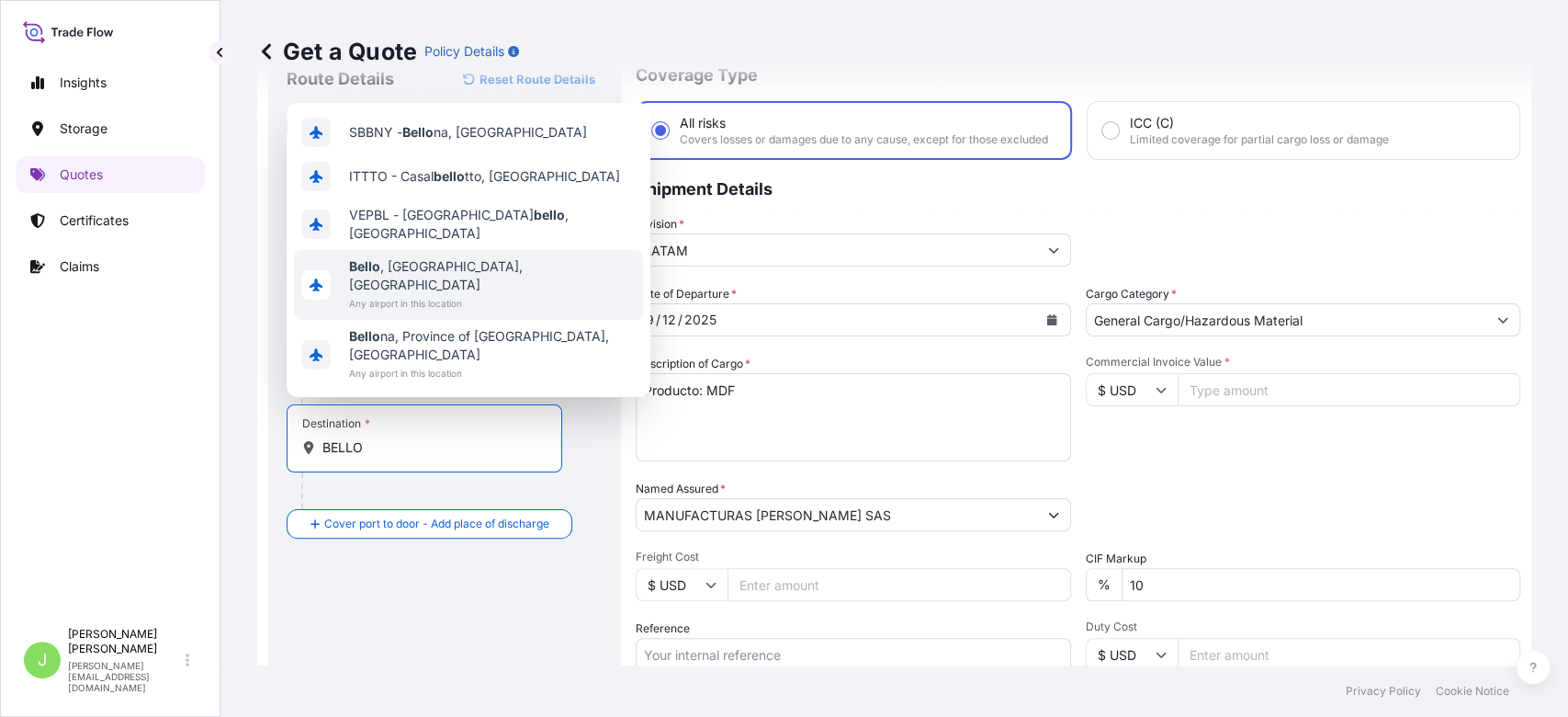
click at [372, 312] on span "Any airport in this location" at bounding box center [492, 304] width 287 height 18
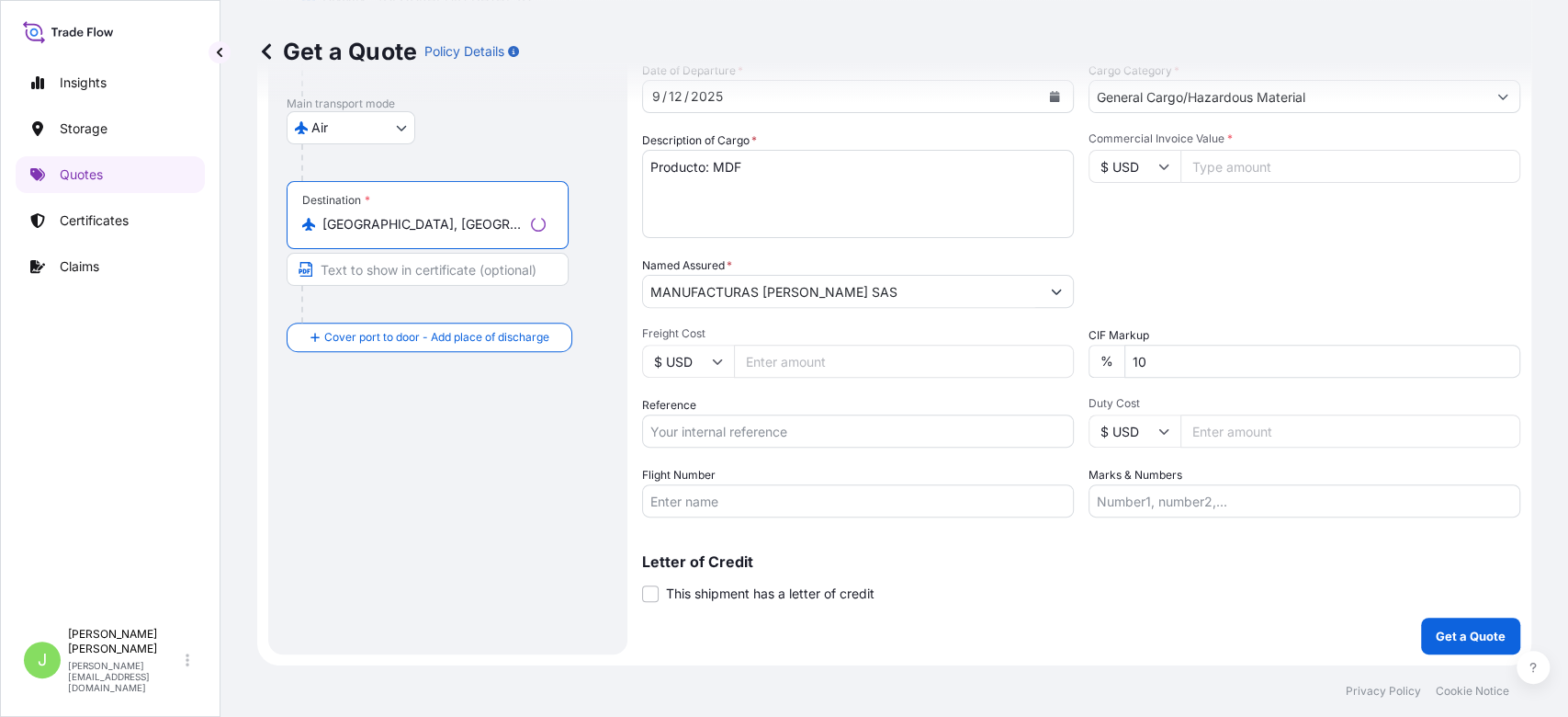
scroll to position [305, 0]
type input "[GEOGRAPHIC_DATA], [GEOGRAPHIC_DATA], [GEOGRAPHIC_DATA]"
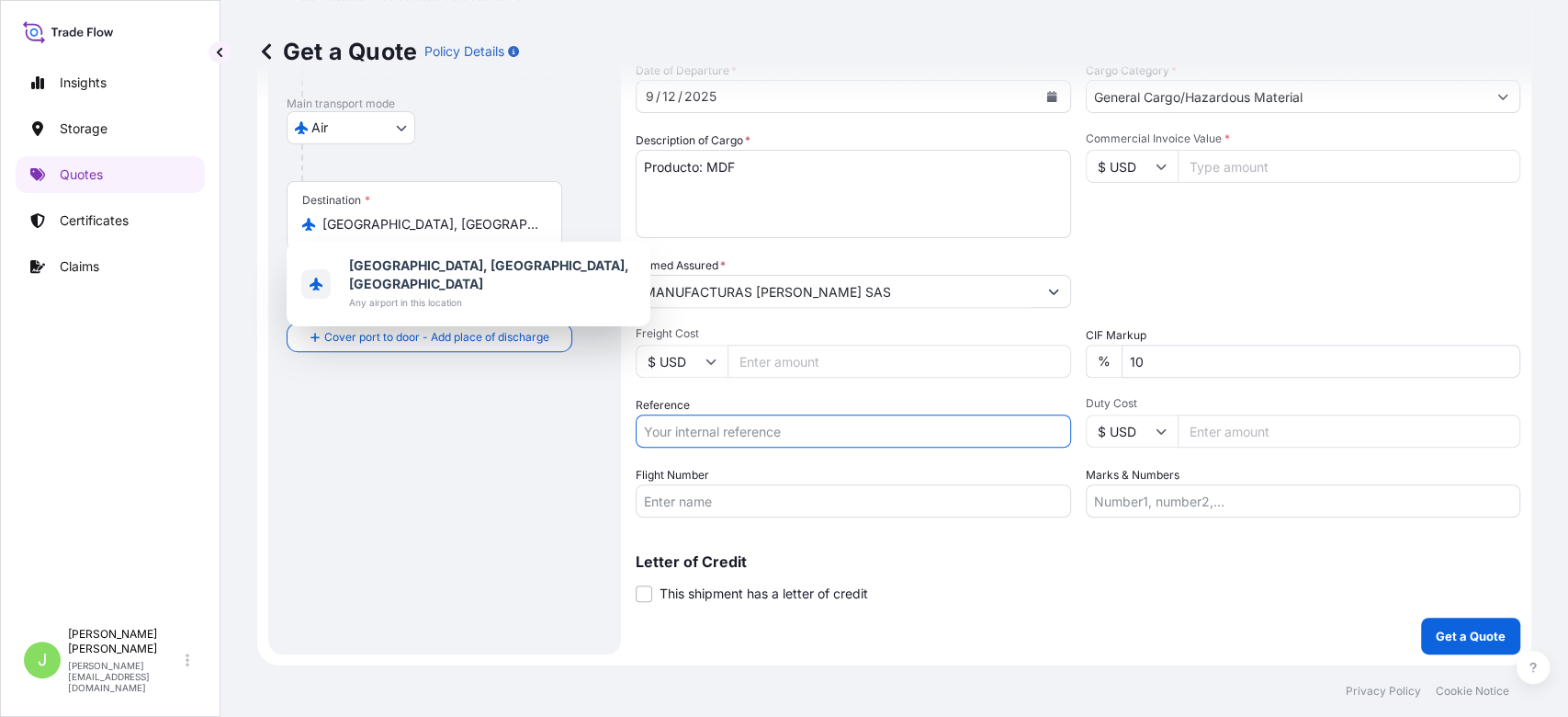
click at [731, 430] on input "Reference" at bounding box center [853, 431] width 435 height 33
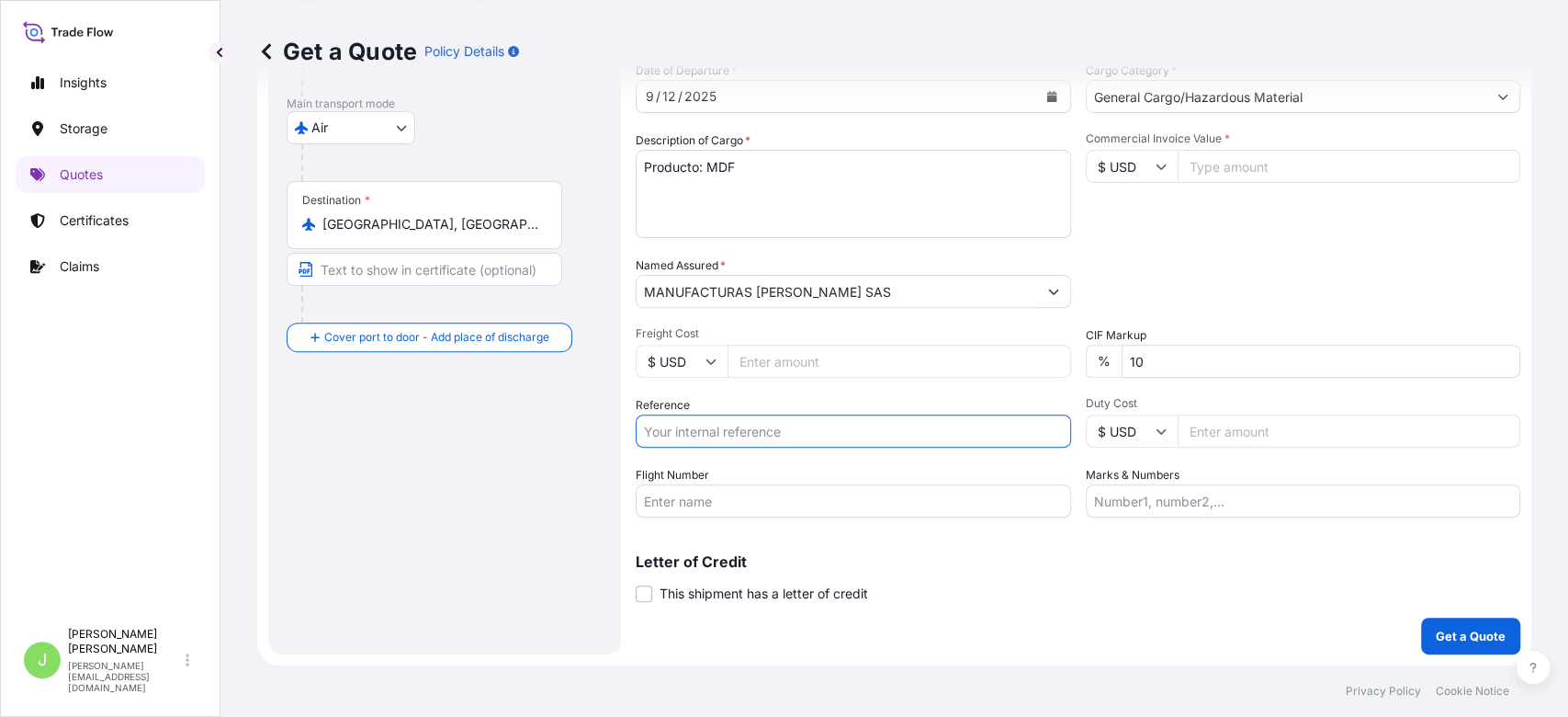
paste input "CO4011154367"
type input "CO4011154367"
click at [568, 484] on div "Route Details Reset Route Details Cover door to port - Add loading place Place …" at bounding box center [444, 238] width 316 height 795
click at [717, 517] on div "Coverage Type All risks Covers losses or damages due to any cause, except for t…" at bounding box center [1078, 238] width 885 height 832
click at [714, 506] on input "Flight Number" at bounding box center [853, 501] width 435 height 33
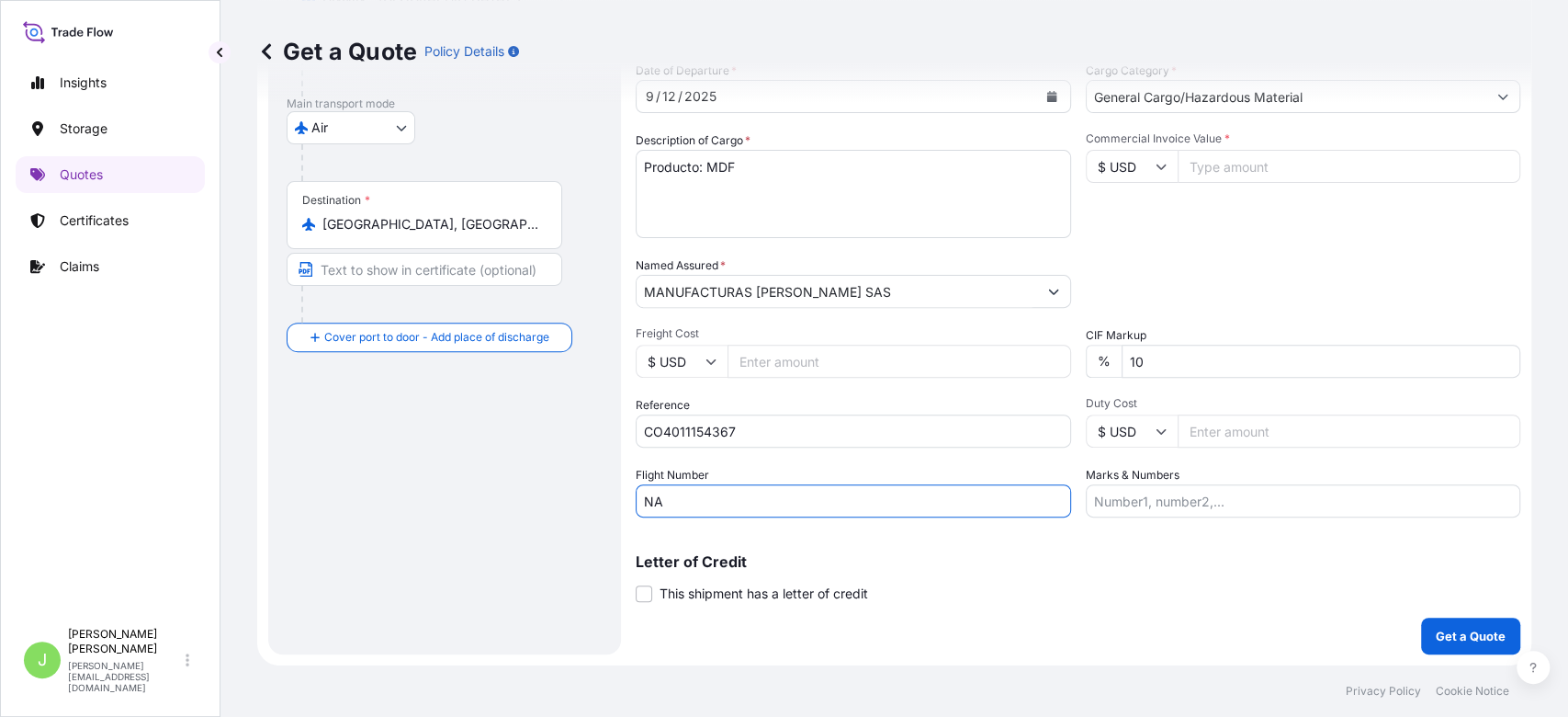
scroll to position [213, 0]
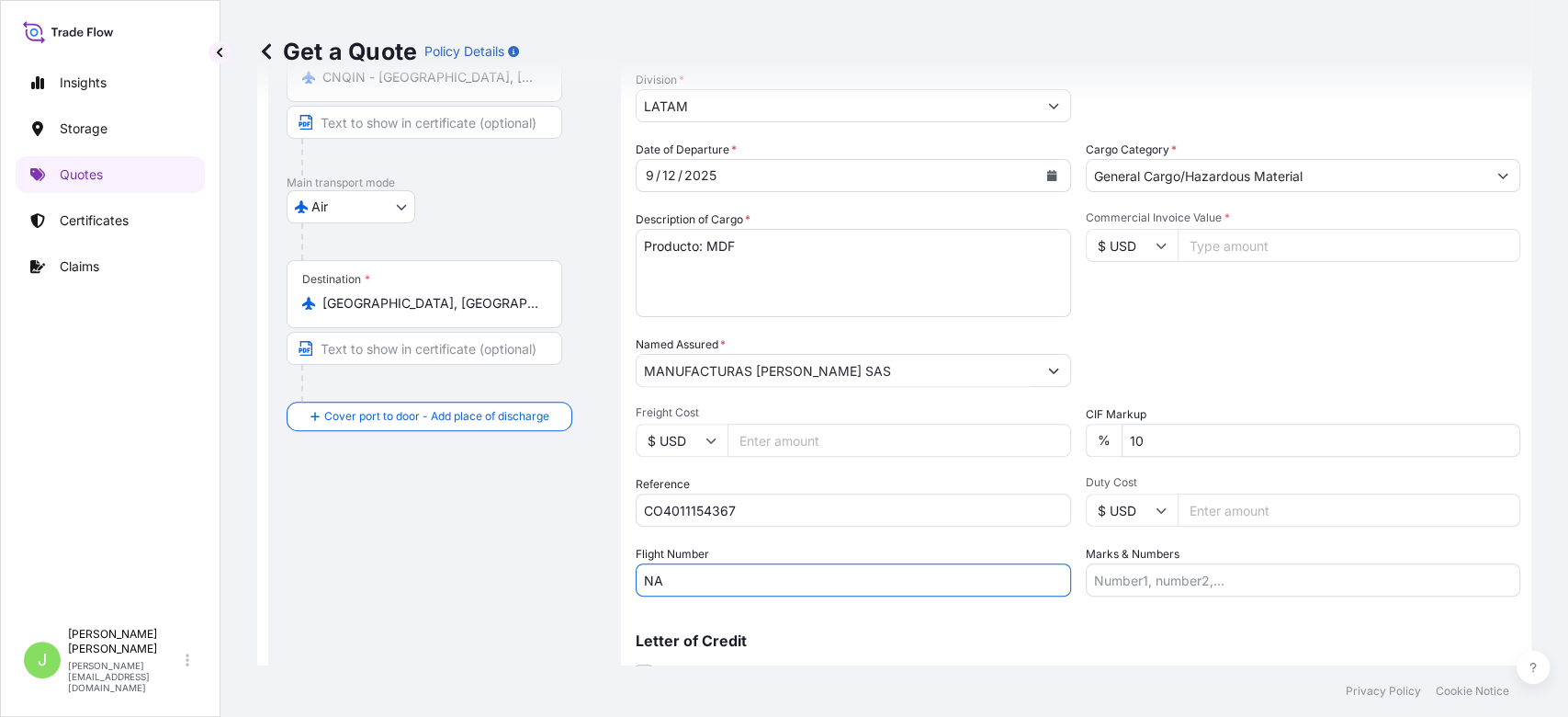
type input "NA"
click at [1239, 250] on input "Commercial Invoice Value *" at bounding box center [1349, 246] width 343 height 33
type input "17500"
click at [1196, 403] on div "Date of Departure * [DATE] Cargo Category * General Cargo/Hazardous Material De…" at bounding box center [1078, 368] width 885 height 456
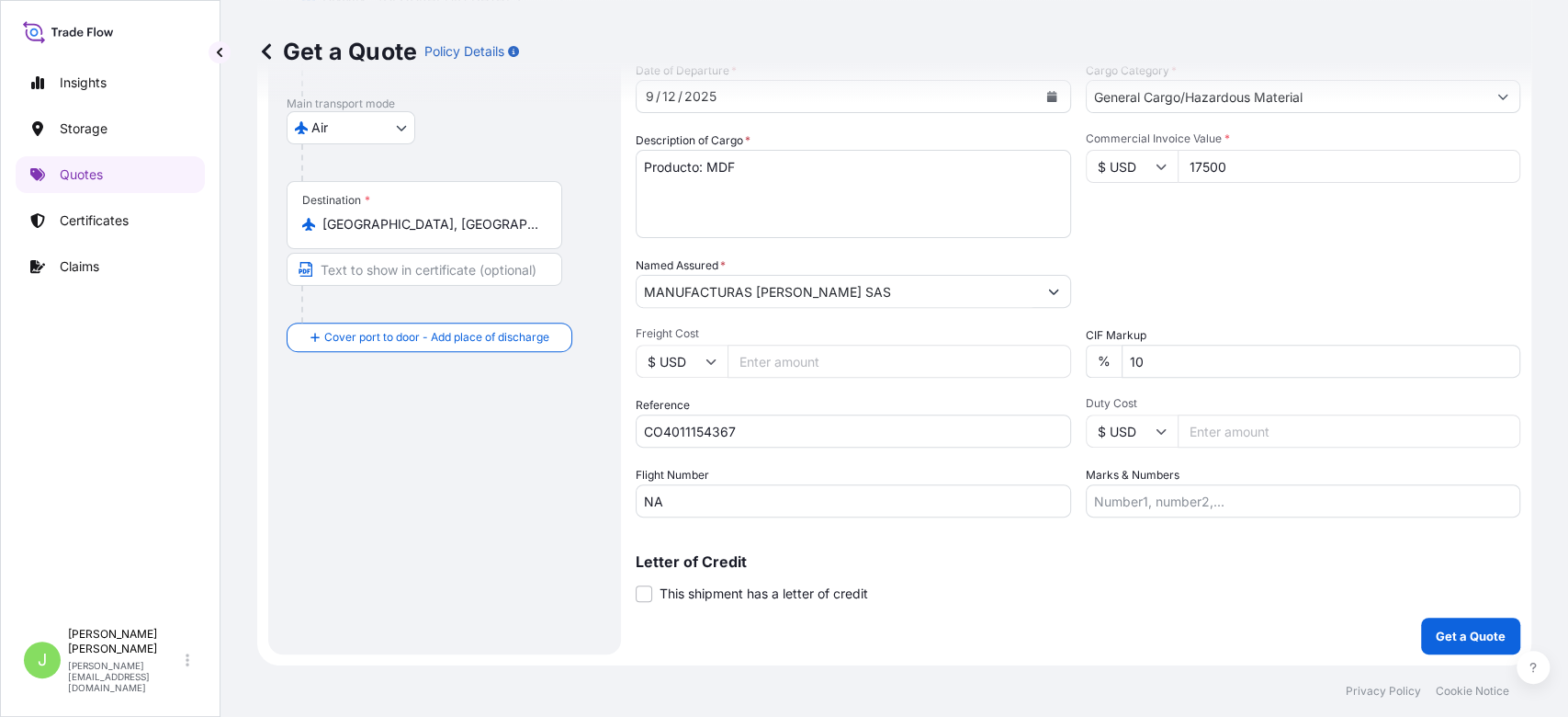
click at [1148, 486] on input "Marks & Numbers" at bounding box center [1303, 501] width 435 height 33
paste input "HBL: SZSD25090210 -1X40"
type input "HBL: SZSD25090210 -1X40"
click at [1139, 361] on input "10" at bounding box center [1321, 361] width 399 height 33
type input "1"
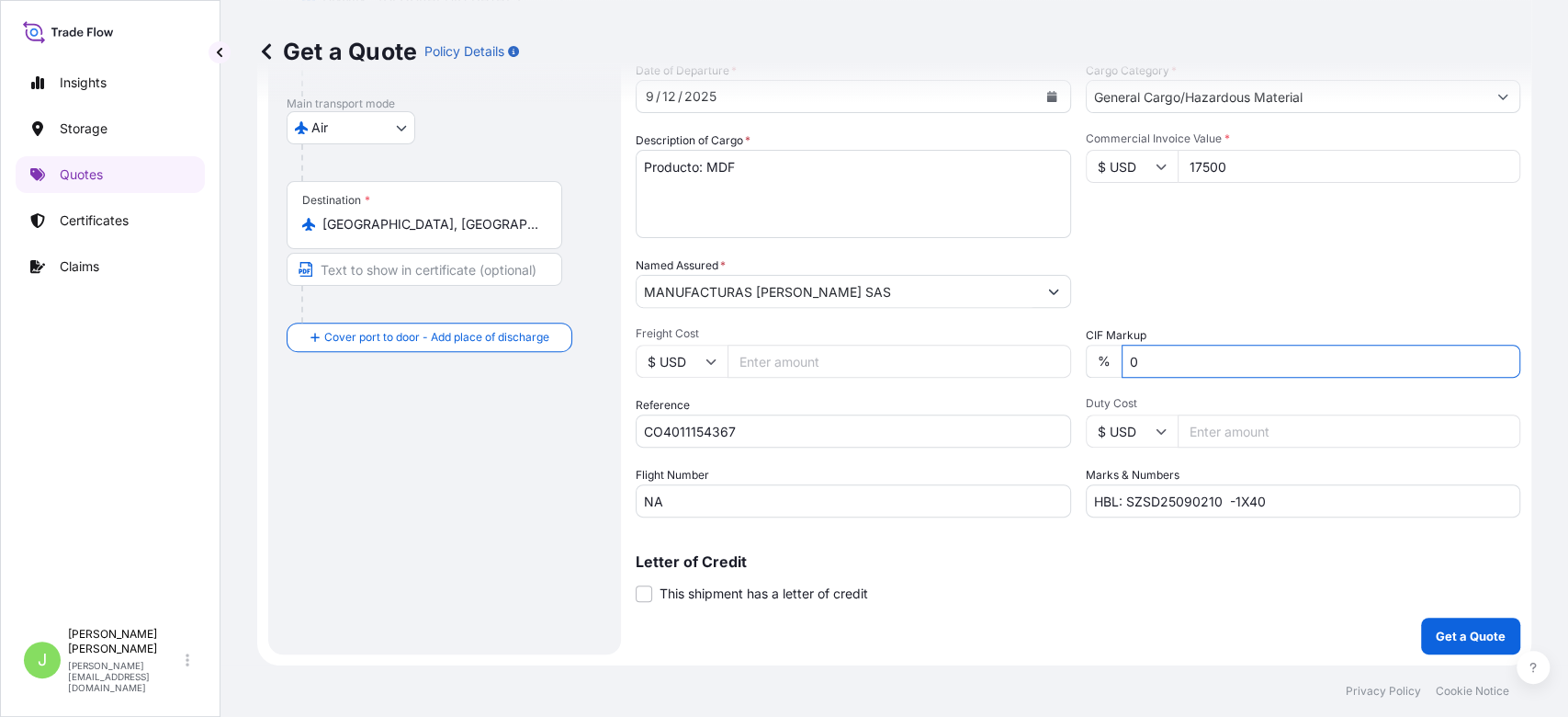
type input "0"
click at [1287, 496] on input "HBL: SZSD25090210 -1X40" at bounding box center [1303, 501] width 435 height 33
paste input "0.35"
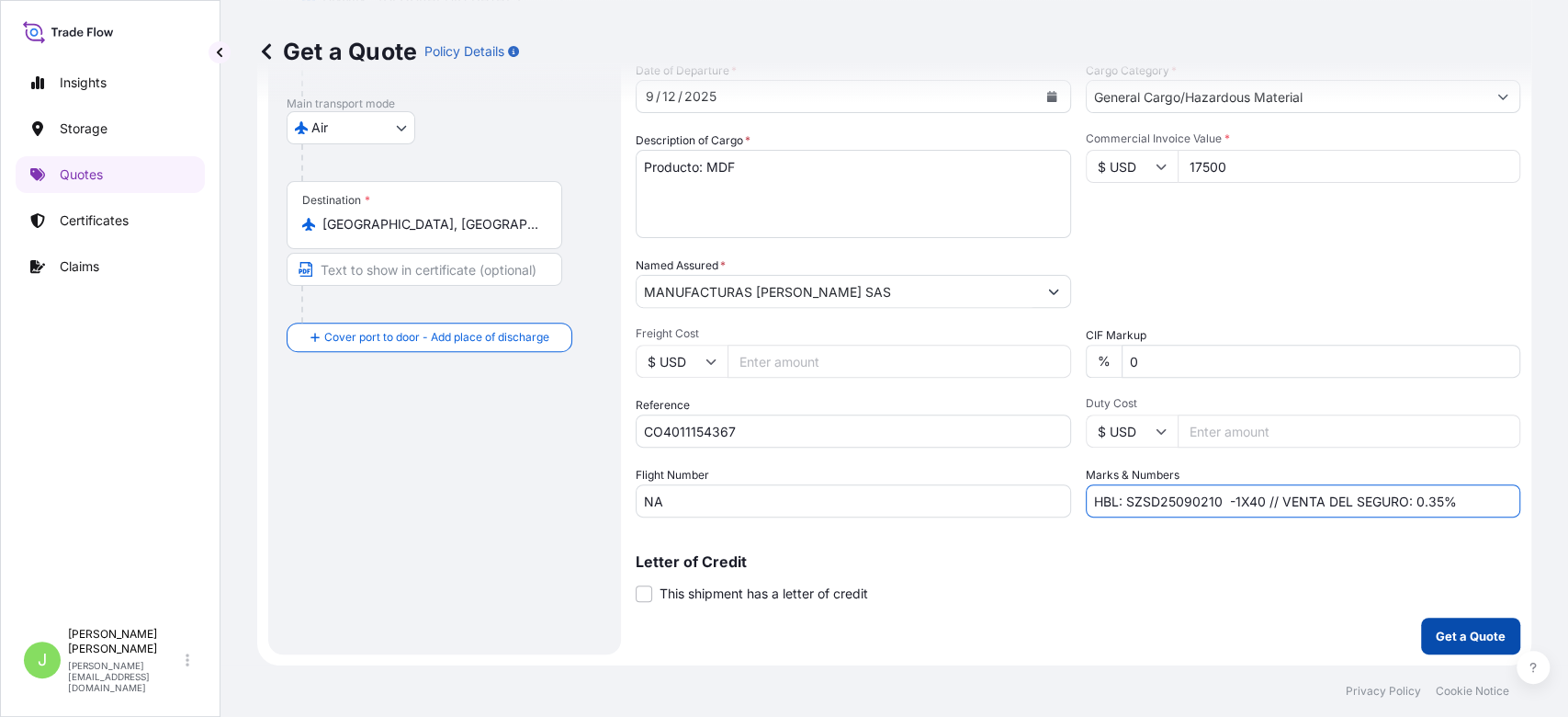
type input "HBL: SZSD25090210 -1X40 // VENTA DEL SEGURO: 0.35%"
click at [1448, 627] on p "Get a Quote" at bounding box center [1471, 636] width 70 height 18
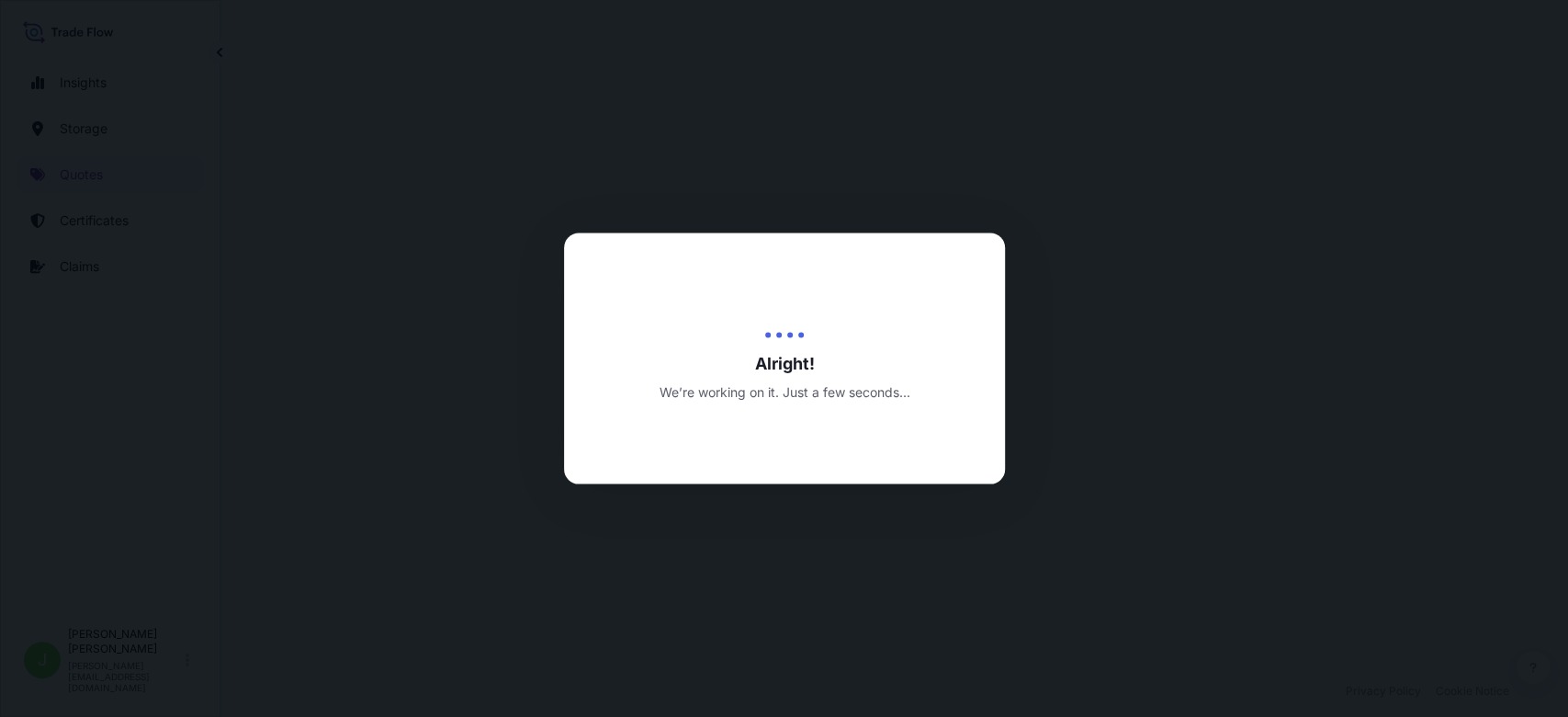
select select "Air"
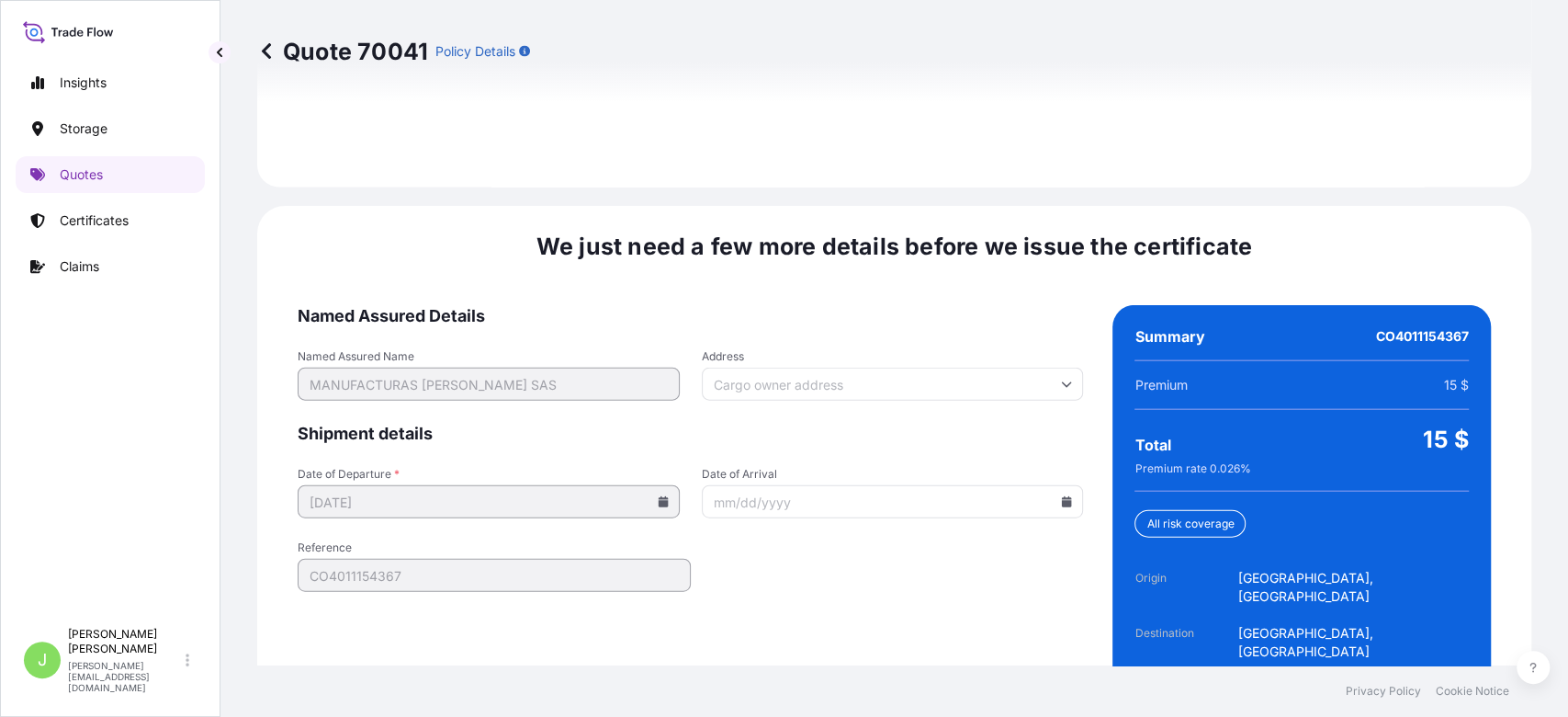
scroll to position [2774, 0]
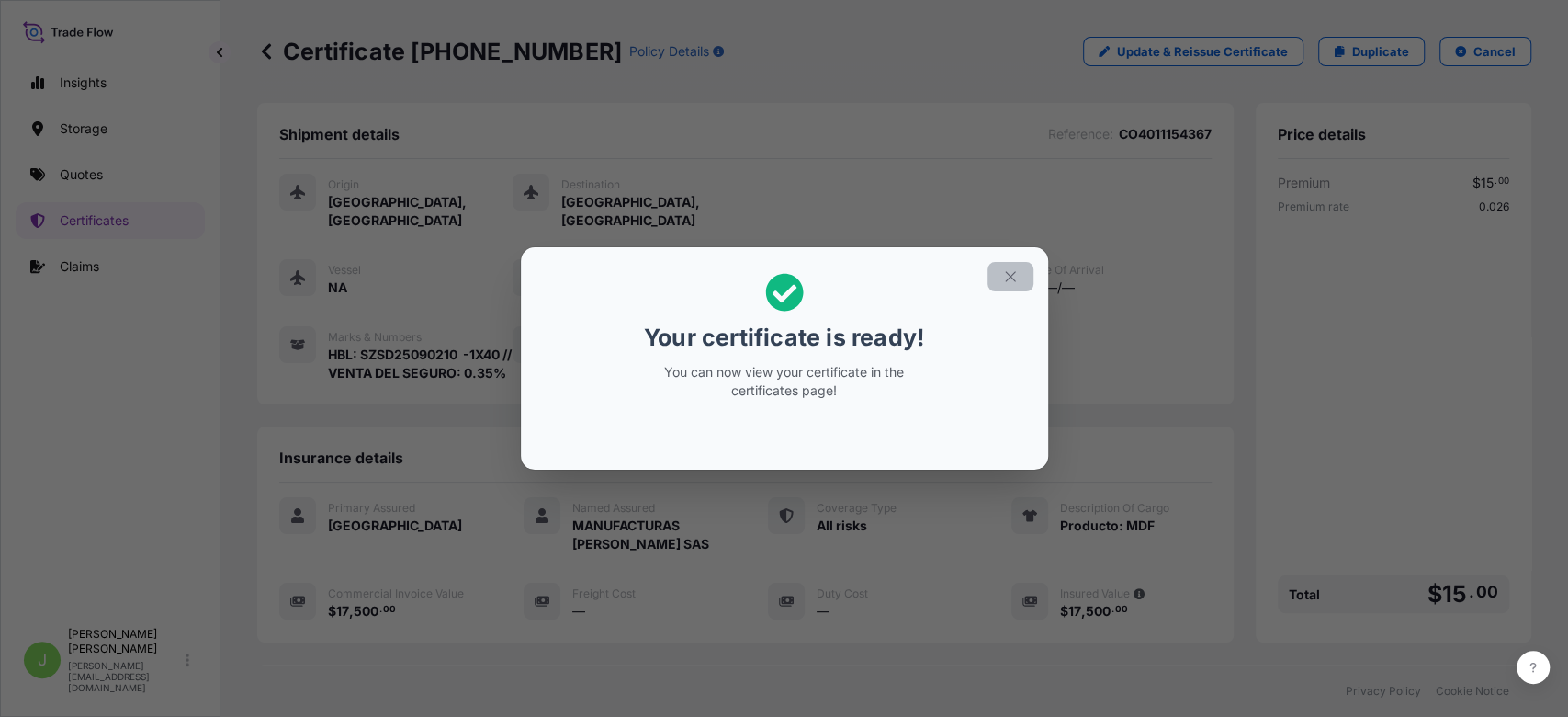
click at [1014, 278] on icon "button" at bounding box center [1010, 277] width 17 height 17
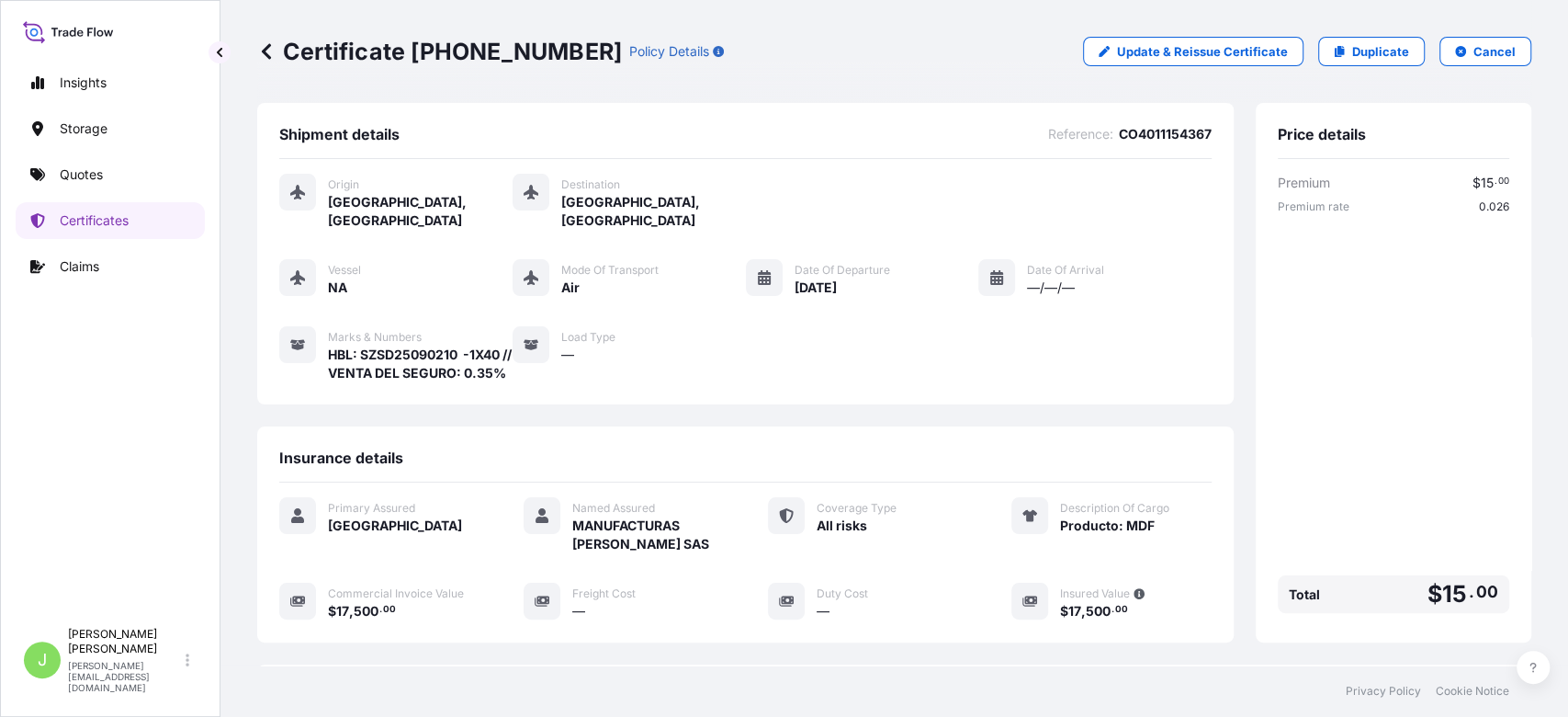
click at [413, 61] on p "Certificate [PHONE_NUMBER]" at bounding box center [440, 52] width 364 height 29
copy p "Certificate [PHONE_NUMBER]"
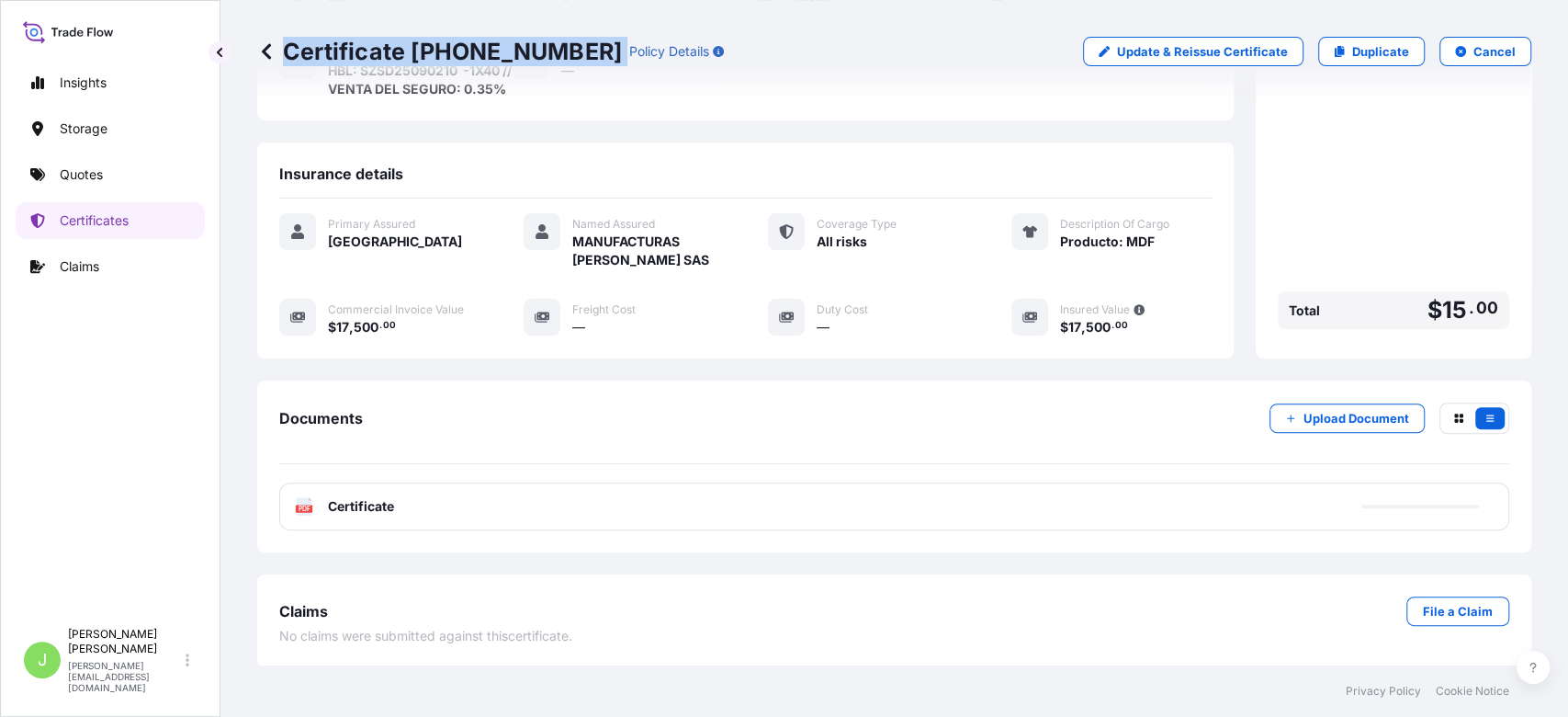
scroll to position [283, 0]
click at [428, 517] on div "PDF Certificate" at bounding box center [894, 507] width 1230 height 48
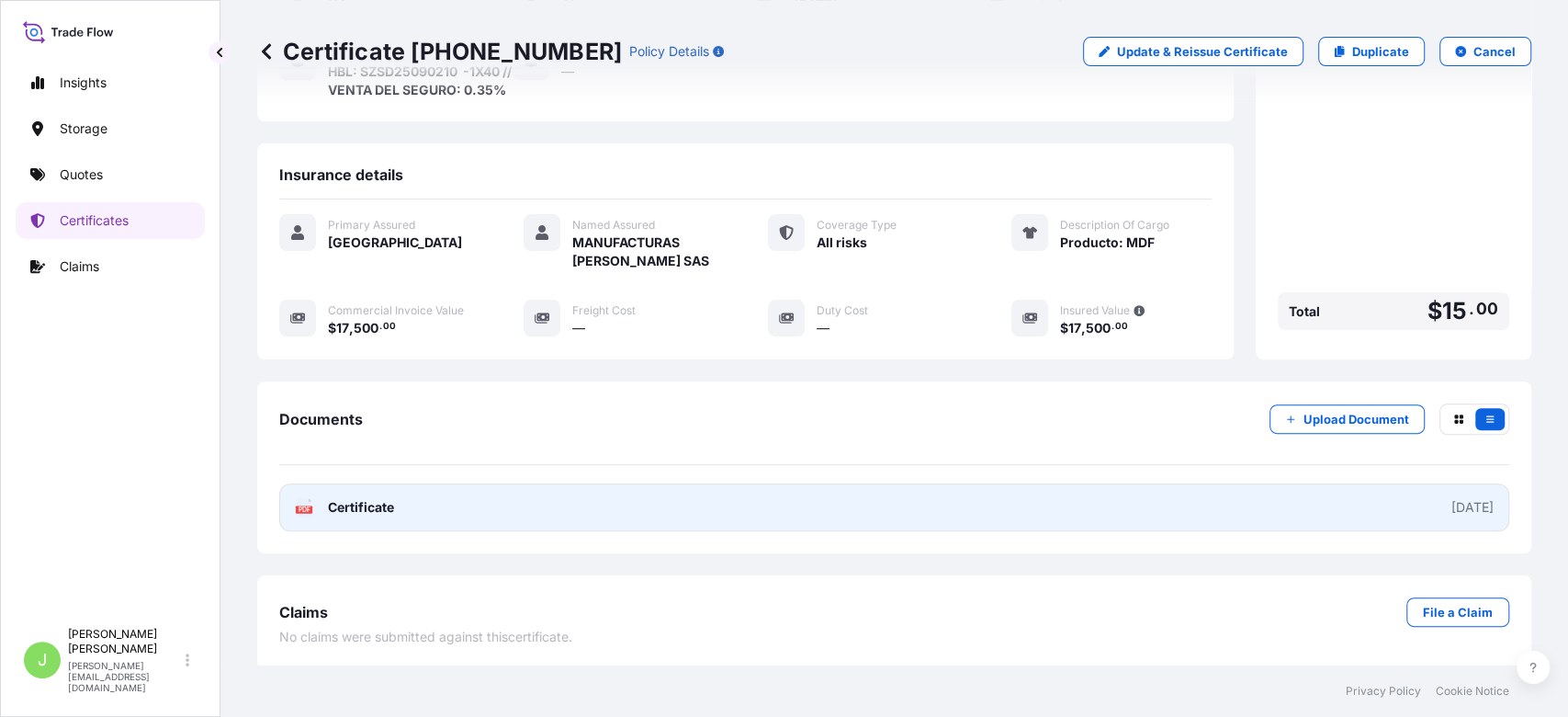
click at [379, 513] on span "Certificate" at bounding box center [361, 507] width 66 height 18
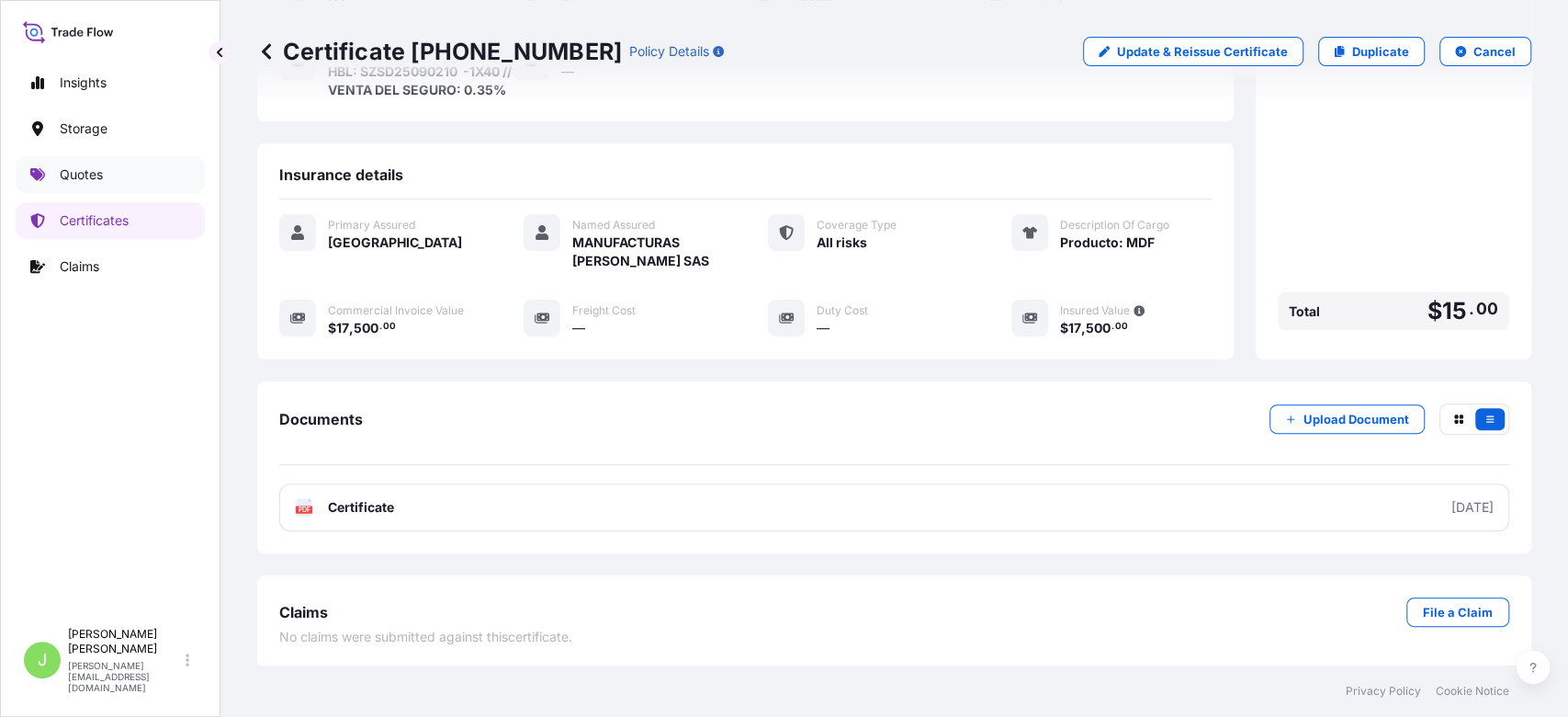
click at [111, 167] on link "Quotes" at bounding box center [110, 175] width 190 height 37
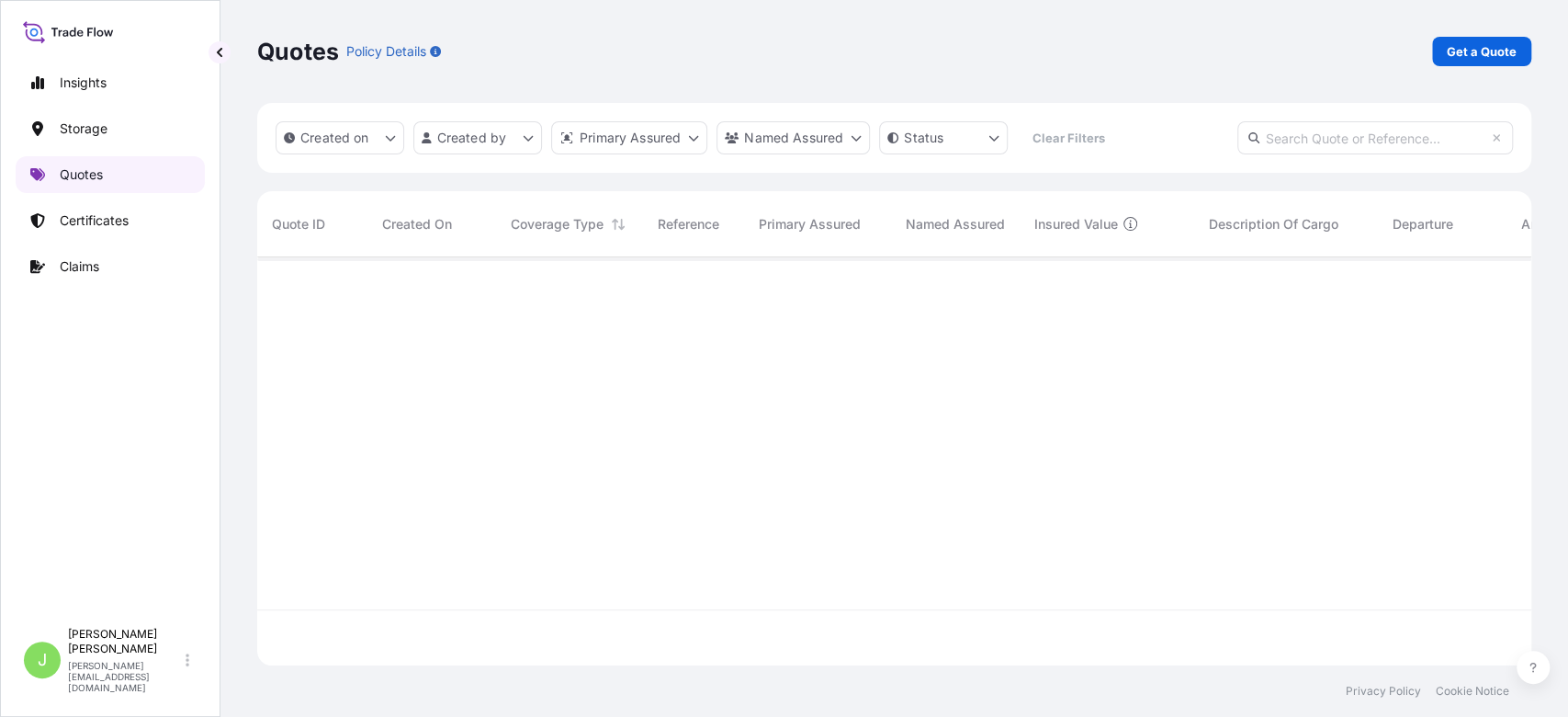
scroll to position [399, 1255]
click at [1470, 47] on p "Get a Quote" at bounding box center [1482, 52] width 70 height 18
select select "Water"
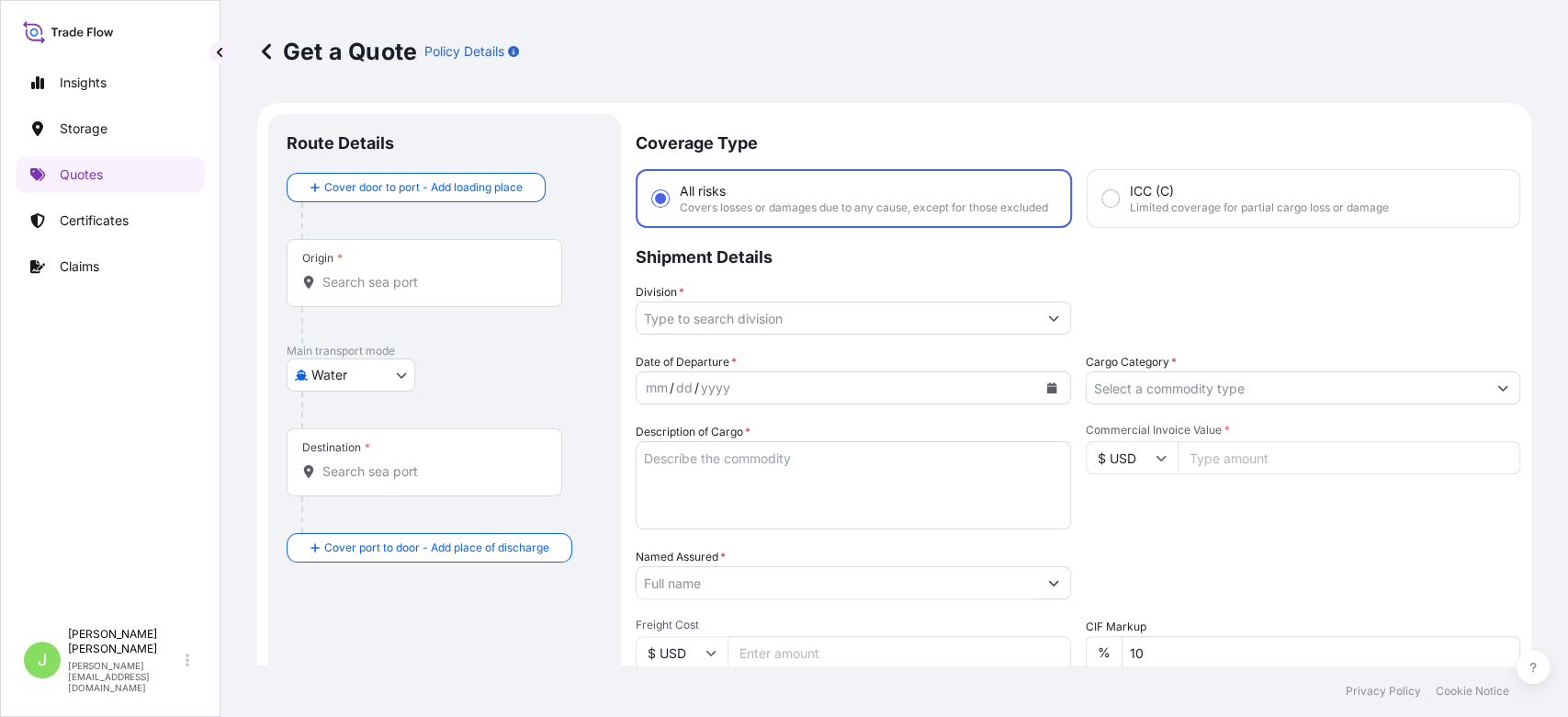
scroll to position [29, 0]
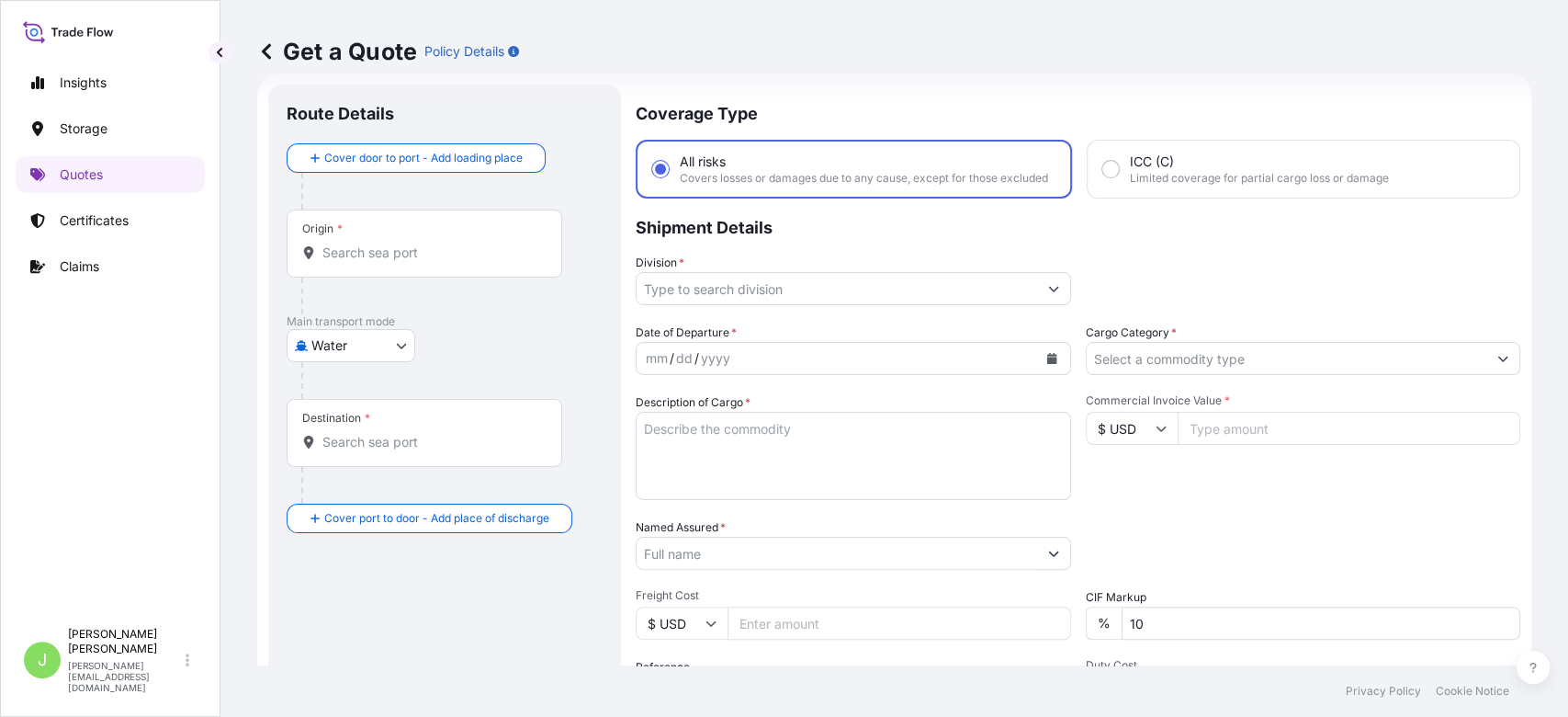
click at [472, 272] on div "Origin *" at bounding box center [425, 244] width 276 height 68
click at [472, 262] on input "Origin *" at bounding box center [431, 253] width 217 height 18
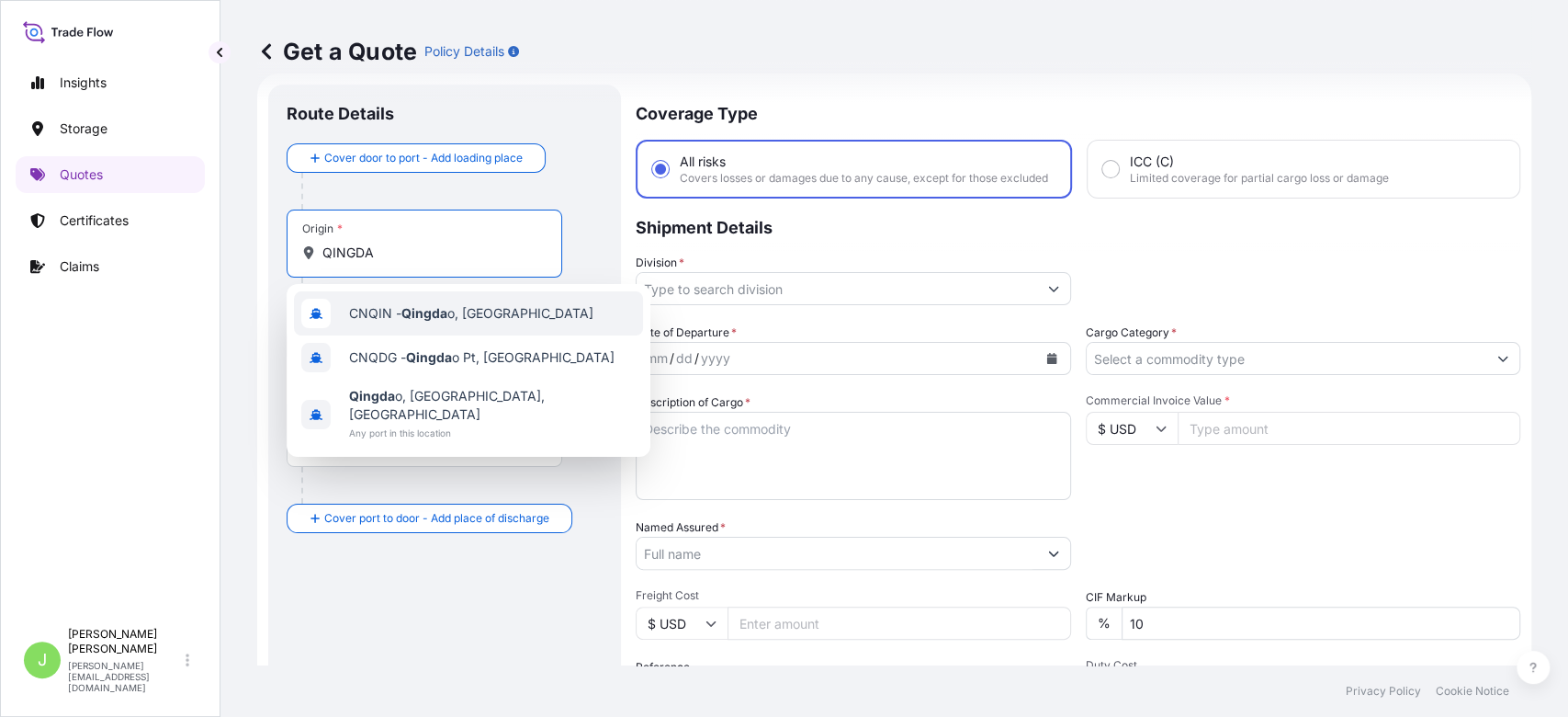
click at [477, 298] on div "CNQIN - Qingda o, [GEOGRAPHIC_DATA]" at bounding box center [468, 314] width 349 height 44
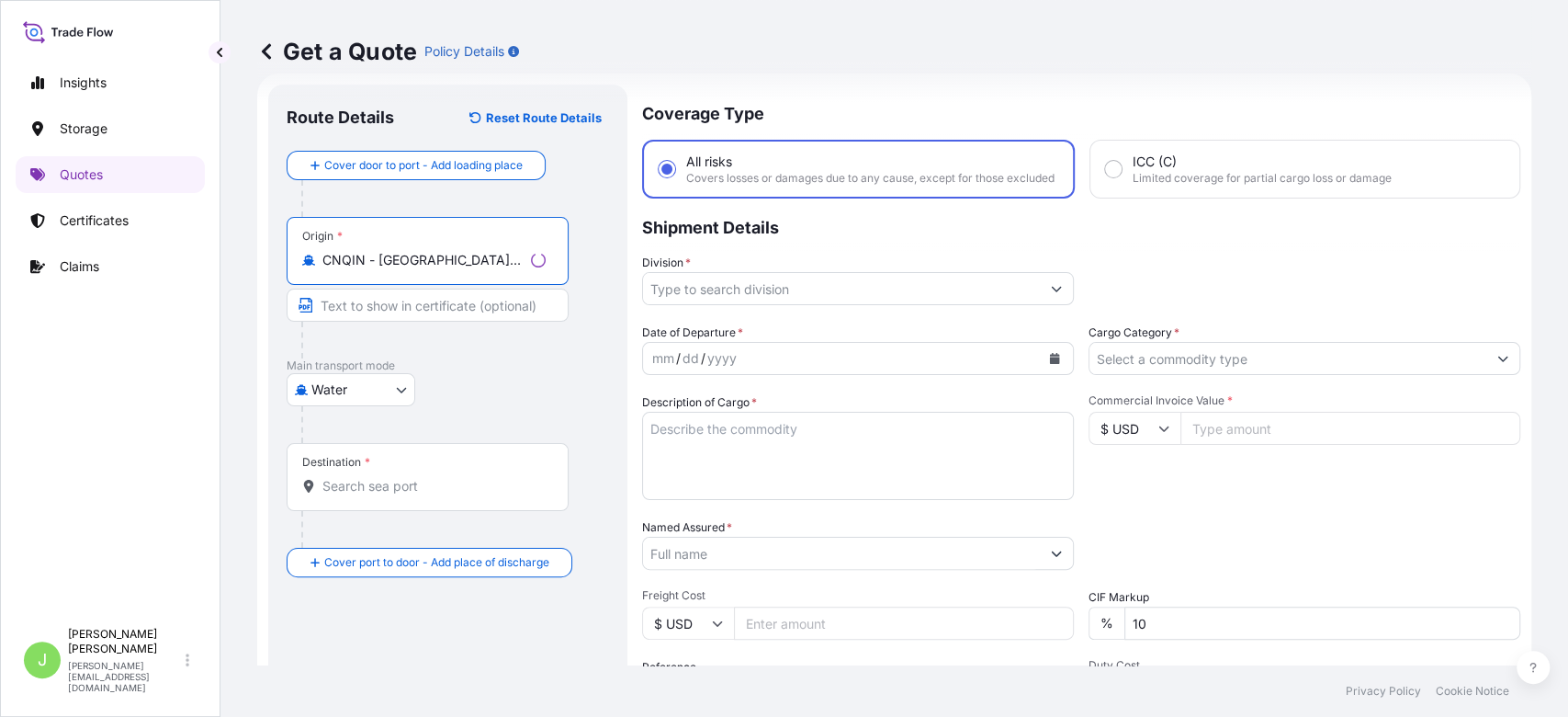
type input "CNQIN - [GEOGRAPHIC_DATA], [GEOGRAPHIC_DATA]"
click at [450, 484] on input "Destination *" at bounding box center [433, 486] width 224 height 18
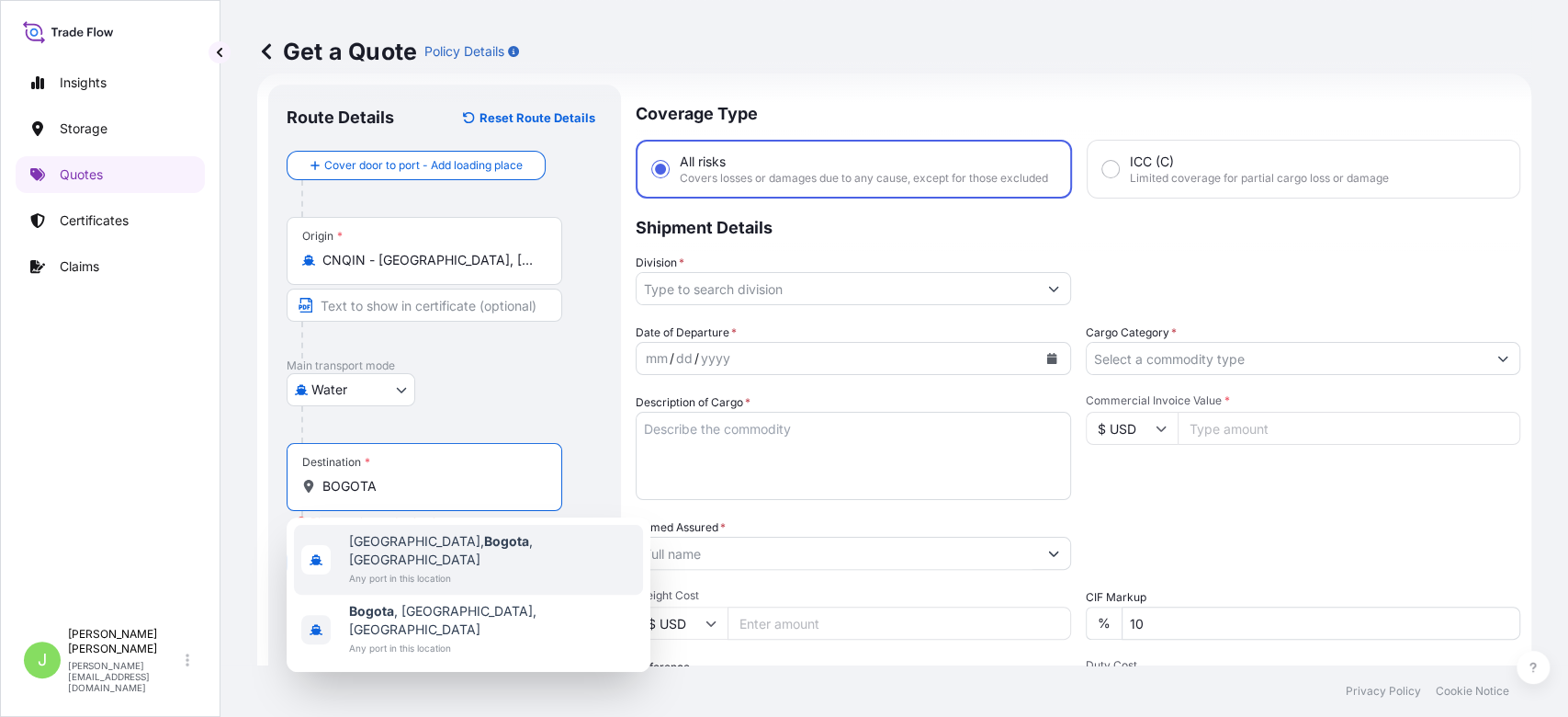
click at [467, 569] on span "Any port in this location" at bounding box center [492, 578] width 287 height 18
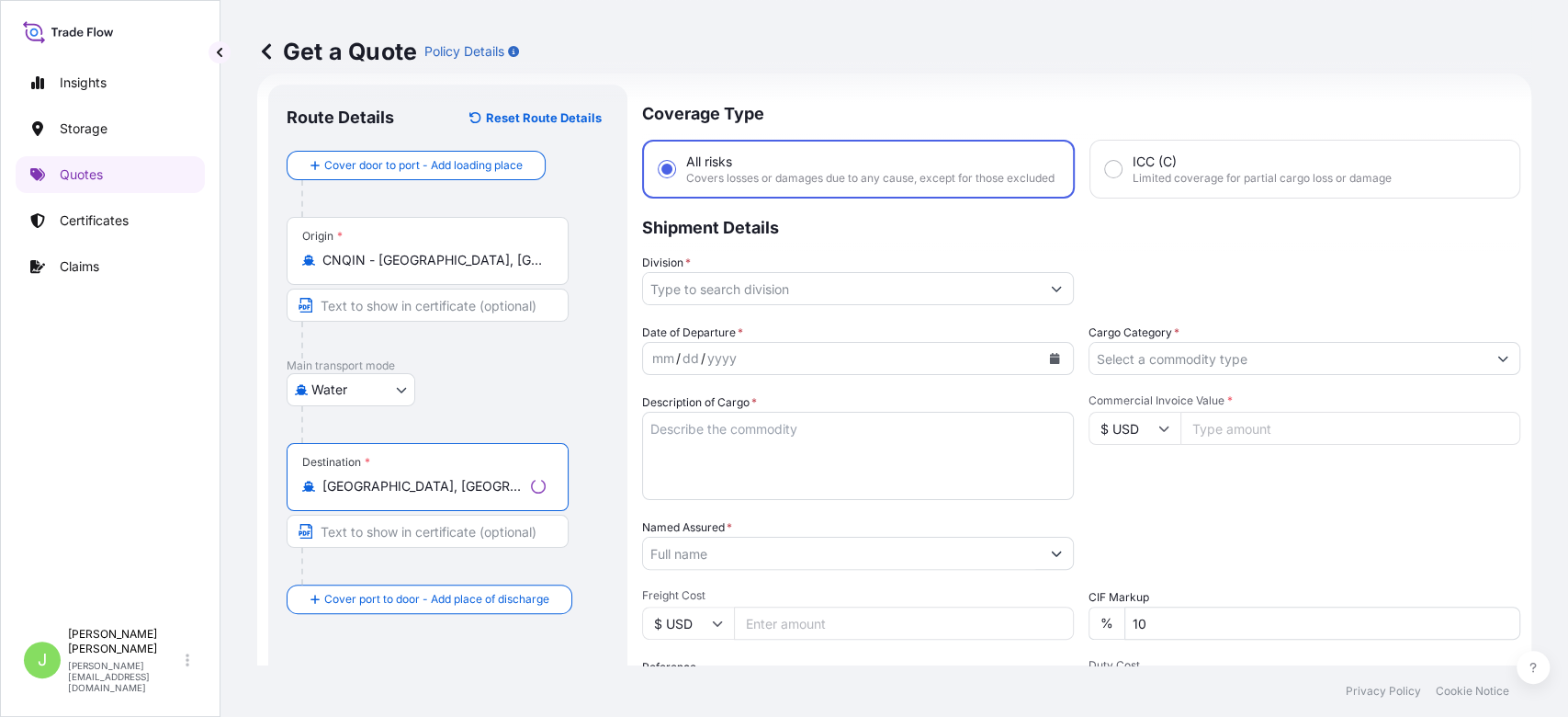
type input "[GEOGRAPHIC_DATA], [GEOGRAPHIC_DATA], [GEOGRAPHIC_DATA]"
click at [764, 302] on input "Division *" at bounding box center [841, 289] width 397 height 33
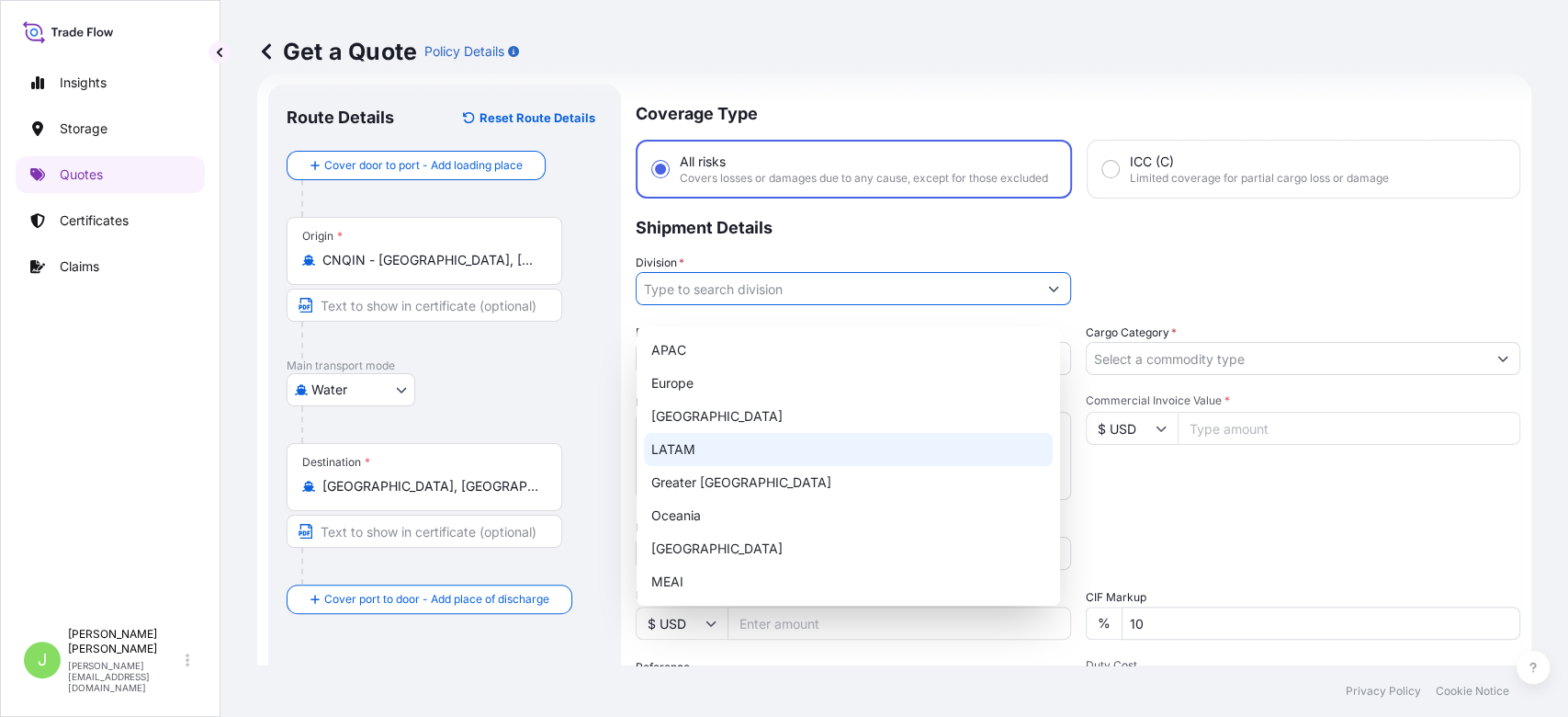
click at [721, 451] on div "LATAM" at bounding box center [848, 449] width 409 height 33
type input "LATAM"
click at [1162, 73] on div "Get a Quote Policy Details" at bounding box center [894, 52] width 1274 height 103
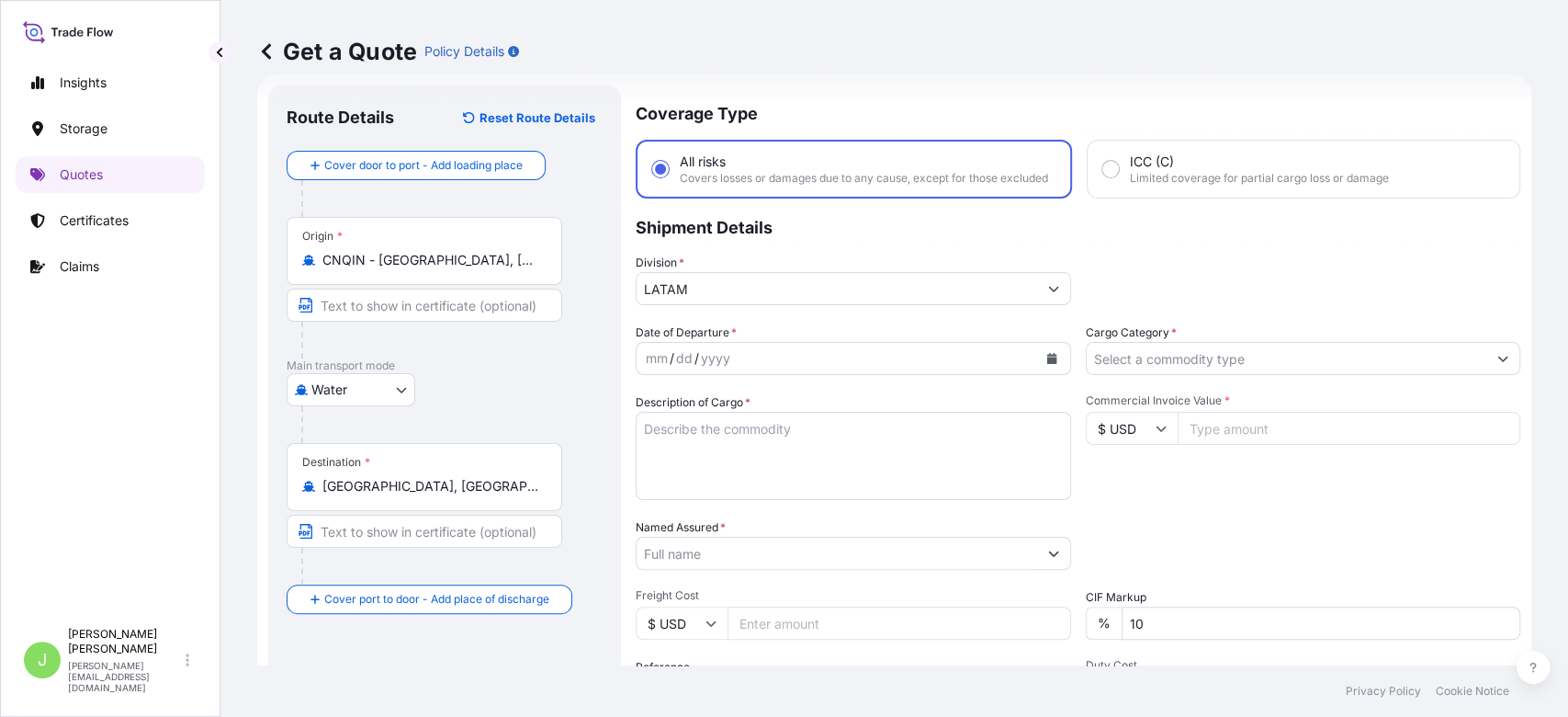
click at [1051, 373] on button "Calendar" at bounding box center [1052, 358] width 29 height 29
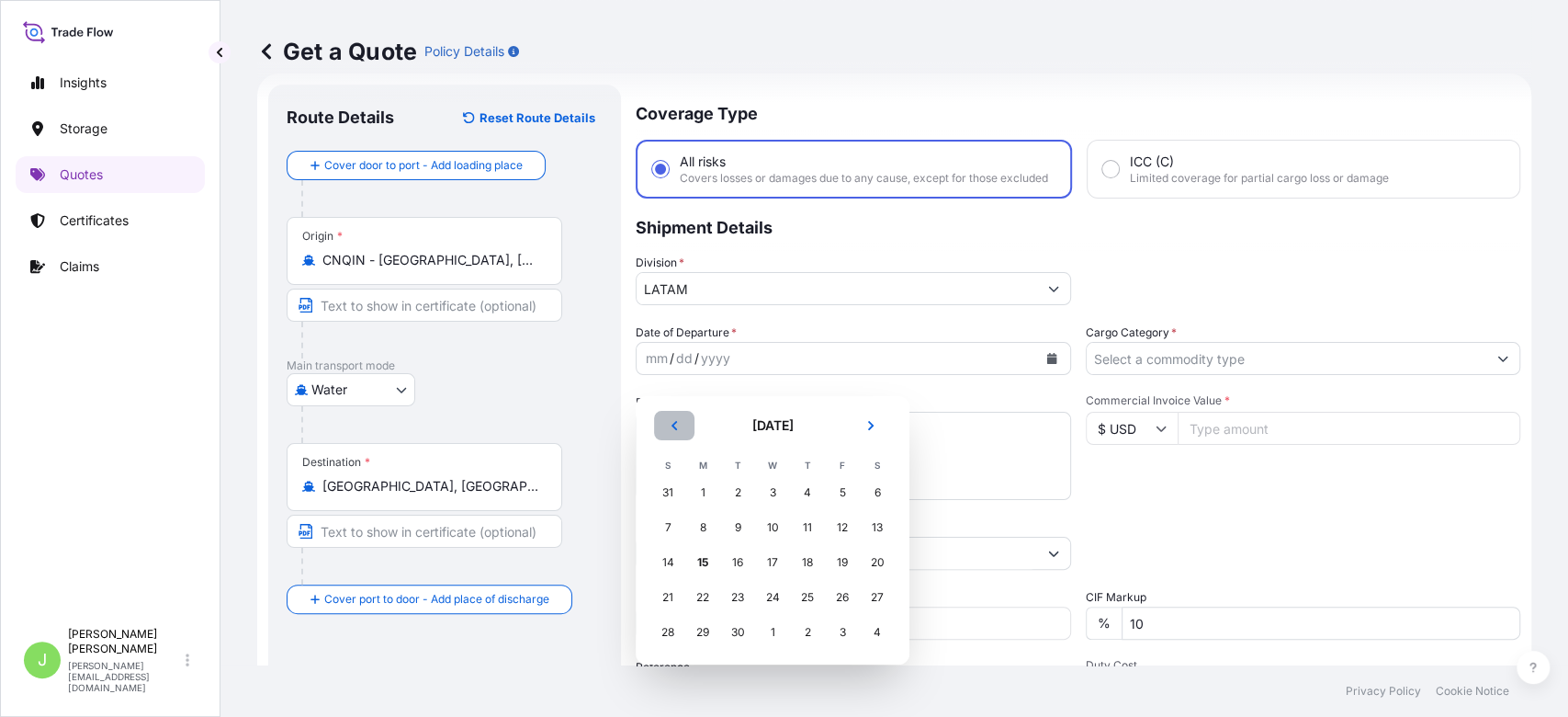
click at [663, 420] on button "Previous" at bounding box center [674, 425] width 40 height 29
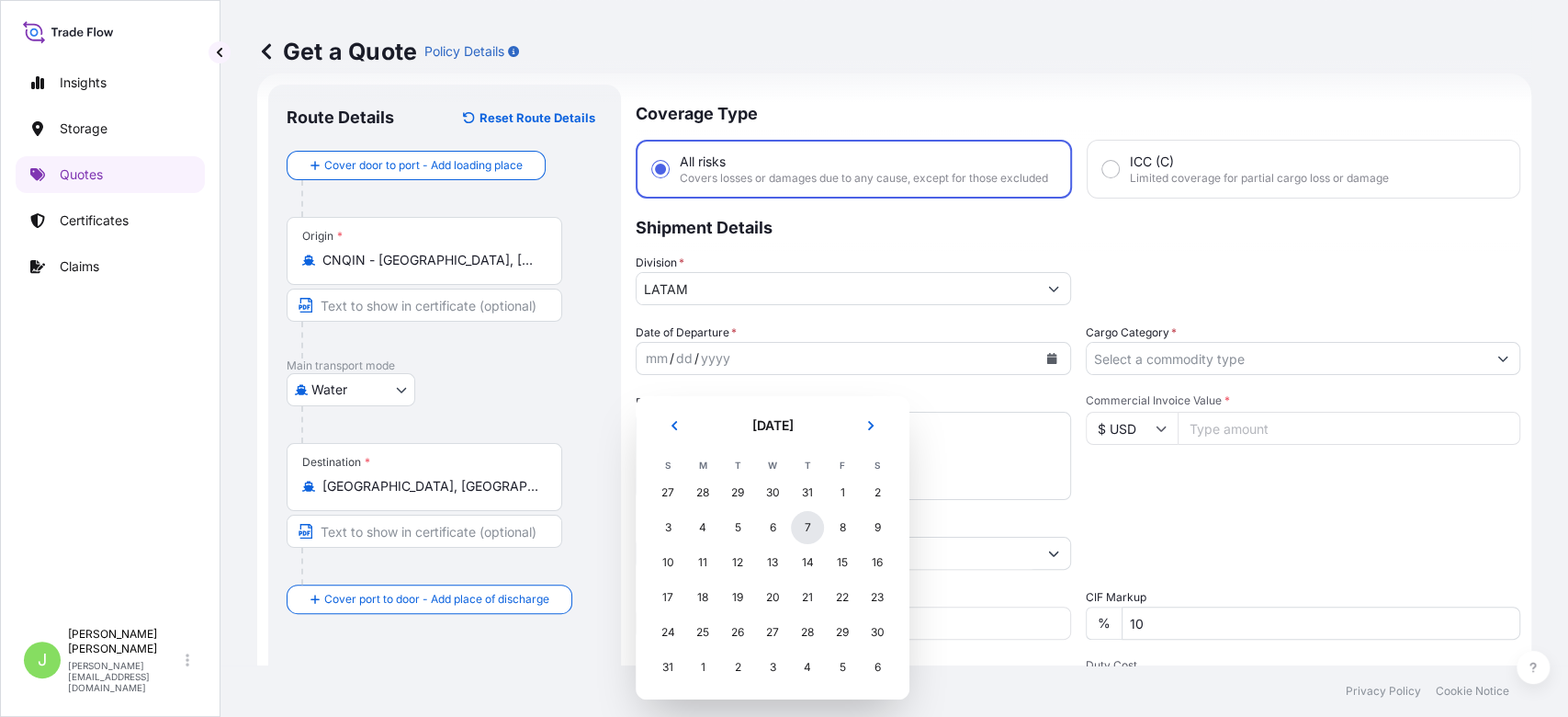
click at [809, 529] on div "7" at bounding box center [808, 527] width 33 height 33
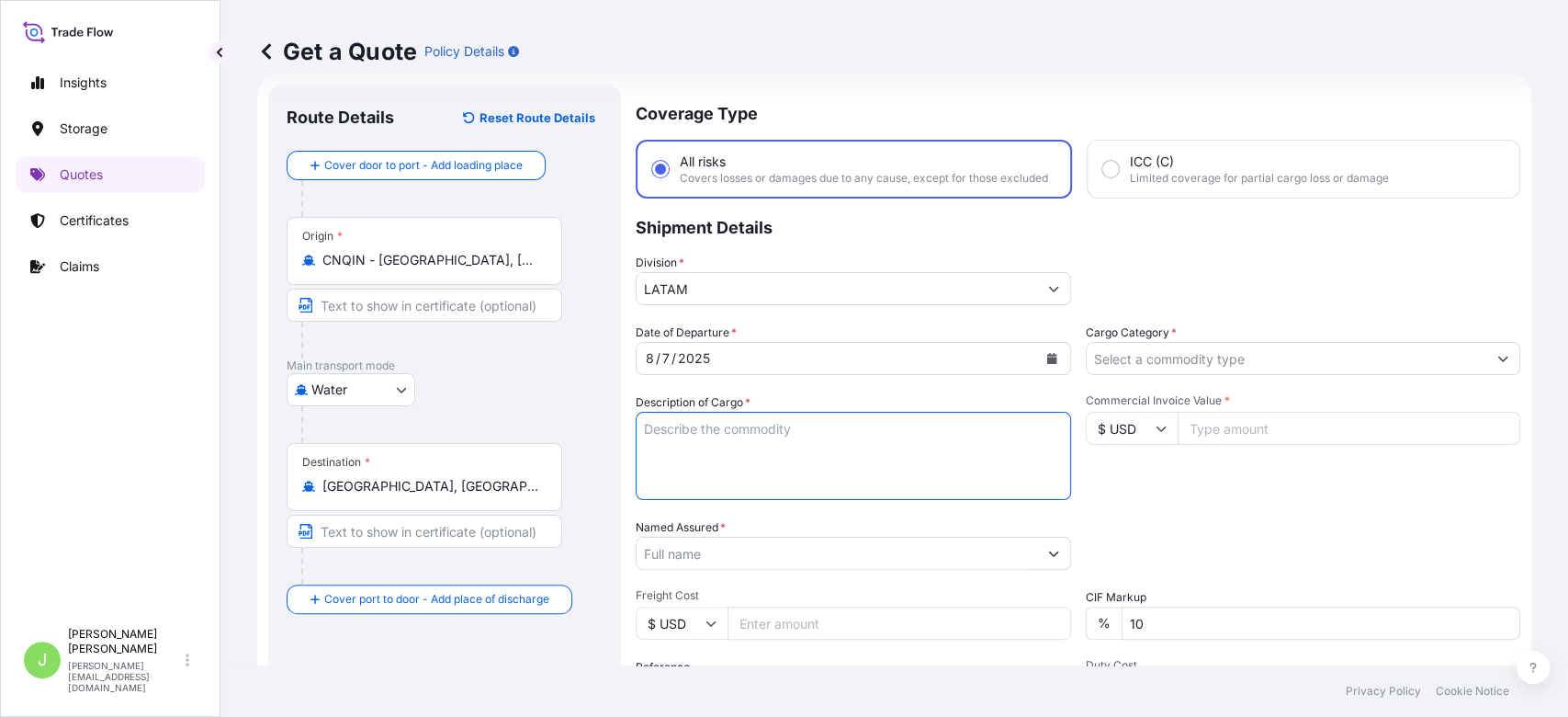
click at [812, 460] on textarea "Description of Cargo *" at bounding box center [853, 456] width 435 height 88
paste textarea "INKJET PRINTER, POWDER SHAKER, INKJET INK"
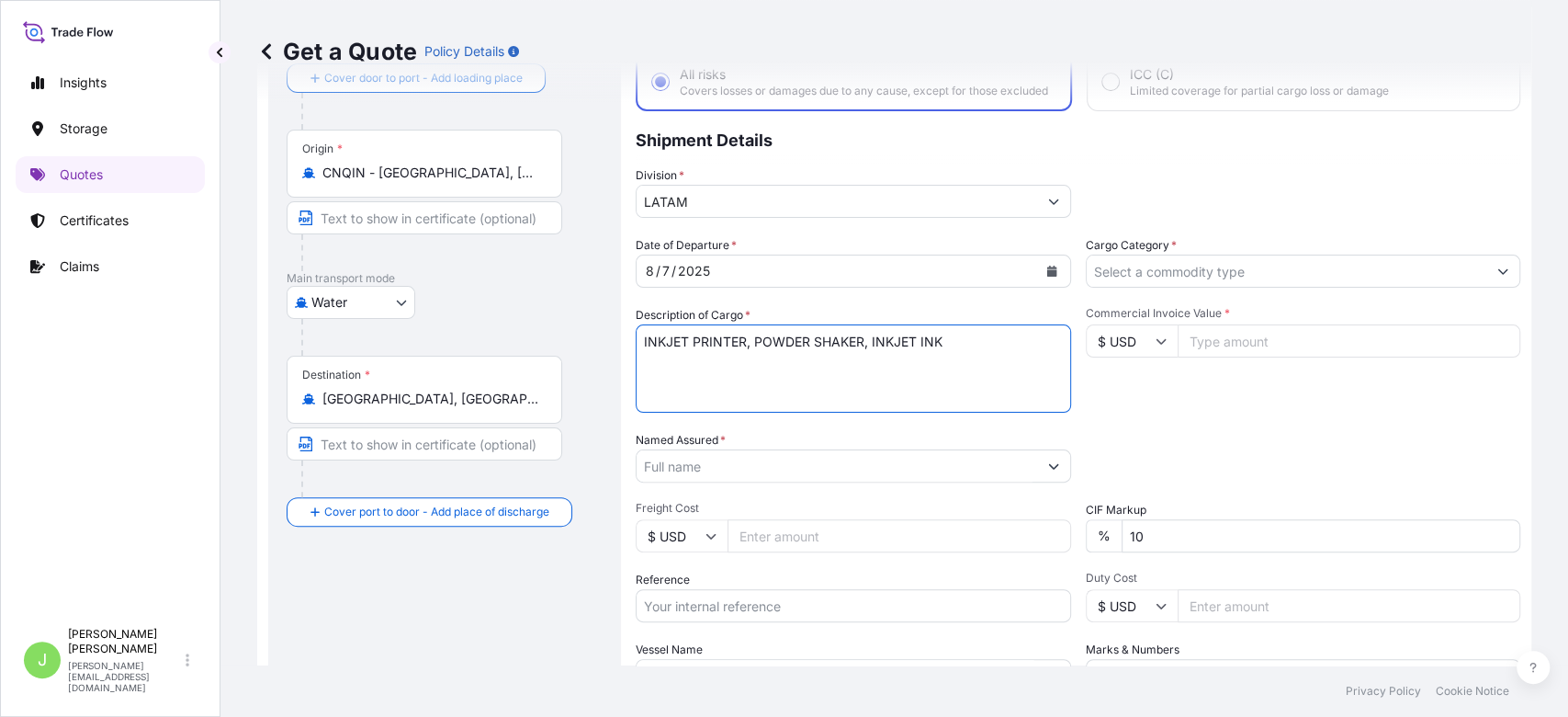
type textarea "INKJET PRINTER, POWDER SHAKER, INKJET INK"
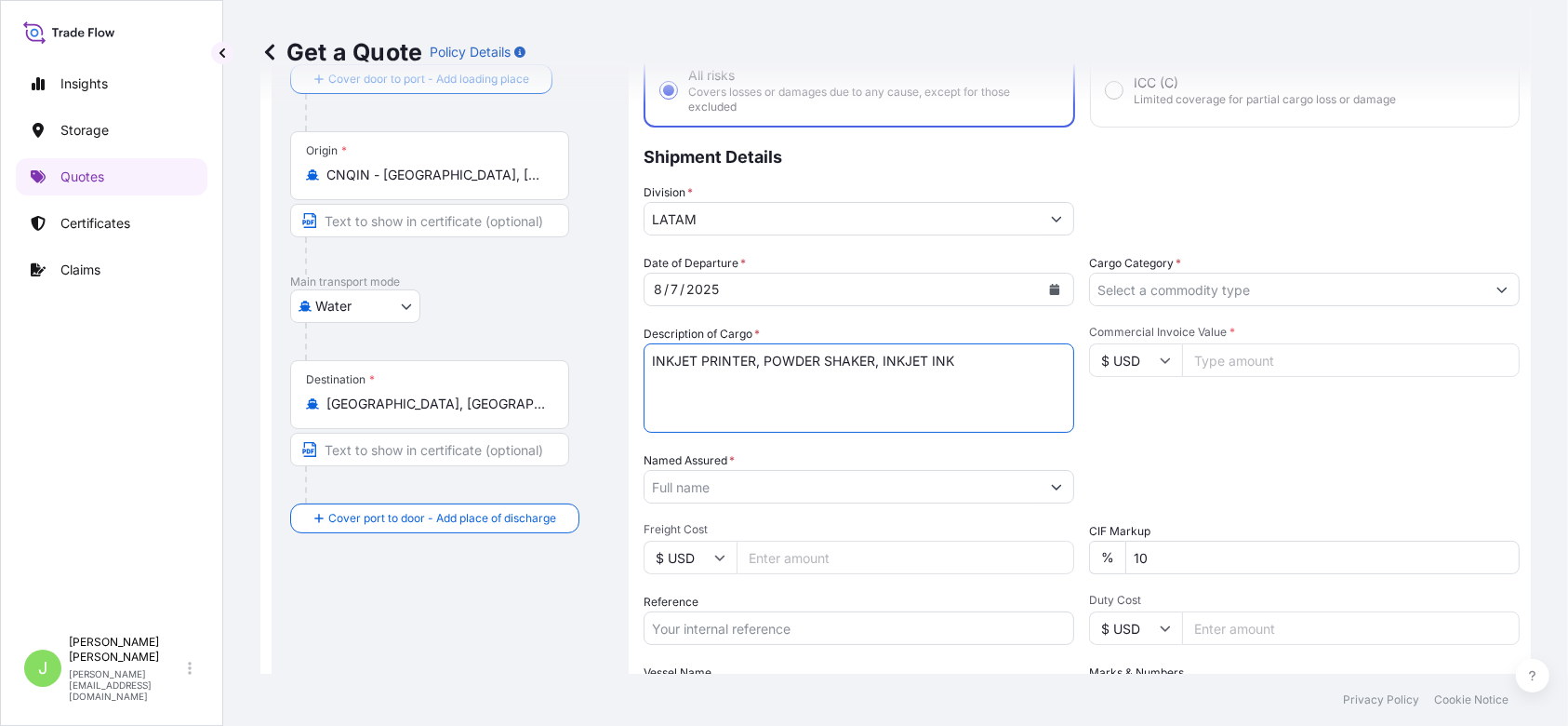
click at [821, 471] on input "Named Assured *" at bounding box center [842, 486] width 395 height 34
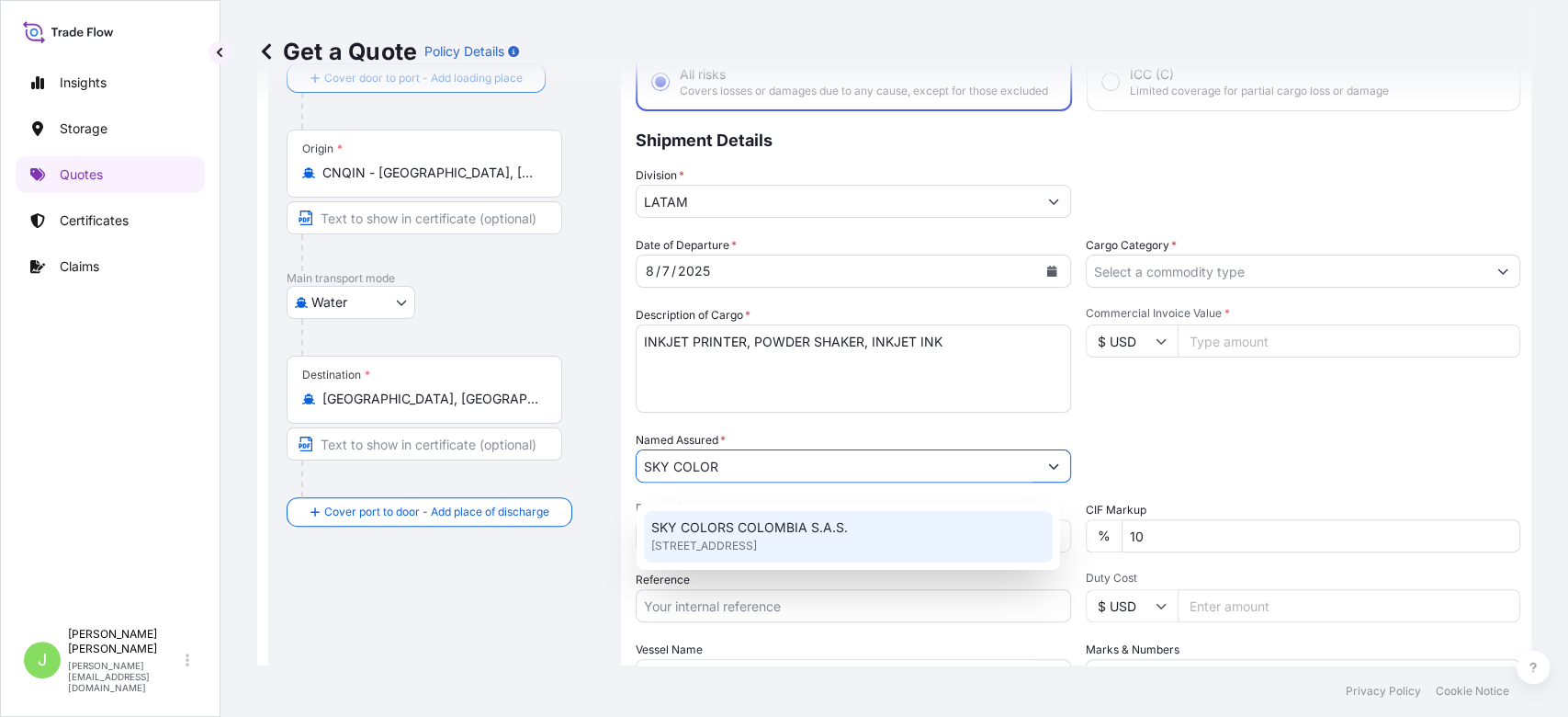
click at [790, 518] on span "SKY COLORS COLOMBIA S.A.S." at bounding box center [750, 527] width 197 height 18
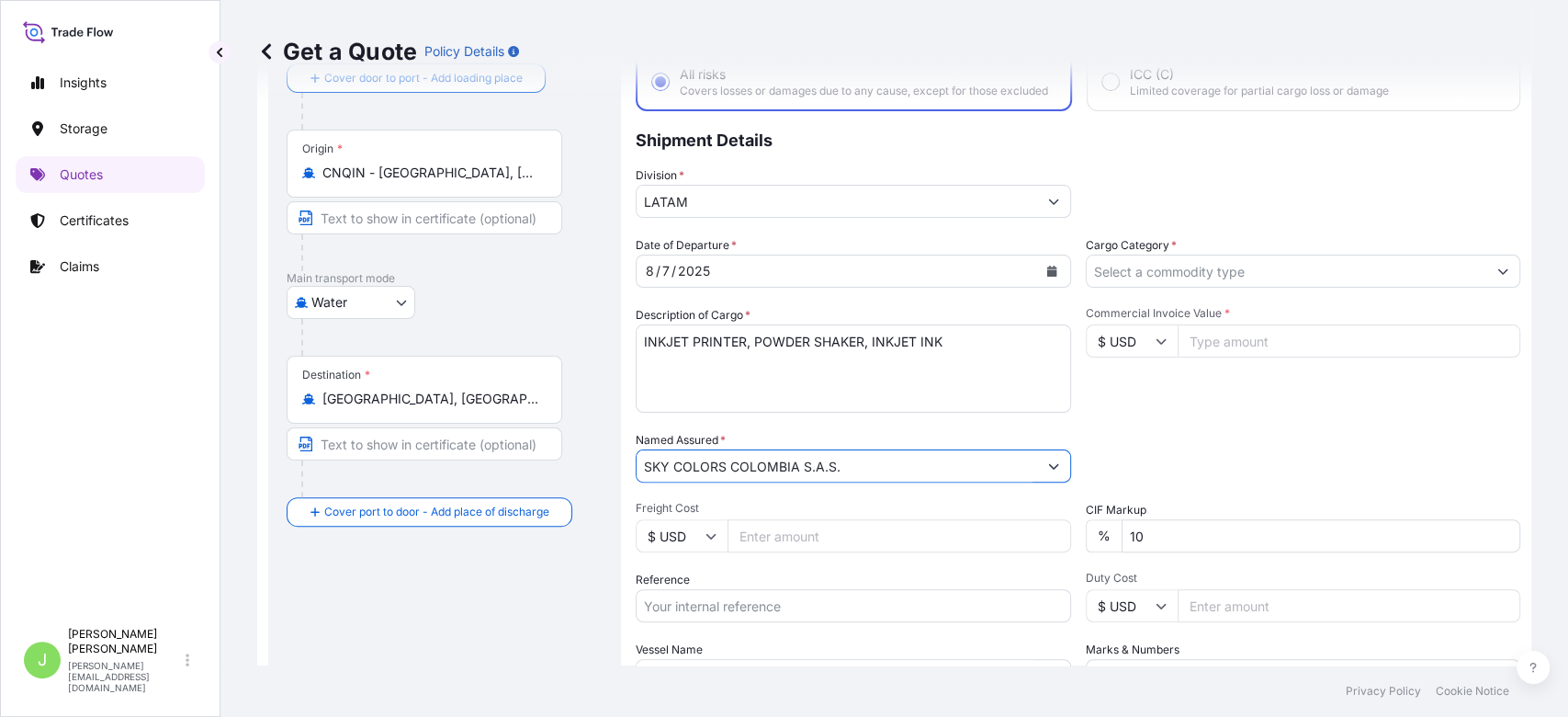
type input "SKY COLORS COLOMBIA S.A.S."
click at [779, 397] on textarea "INKJET PRINTER, POWDER SHAKER, INKJET INK" at bounding box center [853, 368] width 435 height 88
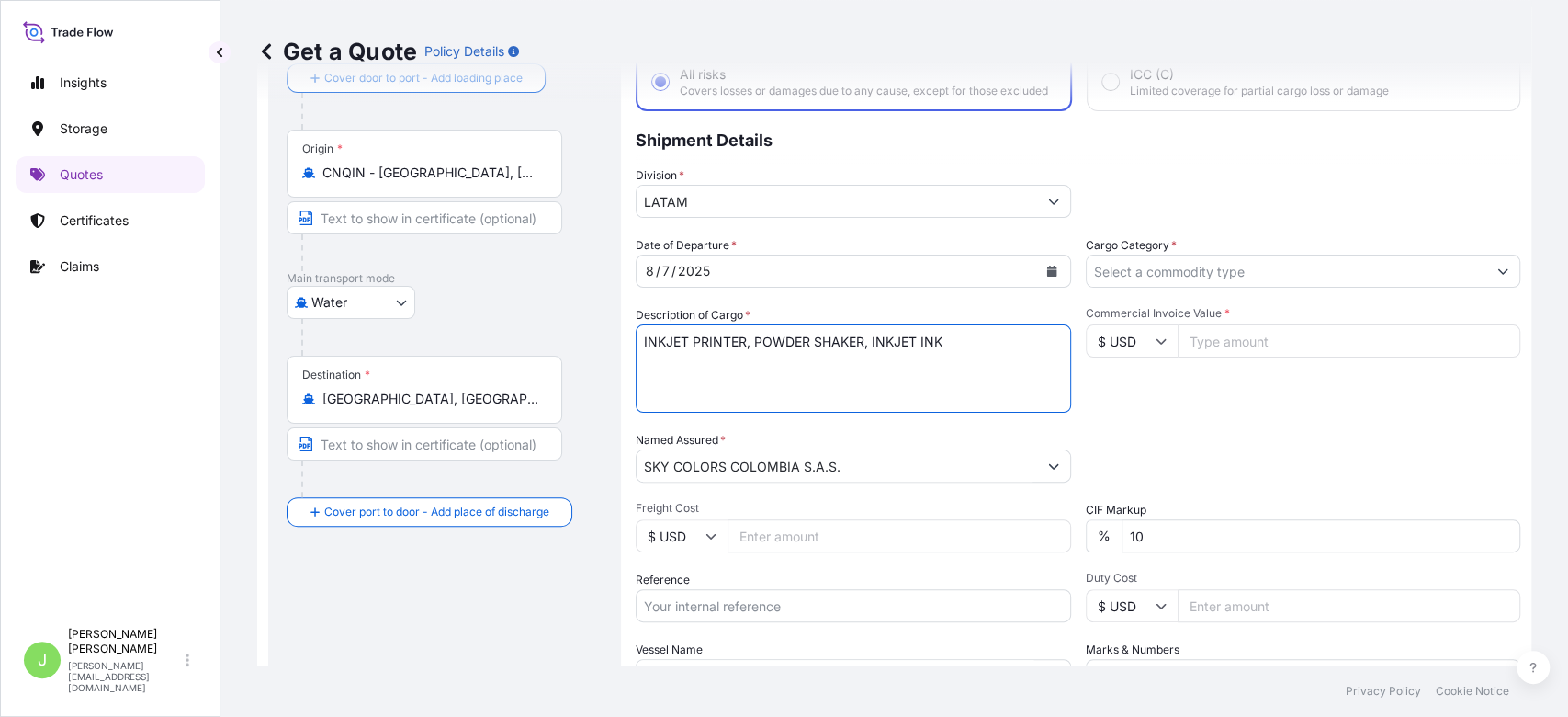
click at [779, 397] on textarea "INKJET PRINTER, POWDER SHAKER, INKJET INK" at bounding box center [853, 368] width 435 height 88
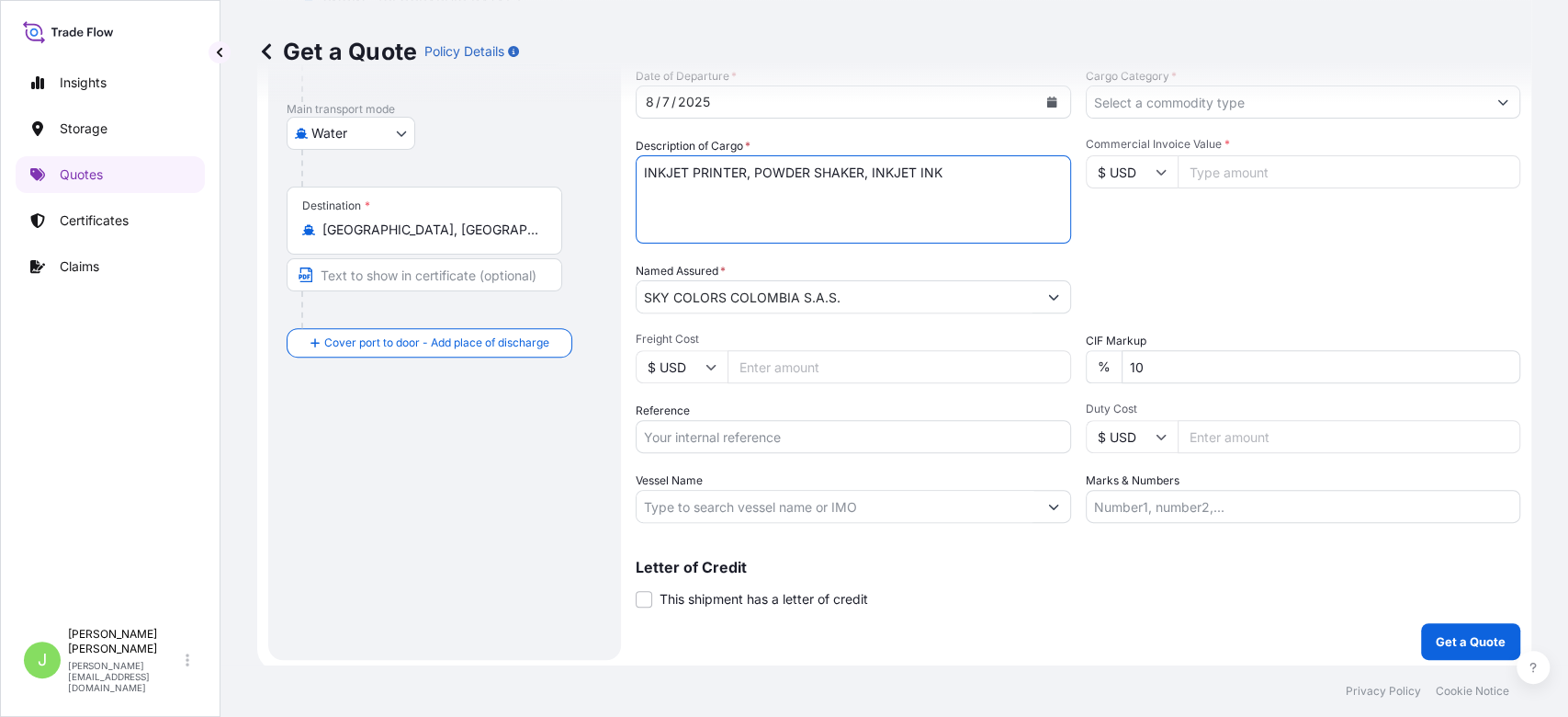
click at [761, 383] on input "Freight Cost" at bounding box center [899, 366] width 343 height 33
type input "2500"
click at [662, 485] on label "Vessel Name" at bounding box center [669, 480] width 67 height 18
click at [662, 490] on input "Vessel Name" at bounding box center [836, 506] width 400 height 33
click at [662, 453] on input "Reference" at bounding box center [853, 436] width 435 height 33
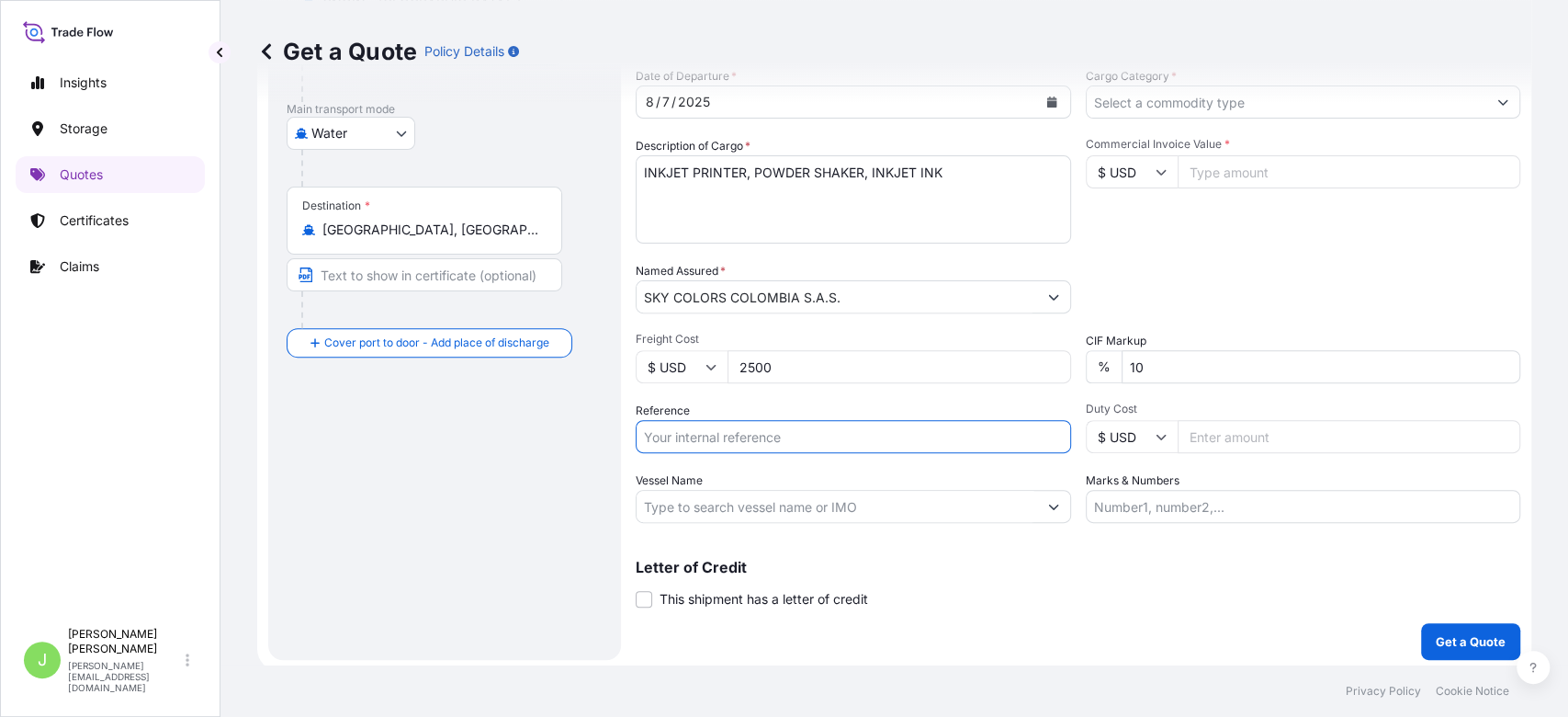
paste input "CO4031153695"
type input "CO4031153695"
click at [665, 522] on input "Vessel Name" at bounding box center [836, 506] width 400 height 33
paste input "COSCO SHIPPING SCORPIO/031W"
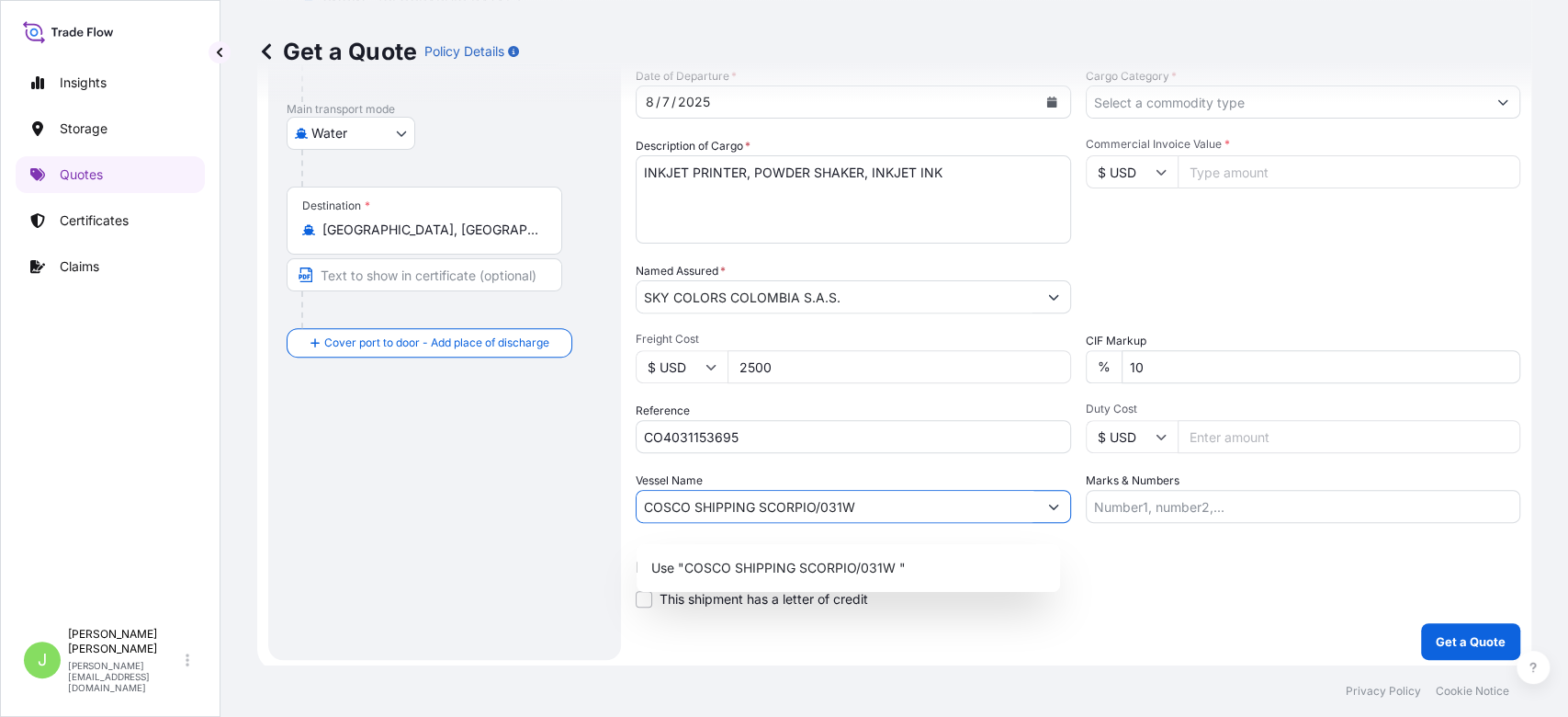
click at [812, 523] on input "COSCO SHIPPING SCORPIO/031W" at bounding box center [836, 506] width 400 height 33
click at [824, 518] on input "COSCO SHIPPING SCORPIO /031W" at bounding box center [836, 506] width 398 height 33
click at [819, 561] on p "Use "COSCO SHIPPING SCORPIO // 031W "" at bounding box center [785, 568] width 268 height 18
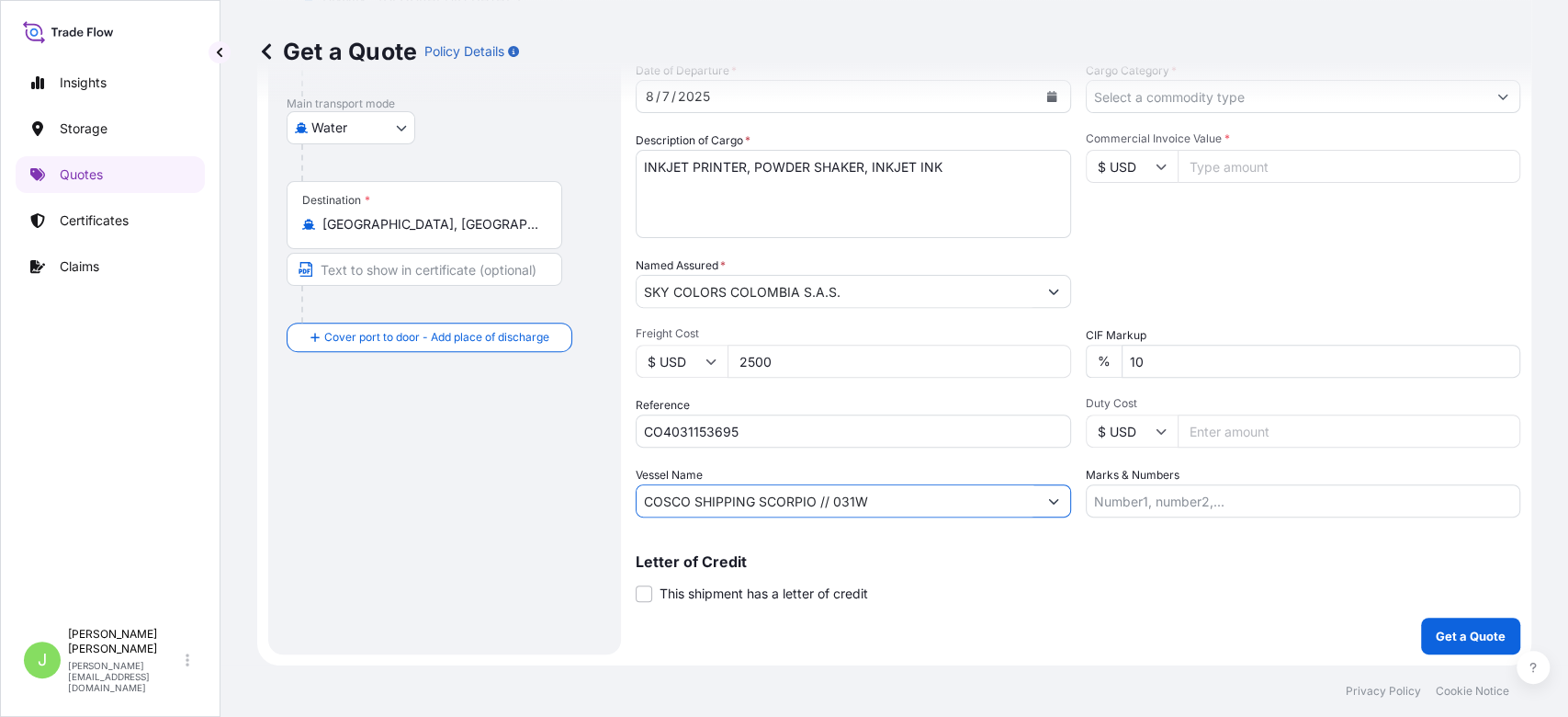
scroll to position [0, 0]
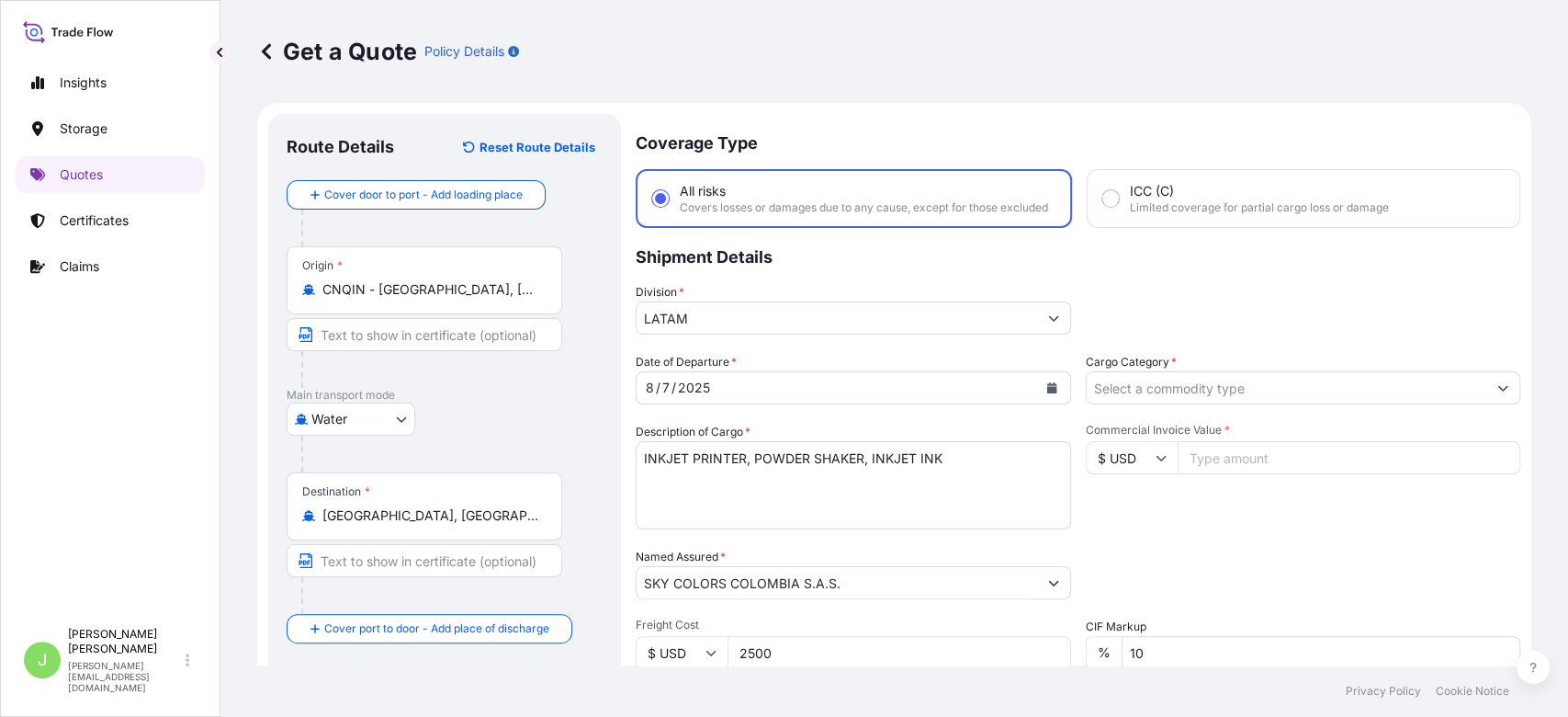
type input "COSCO SHIPPING SCORPIO // 031W"
click at [1130, 404] on input "Cargo Category *" at bounding box center [1286, 387] width 400 height 33
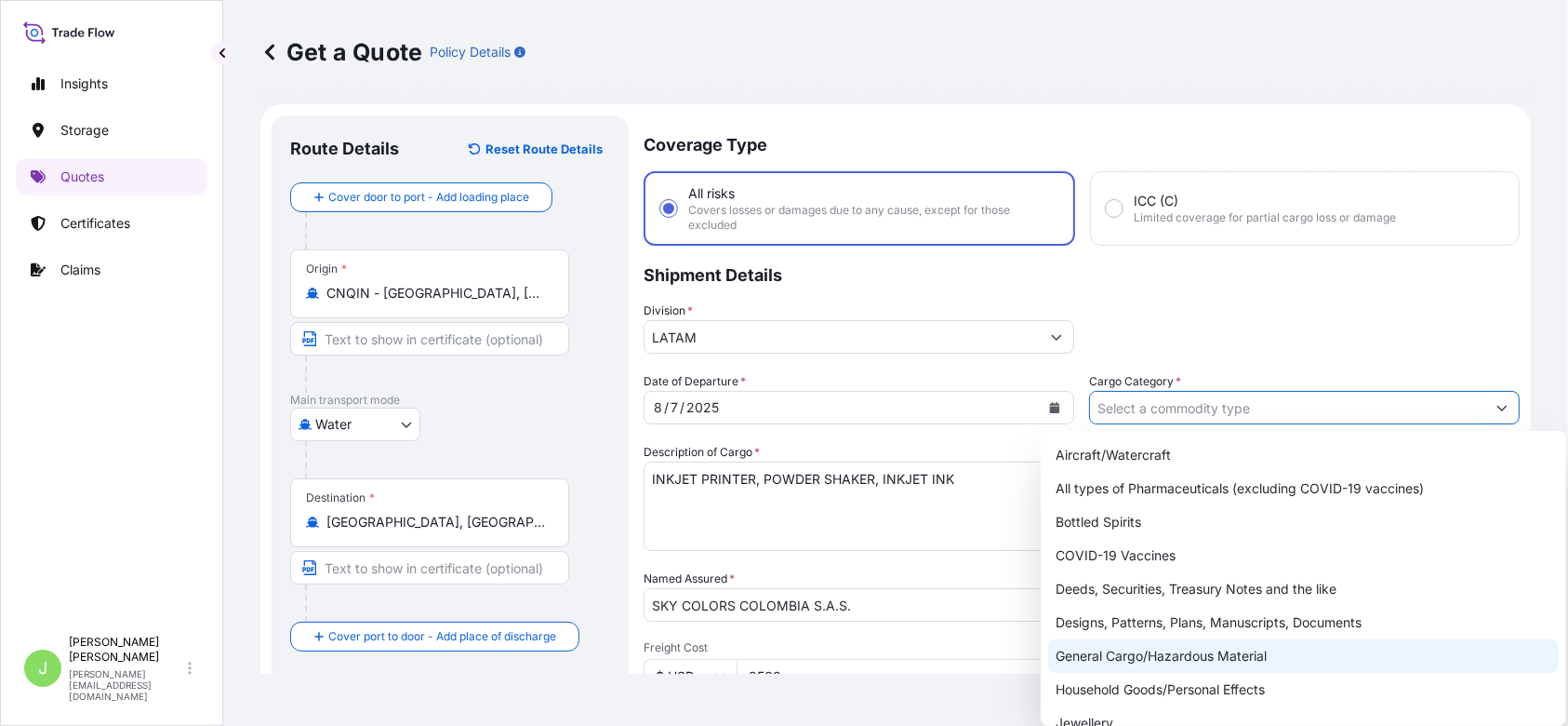
click at [1096, 654] on div "General Cargo/Hazardous Material" at bounding box center [1303, 656] width 511 height 34
type input "General Cargo/Hazardous Material"
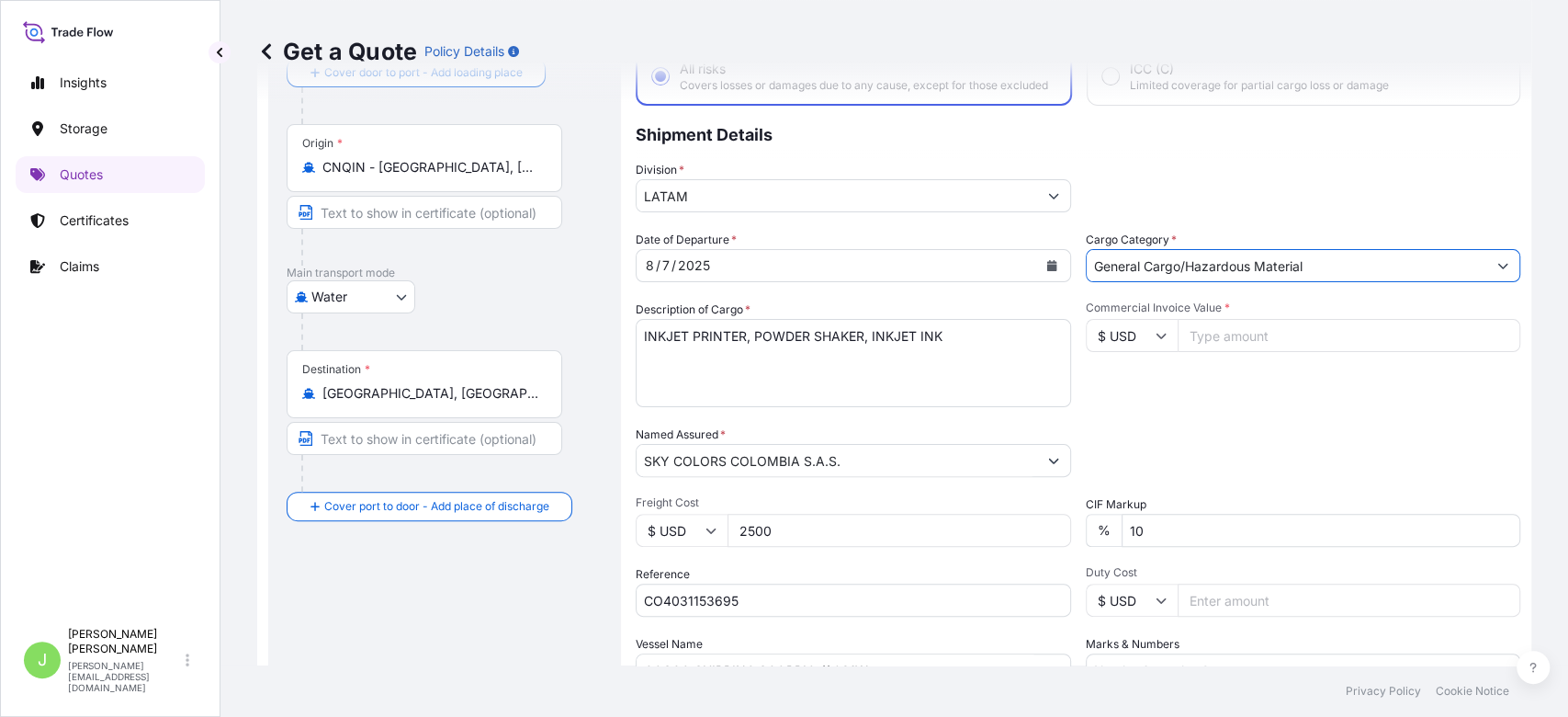
scroll to position [126, 0]
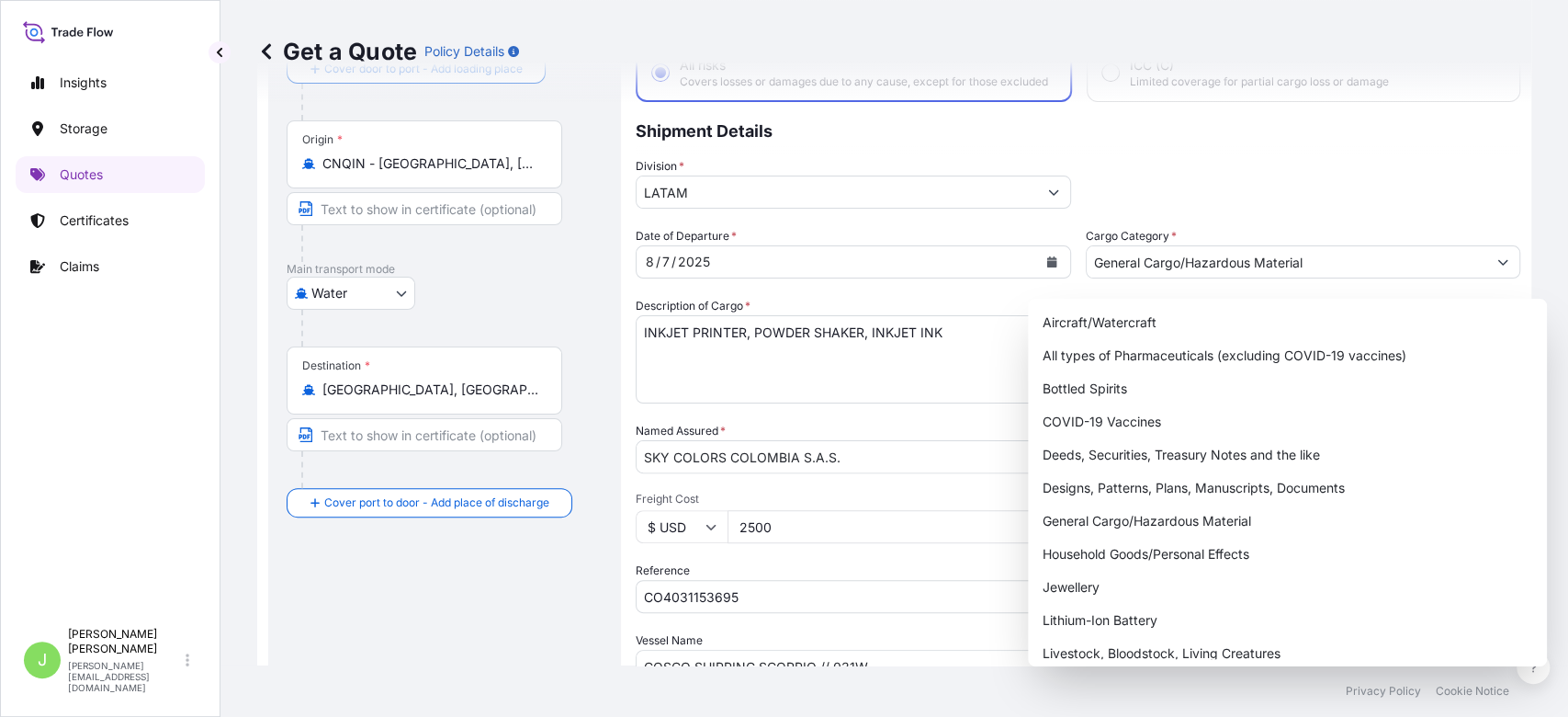
click at [1297, 146] on p "Shipment Details" at bounding box center [1078, 130] width 885 height 55
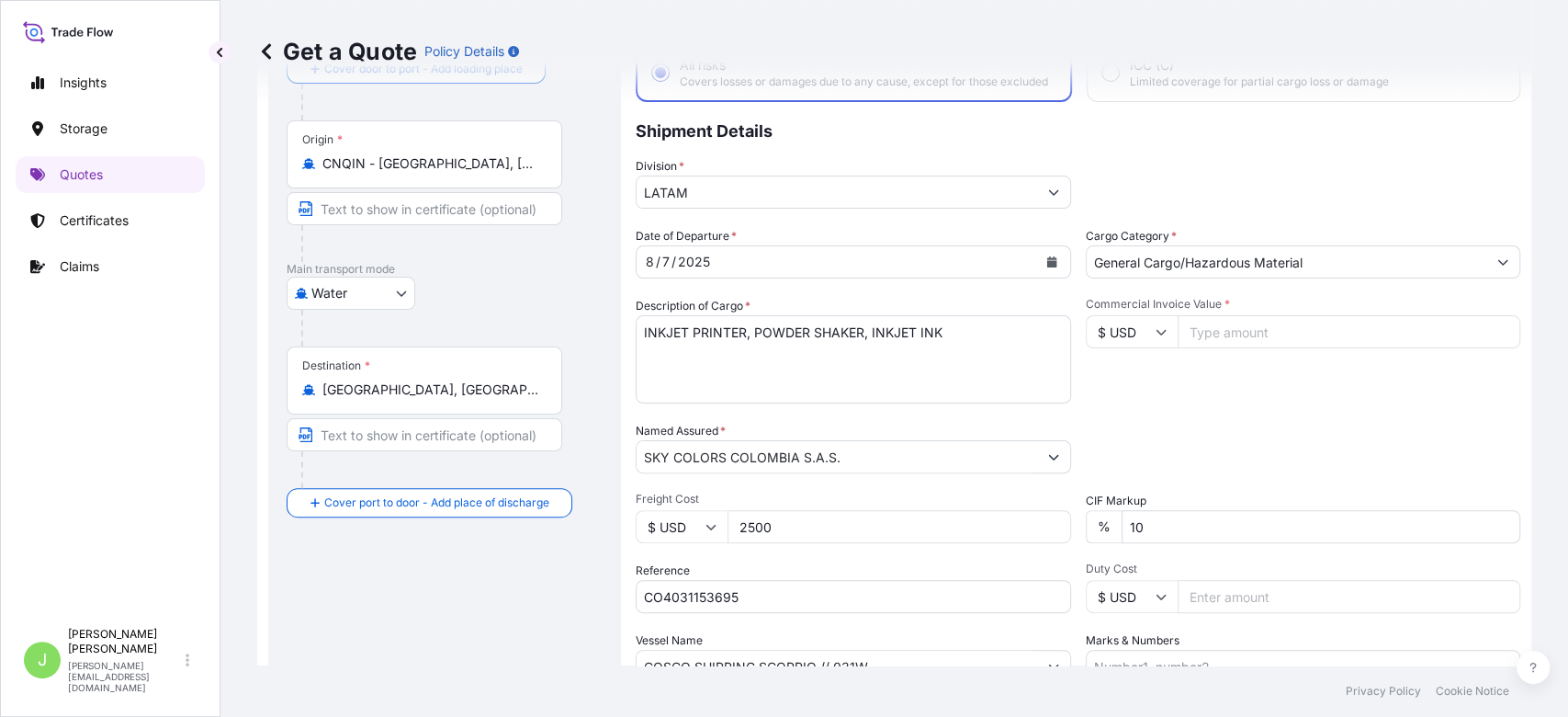
click at [1220, 348] on input "Commercial Invoice Value *" at bounding box center [1349, 331] width 343 height 33
type input "9"
type input "81384"
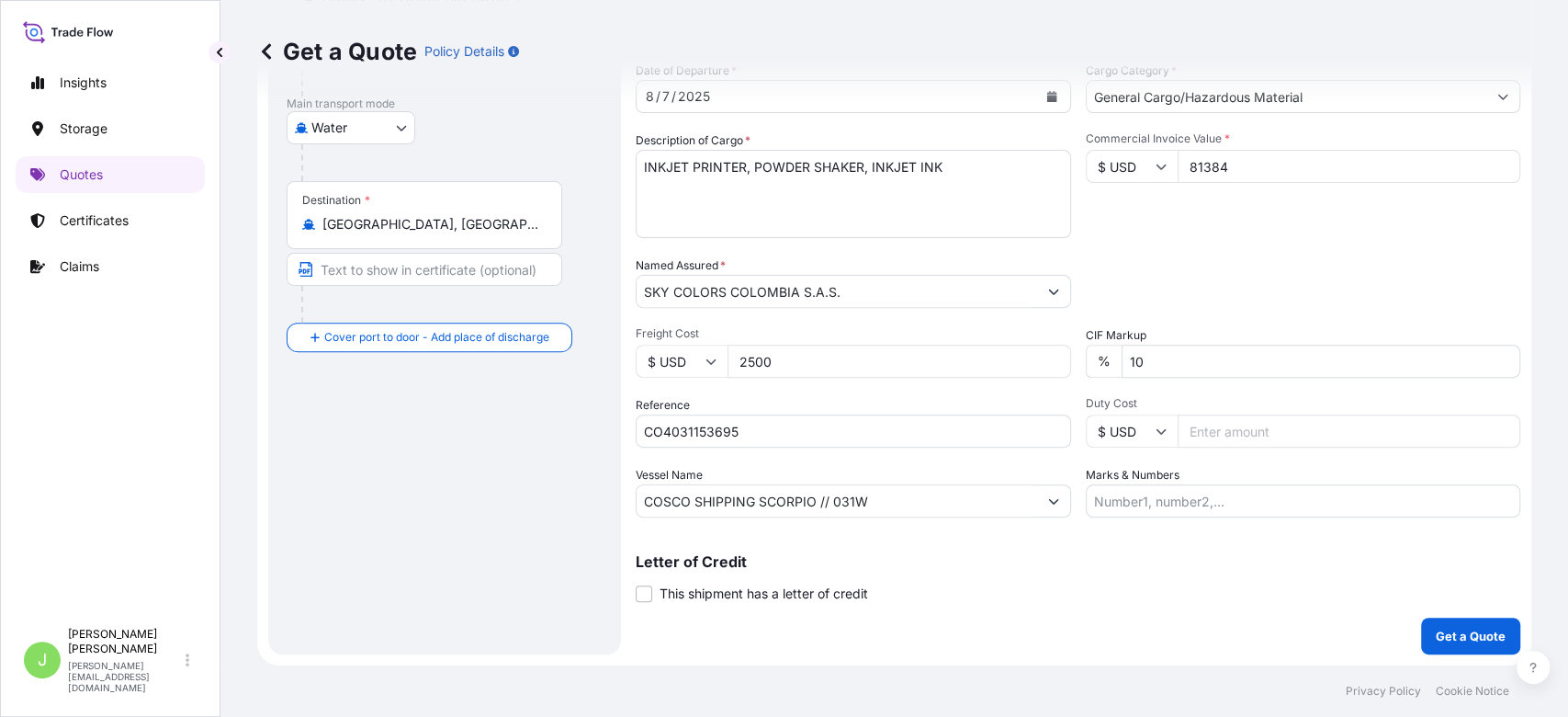
scroll to position [305, 0]
click at [1103, 501] on input "Marks & Numbers" at bounding box center [1303, 501] width 435 height 33
paste input "CQDSE0057433"
paste input "0.35"
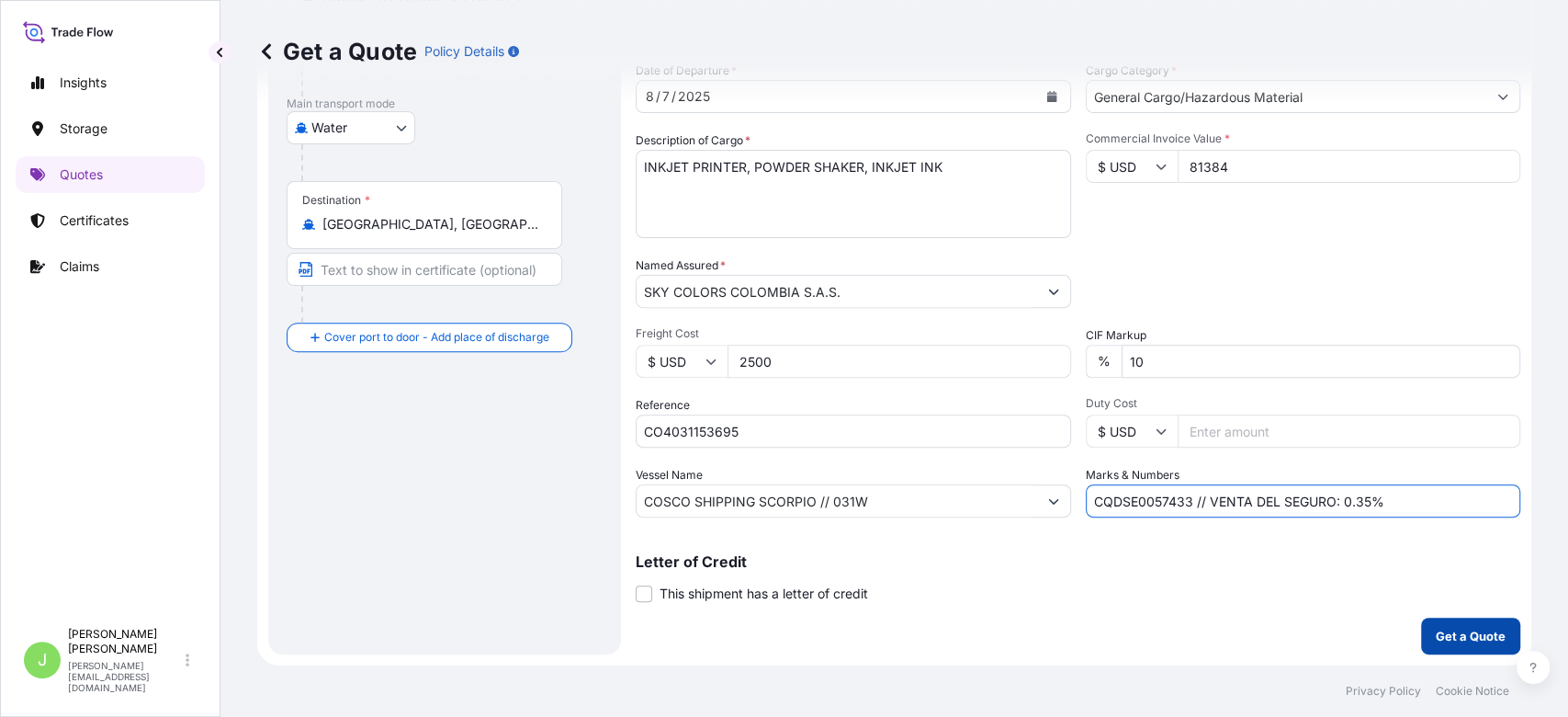
type input "CQDSE0057433 // VENTA DEL SEGURO: 0.35%"
click at [1448, 647] on button "Get a Quote" at bounding box center [1471, 636] width 99 height 37
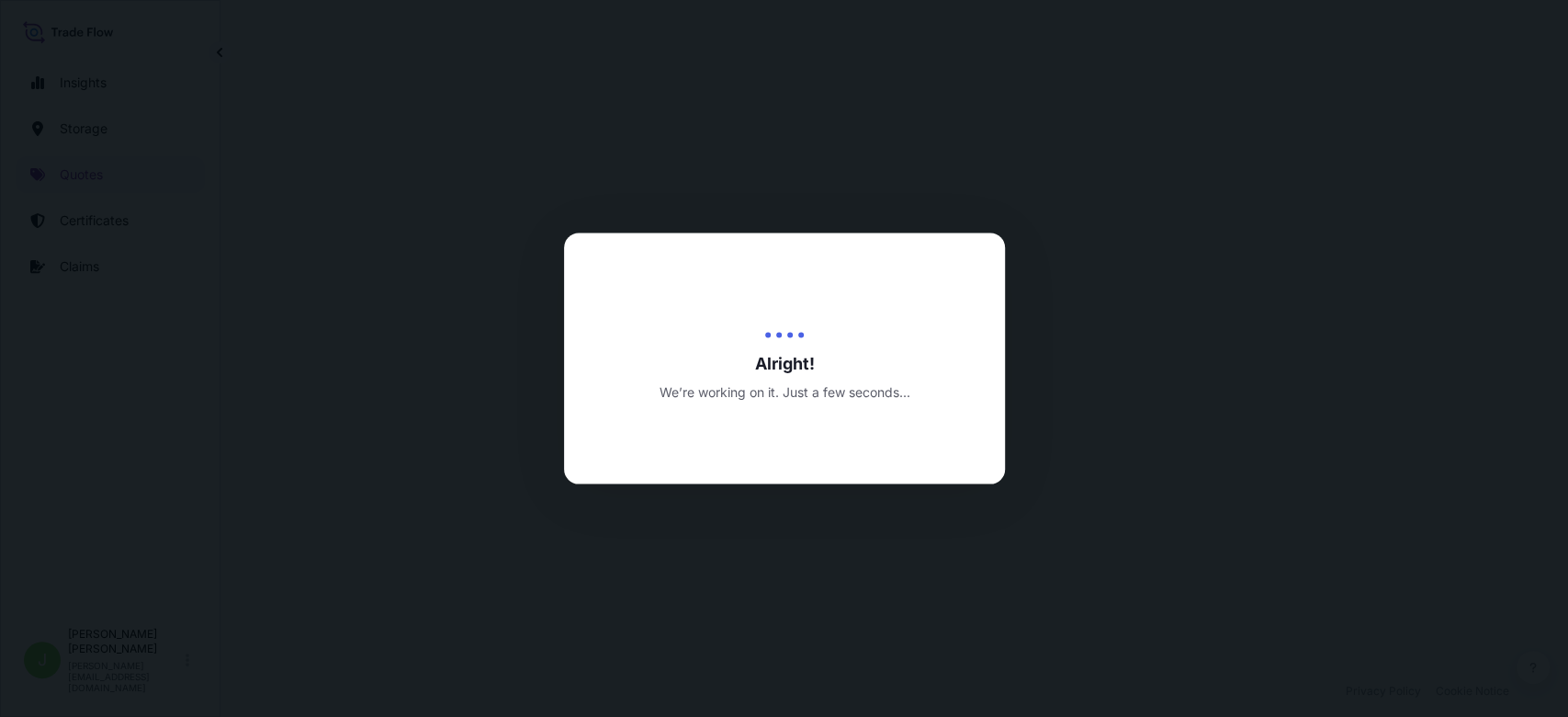
select select "Water"
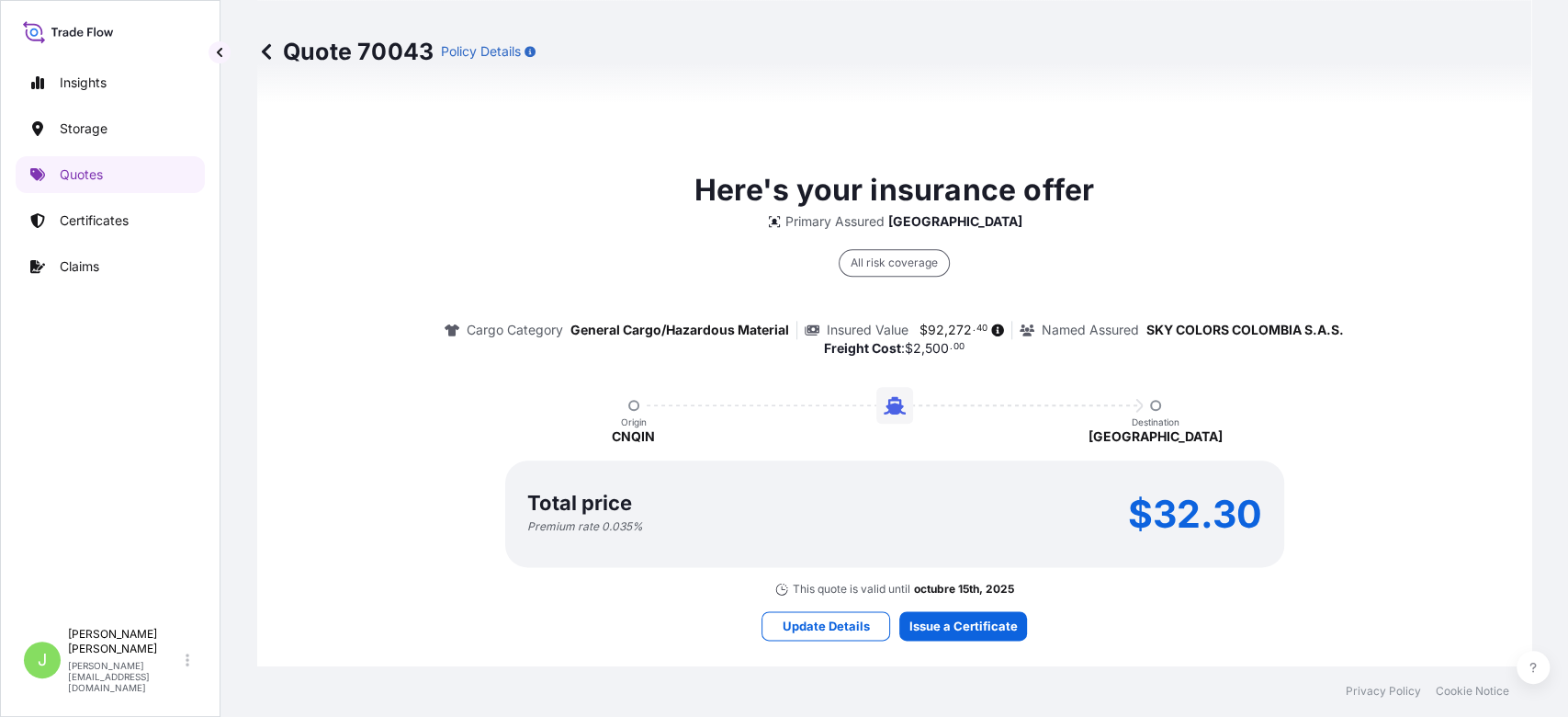
scroll to position [1269, 0]
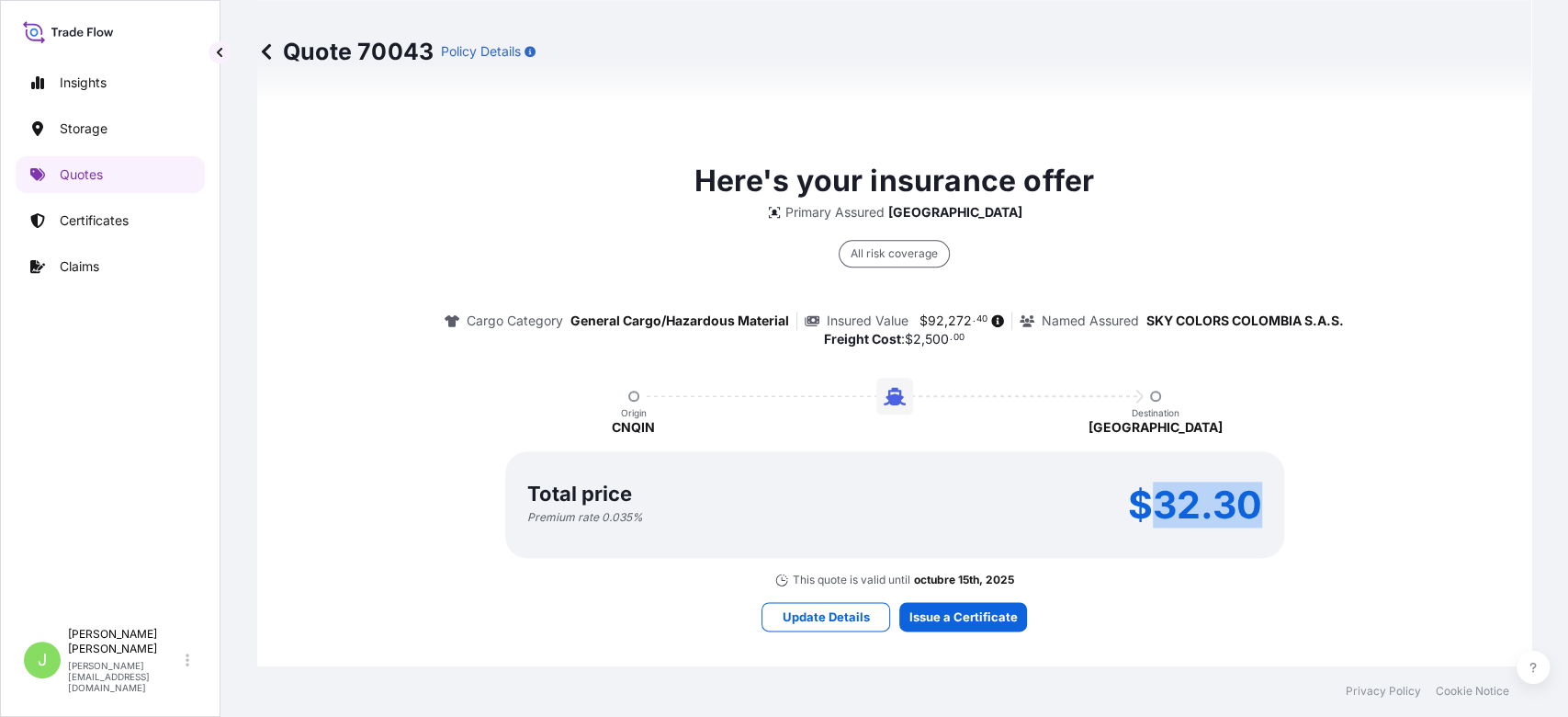
drag, startPoint x: 1148, startPoint y: 529, endPoint x: 1263, endPoint y: 524, distance: 115.1
click at [1263, 524] on div "Total price Premium rate 0.035 % $32.30" at bounding box center [894, 504] width 779 height 107
copy p "32.30"
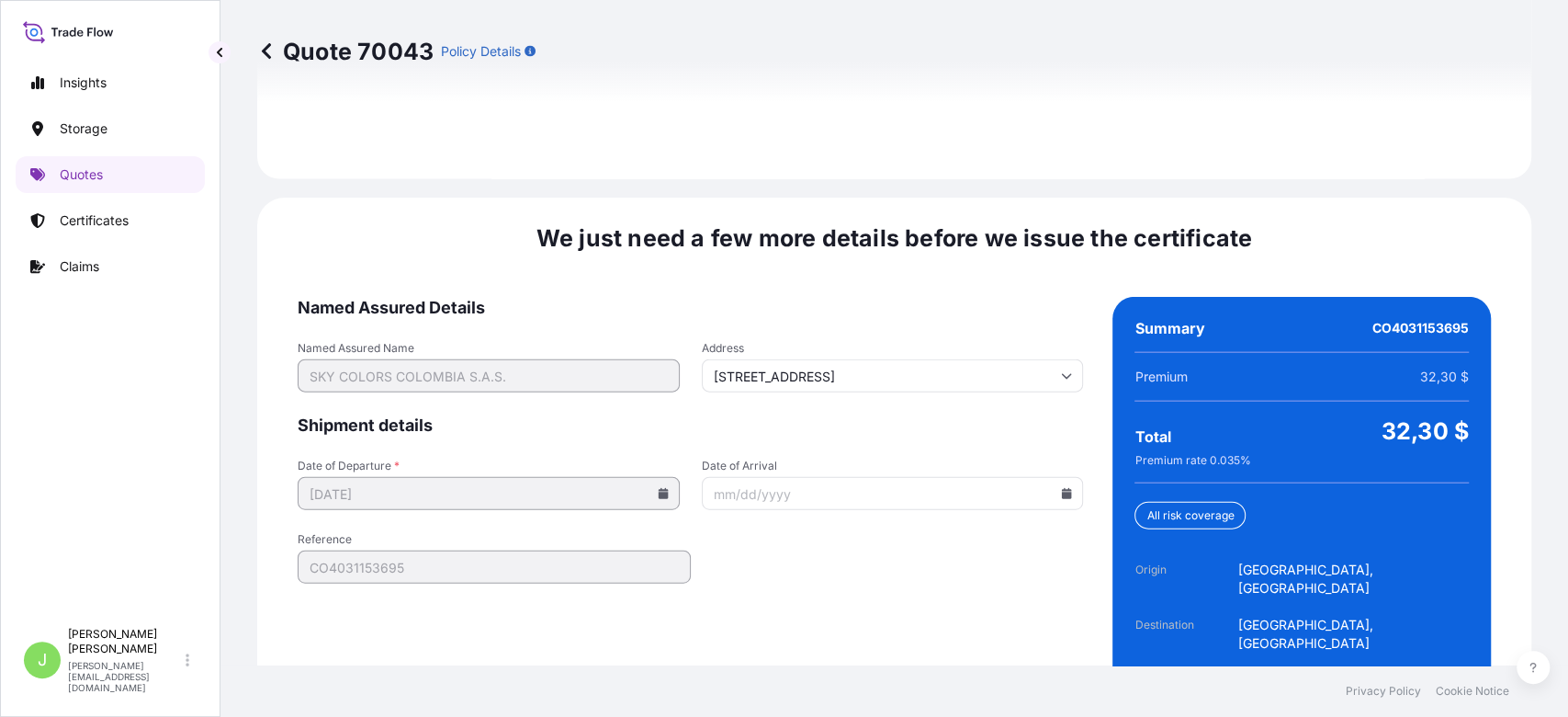
scroll to position [2793, 0]
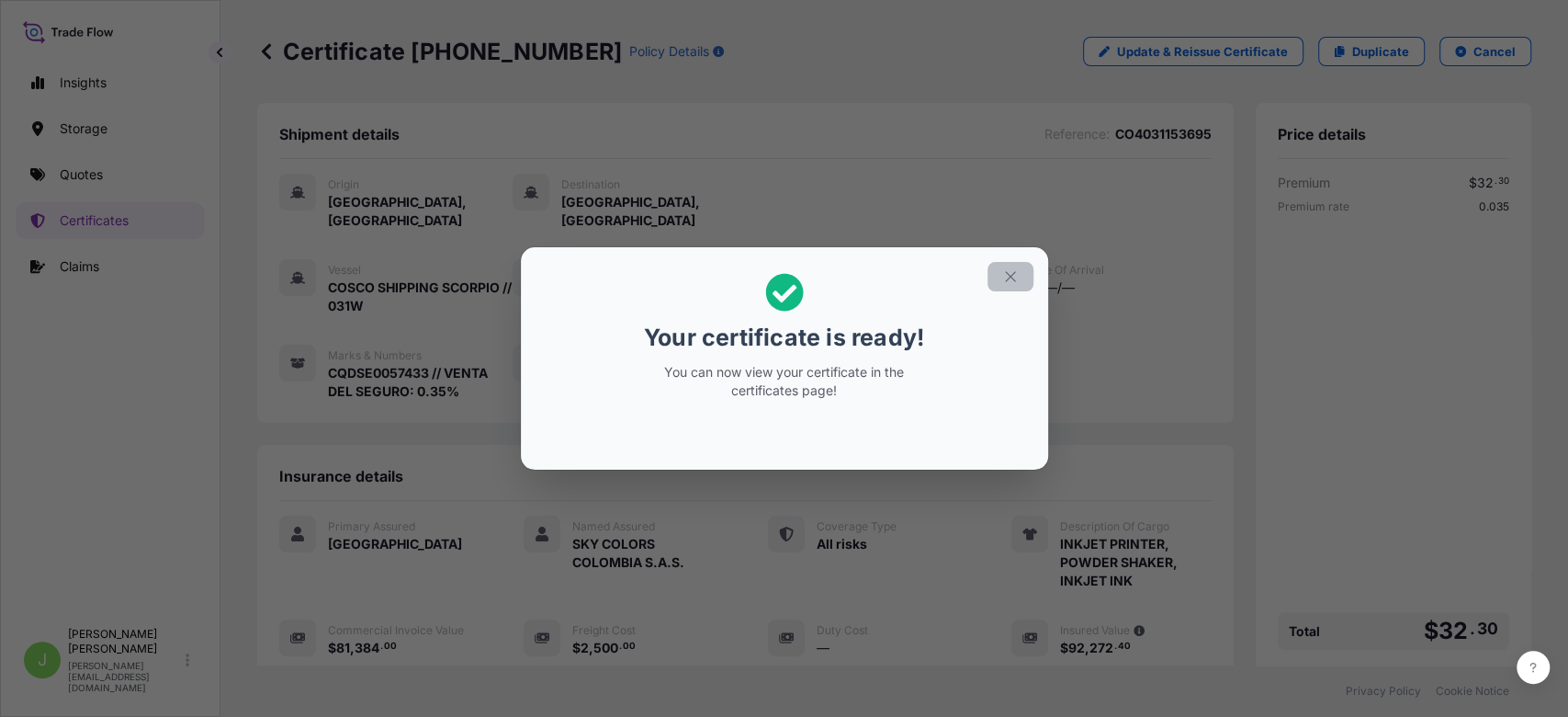
click at [1002, 271] on icon "button" at bounding box center [1010, 277] width 17 height 17
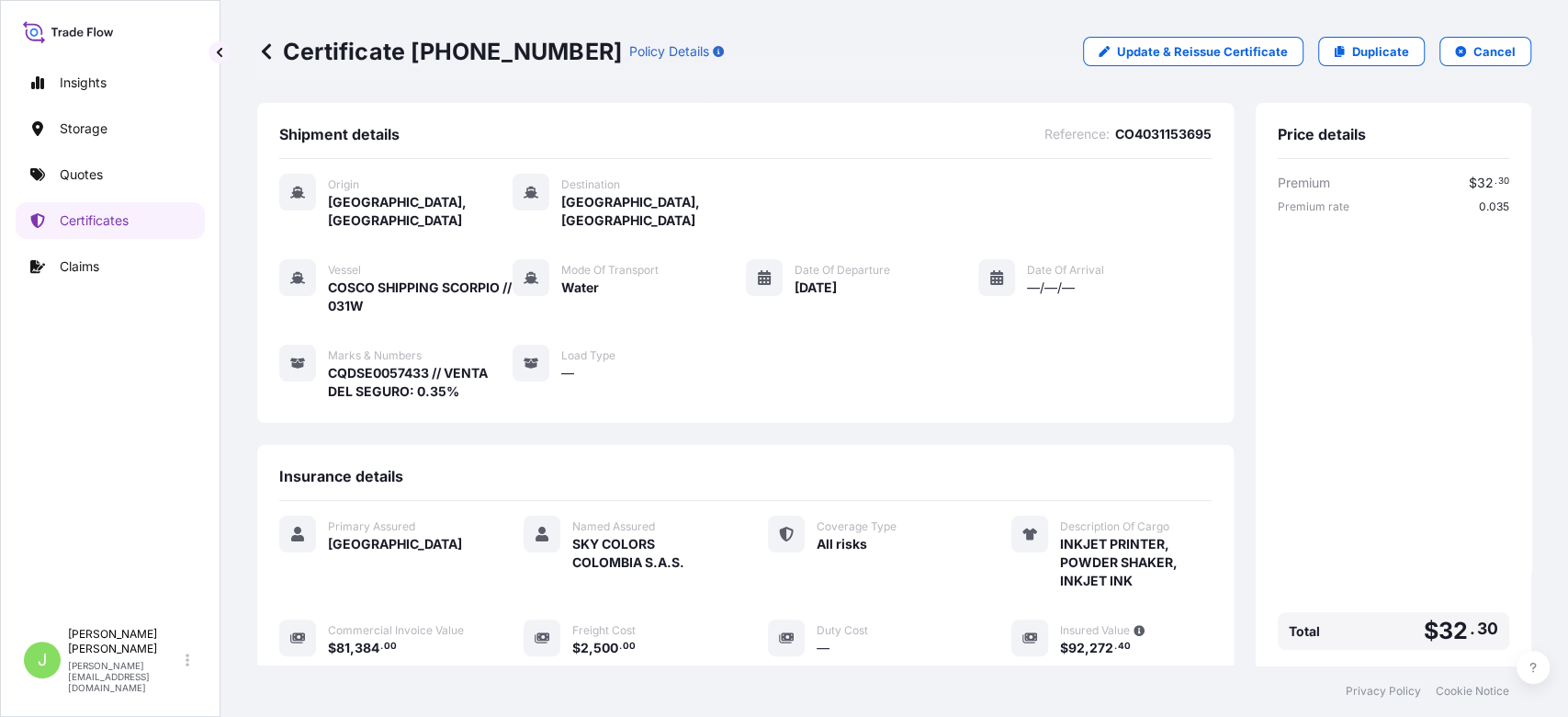
click at [375, 60] on p "Certificate [PHONE_NUMBER]" at bounding box center [440, 52] width 364 height 29
copy p "Certificate [PHONE_NUMBER]"
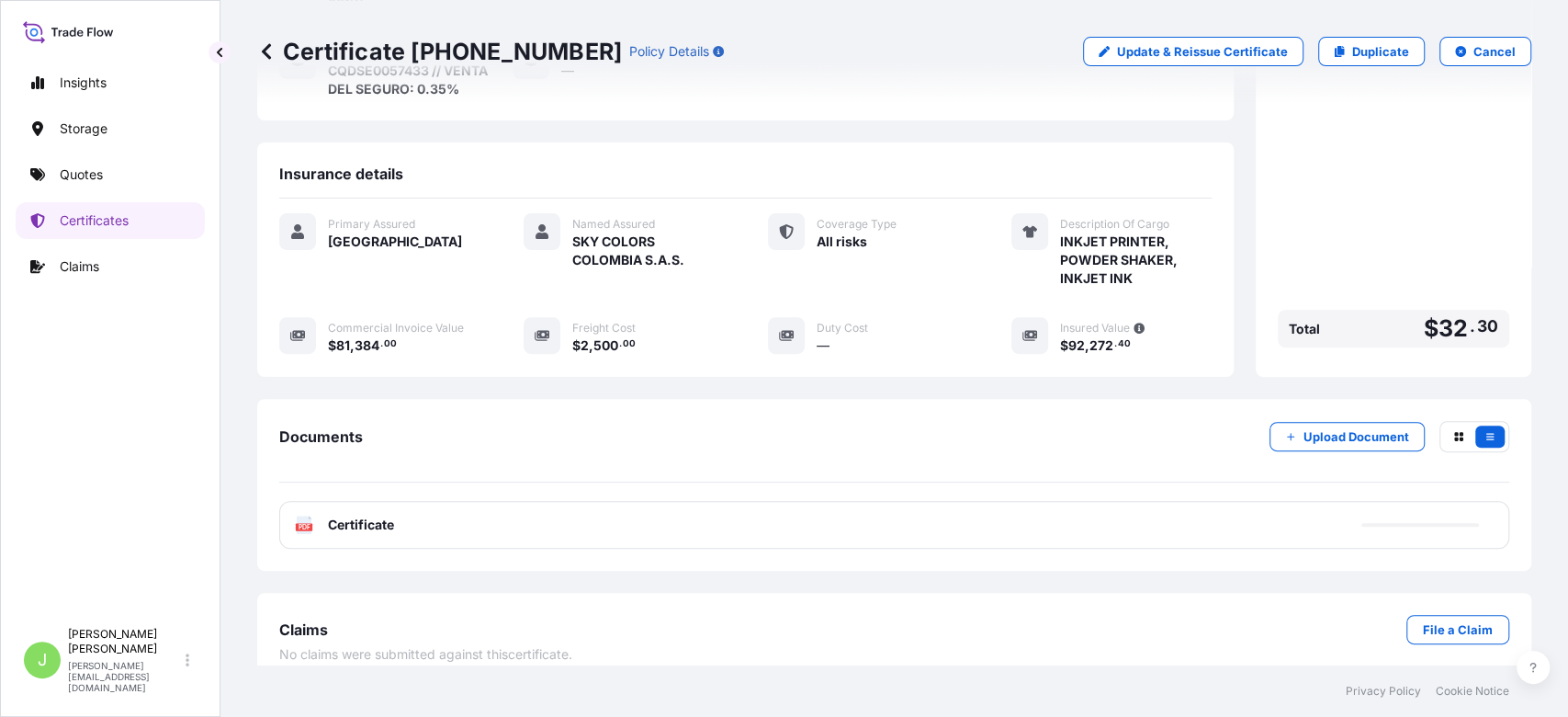
click at [499, 524] on div "PDF Certificate" at bounding box center [894, 525] width 1230 height 48
click at [376, 515] on span "Certificate" at bounding box center [361, 525] width 66 height 18
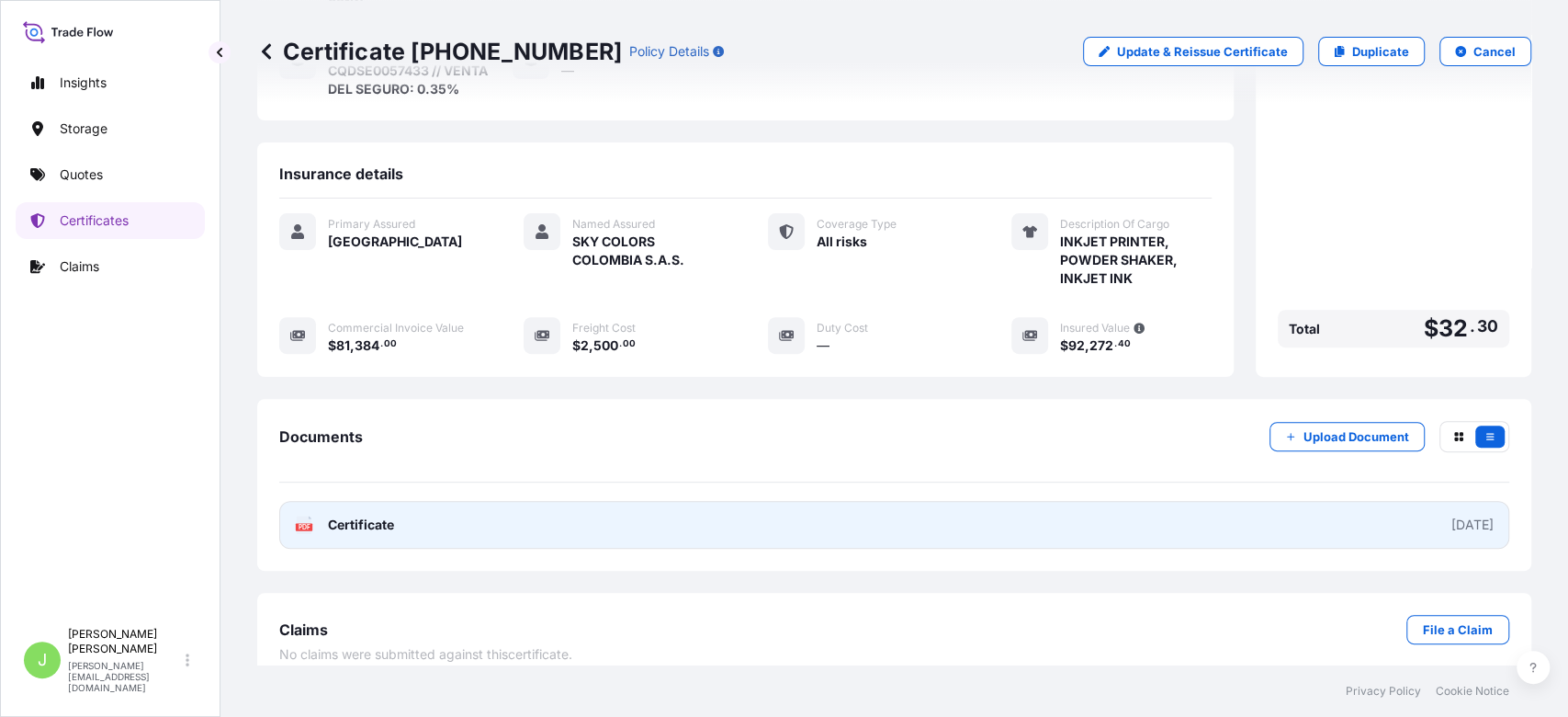
click at [376, 515] on span "Certificate" at bounding box center [361, 525] width 66 height 18
